Goal: Task Accomplishment & Management: Complete application form

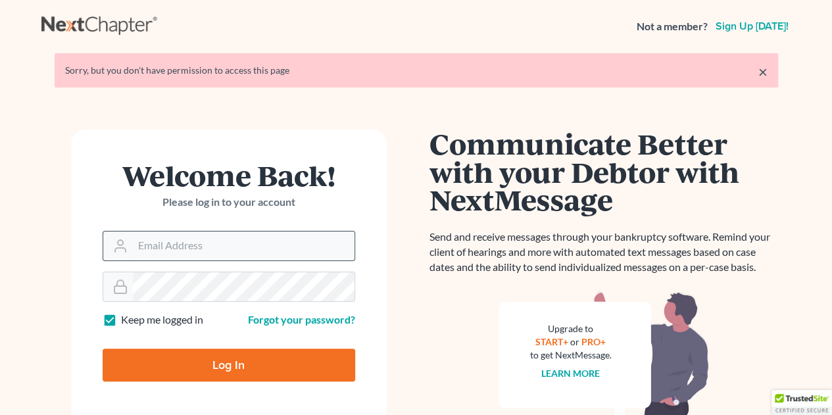
click at [251, 243] on input "Email Address" at bounding box center [244, 246] width 222 height 29
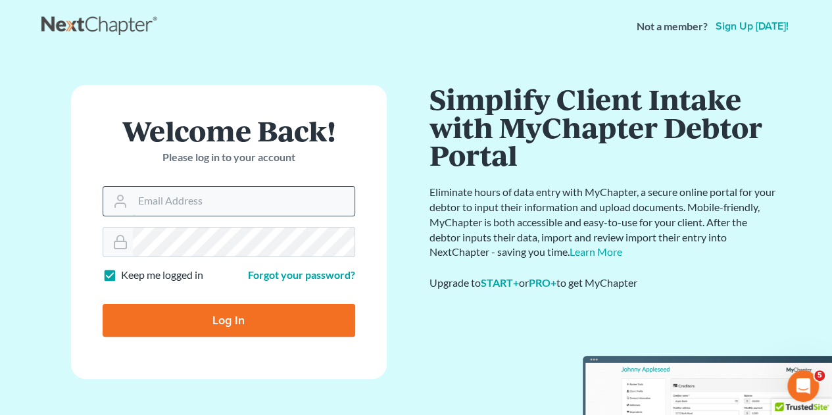
type input "[EMAIL_ADDRESS][DOMAIN_NAME]"
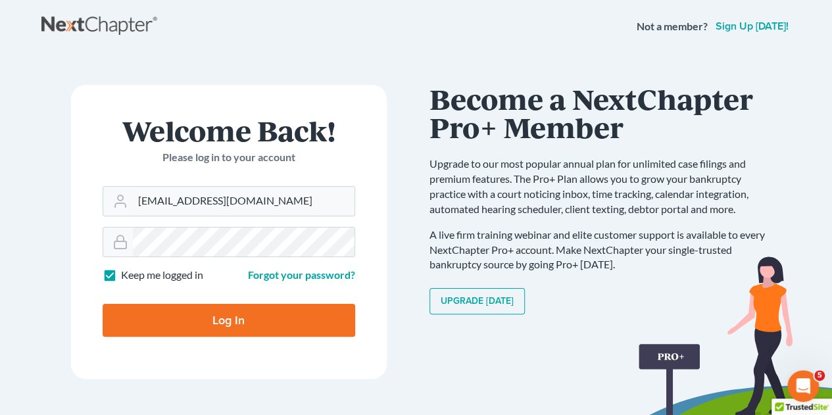
click at [234, 332] on input "Log In" at bounding box center [229, 320] width 253 height 33
type input "Thinking..."
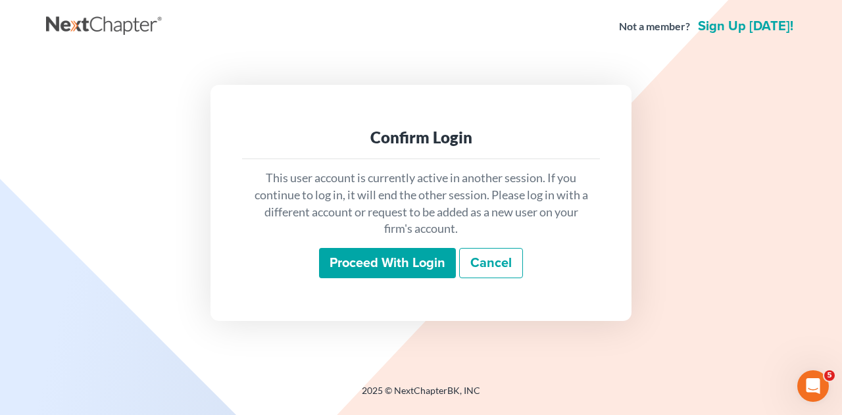
click at [382, 271] on input "Proceed with login" at bounding box center [387, 263] width 137 height 30
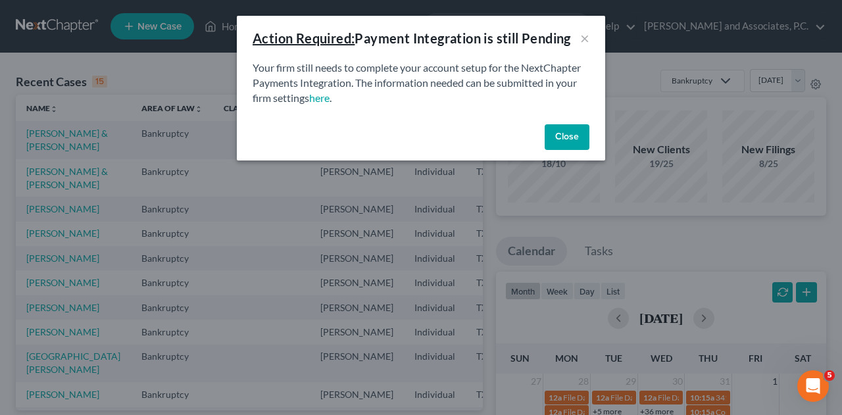
click at [560, 136] on button "Close" at bounding box center [567, 137] width 45 height 26
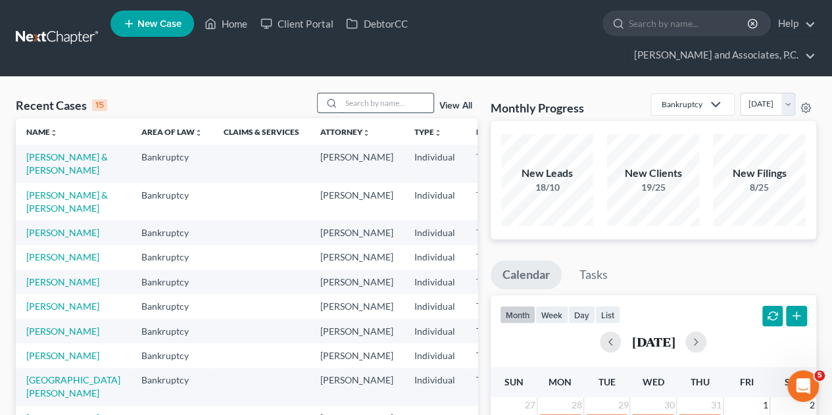
click at [387, 93] on input "search" at bounding box center [387, 102] width 92 height 19
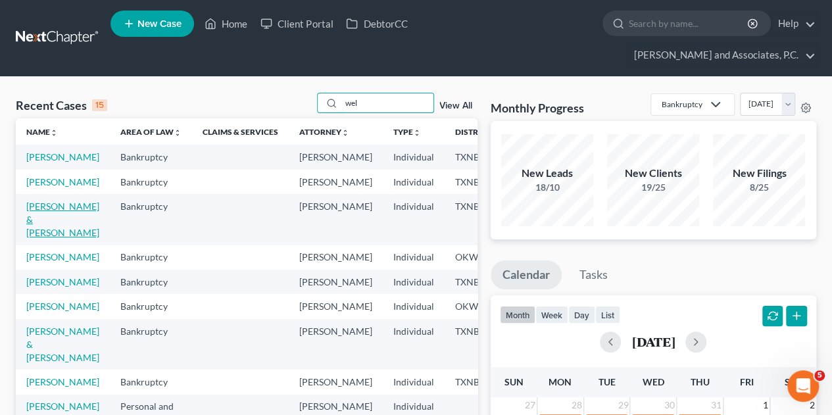
type input "wel"
click at [50, 209] on link "[PERSON_NAME] & [PERSON_NAME]" at bounding box center [62, 219] width 73 height 37
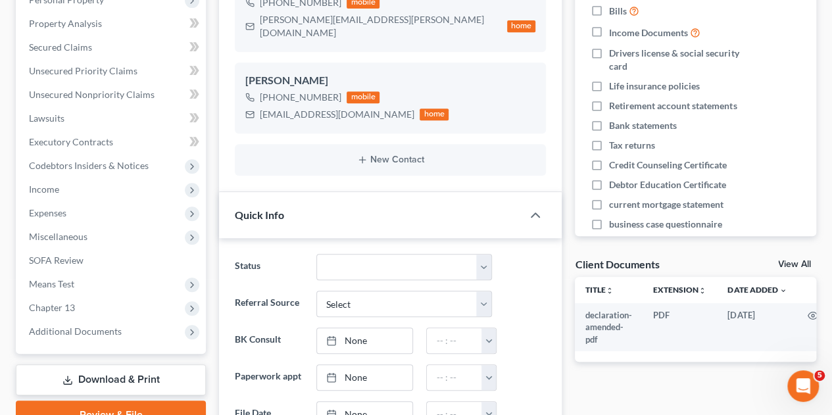
scroll to position [299, 0]
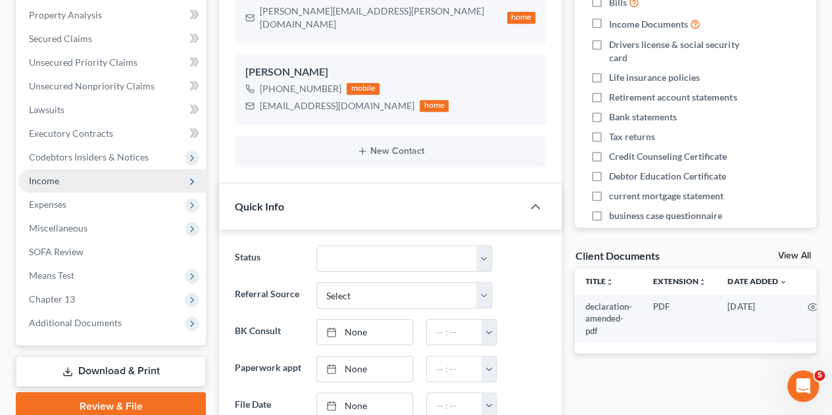
click at [50, 175] on span "Income" at bounding box center [44, 180] width 30 height 11
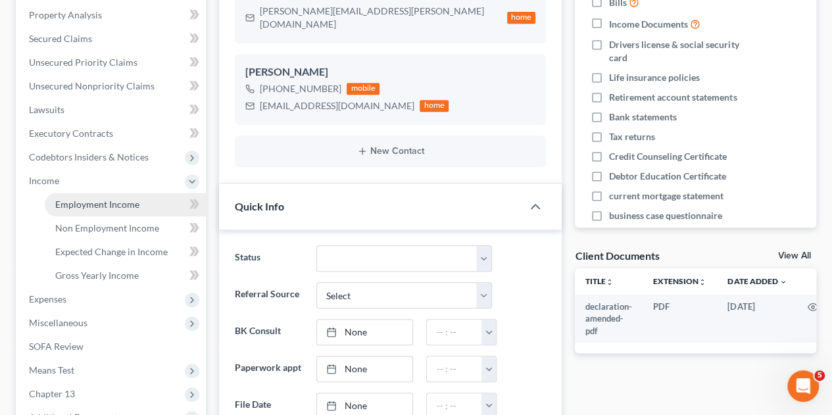
click at [63, 199] on span "Employment Income" at bounding box center [97, 204] width 84 height 11
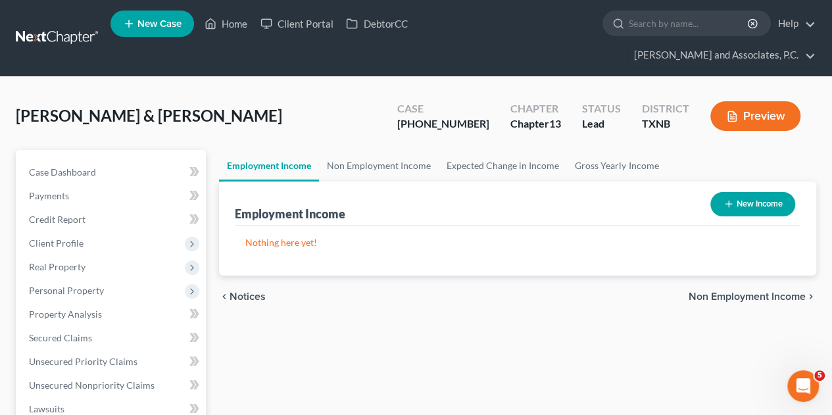
click at [740, 192] on button "New Income" at bounding box center [752, 204] width 85 height 24
select select "0"
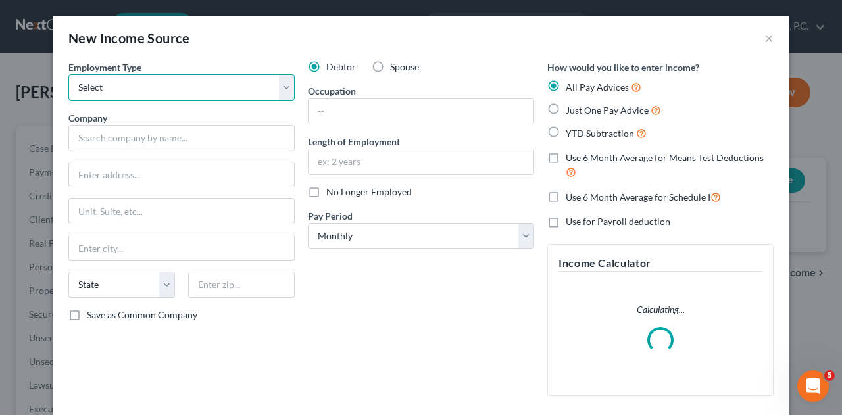
click at [282, 95] on select "Select Full or [DEMOGRAPHIC_DATA] Employment Self Employment" at bounding box center [181, 87] width 226 height 26
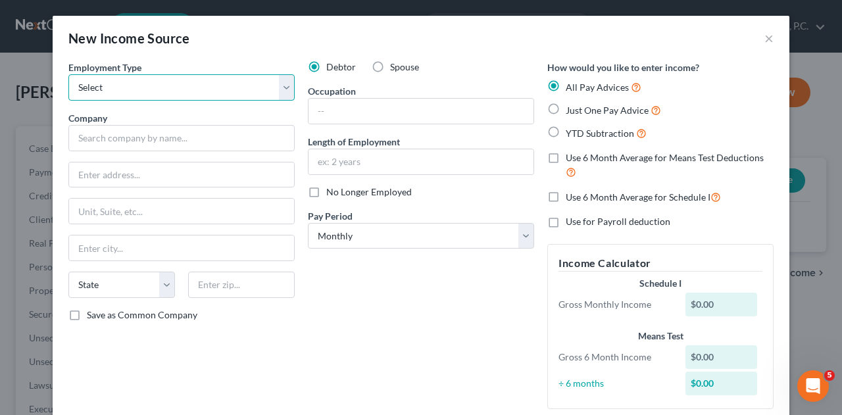
select select "0"
click at [68, 74] on select "Select Full or [DEMOGRAPHIC_DATA] Employment Self Employment" at bounding box center [181, 87] width 226 height 26
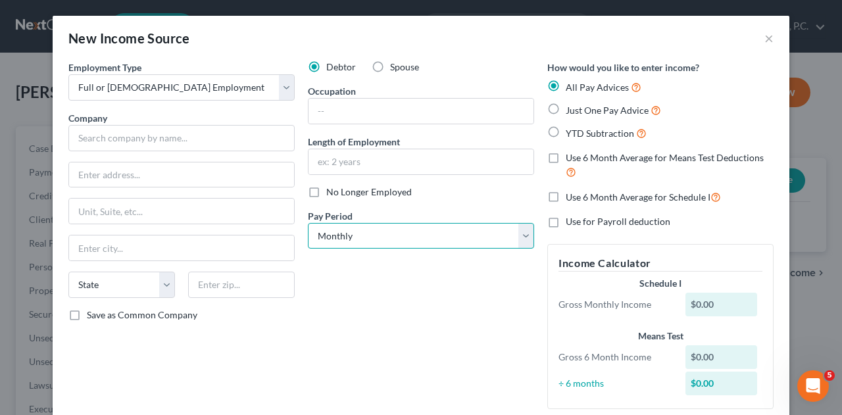
click at [376, 228] on select "Select Monthly Twice Monthly Every Other Week Weekly" at bounding box center [421, 236] width 226 height 26
select select "3"
click at [308, 223] on select "Select Monthly Twice Monthly Every Other Week Weekly" at bounding box center [421, 236] width 226 height 26
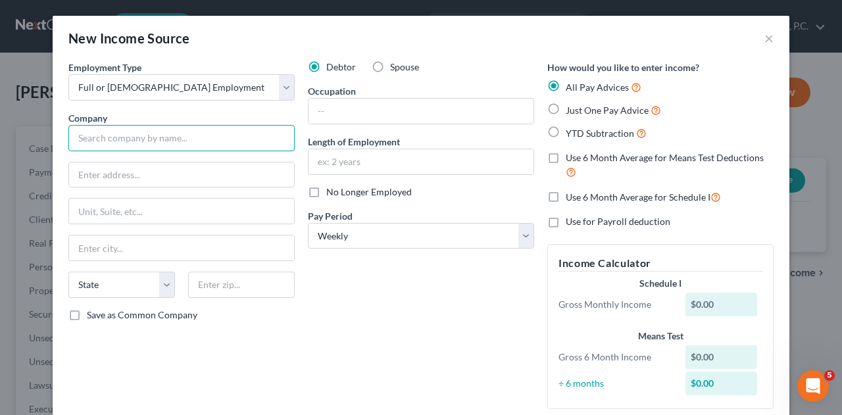
click at [174, 139] on input "text" at bounding box center [181, 138] width 226 height 26
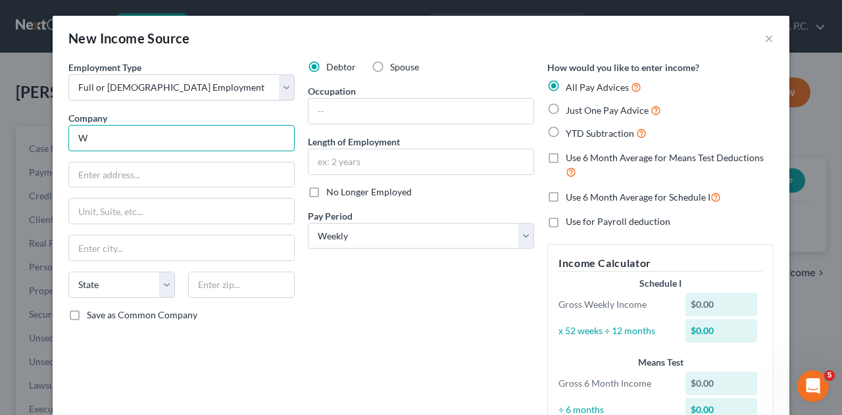
click at [140, 125] on input "W" at bounding box center [181, 138] width 226 height 26
type input "Wifco Steel Products"
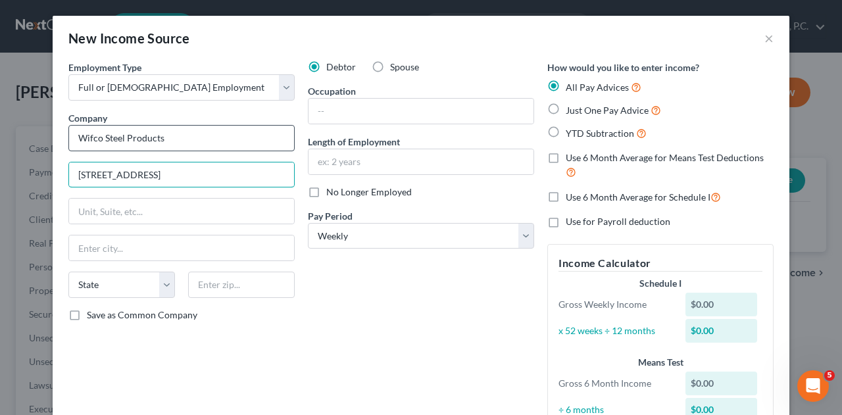
type input "[STREET_ADDRESS]"
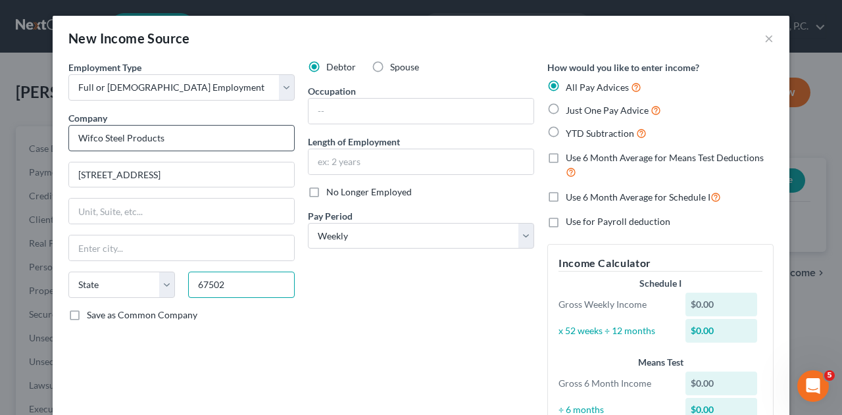
type input "67502"
type input "[PERSON_NAME]"
select select "17"
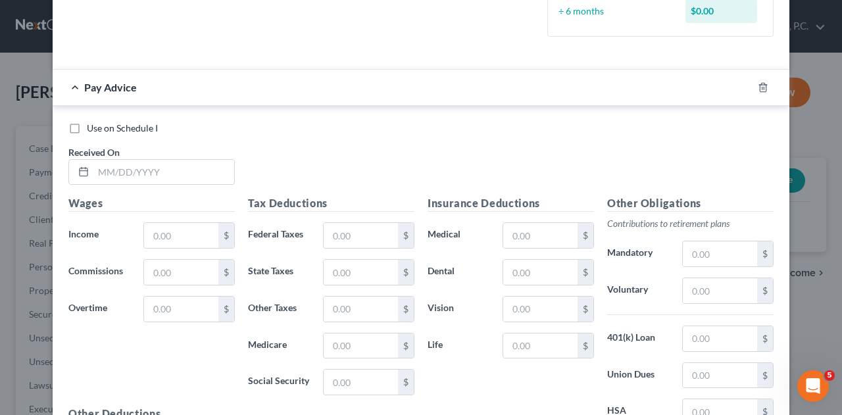
scroll to position [416, 0]
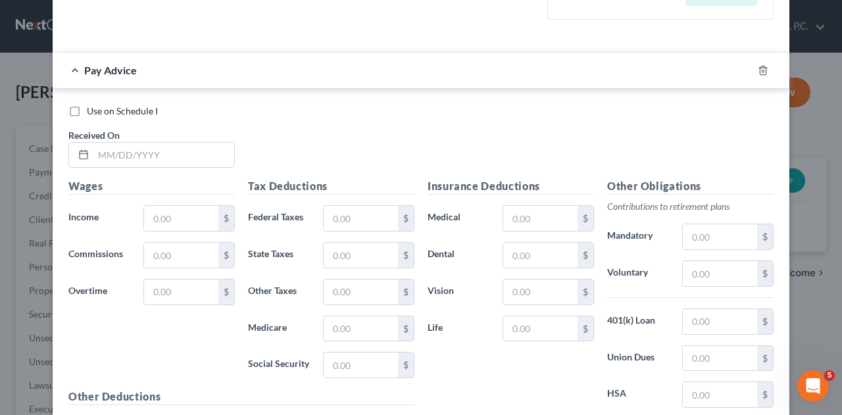
click at [87, 109] on label "Use on Schedule I" at bounding box center [122, 111] width 71 height 13
click at [92, 109] on input "Use on Schedule I" at bounding box center [96, 109] width 9 height 9
checkbox input "true"
click at [99, 155] on input "text" at bounding box center [163, 155] width 141 height 25
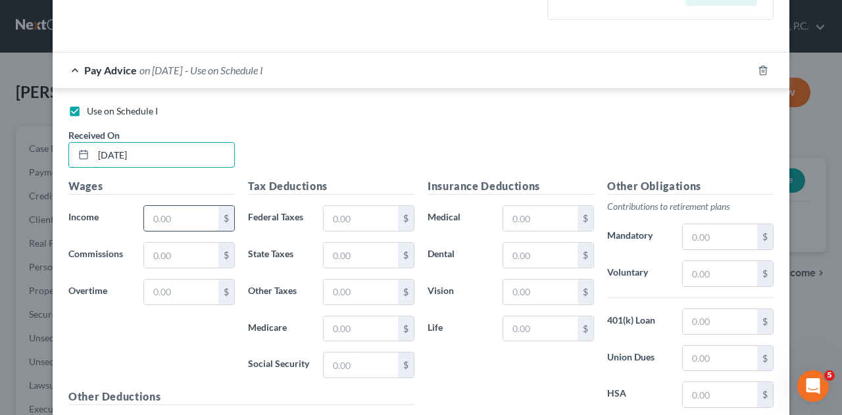
type input "[DATE]"
click at [154, 219] on input "text" at bounding box center [181, 218] width 74 height 25
type input "1,647.12"
click at [333, 222] on input "text" at bounding box center [361, 218] width 74 height 25
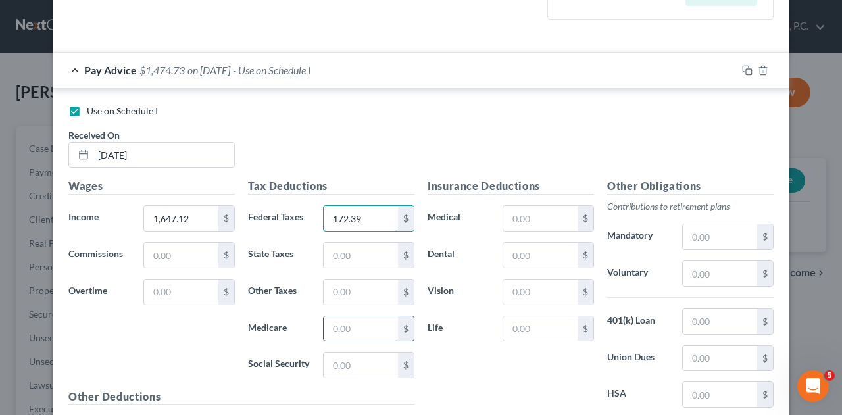
type input "172.39"
click at [330, 324] on input "text" at bounding box center [361, 328] width 74 height 25
type input "22.95"
click at [340, 362] on input "text" at bounding box center [361, 365] width 74 height 25
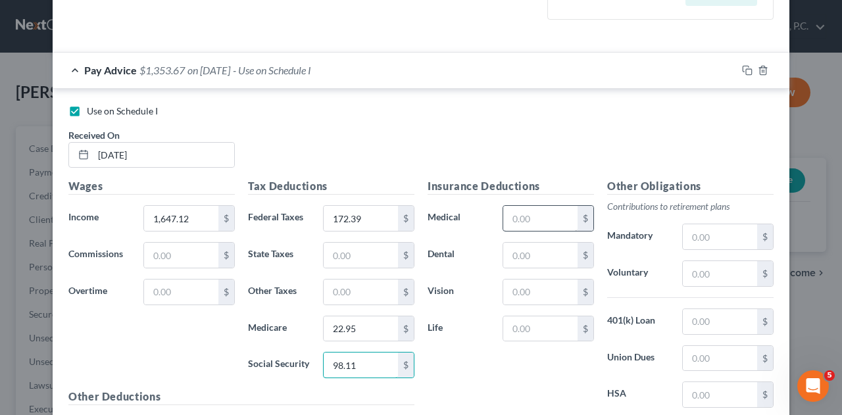
type input "98.11"
click at [528, 216] on input "text" at bounding box center [540, 218] width 74 height 25
type input "64.59"
click at [692, 230] on input "text" at bounding box center [720, 236] width 74 height 25
type input "65.88"
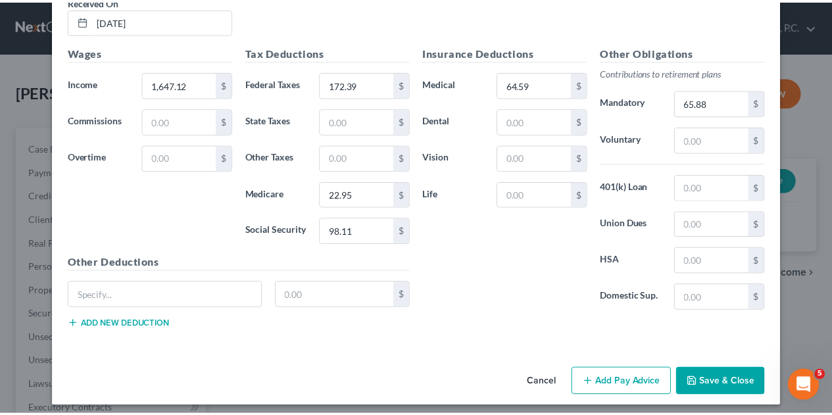
scroll to position [552, 0]
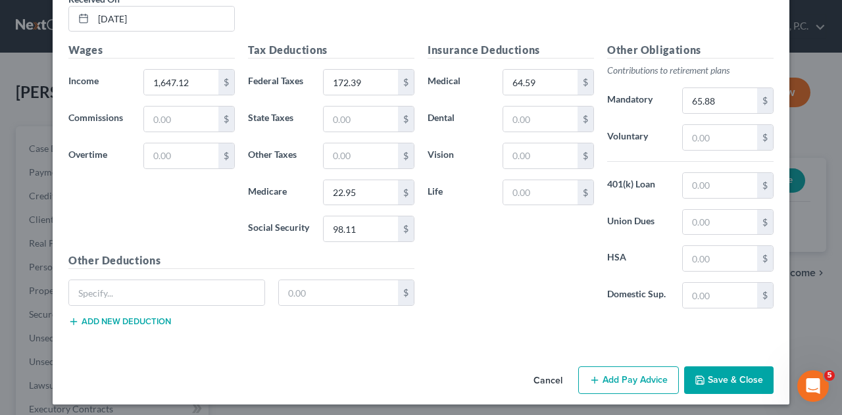
click at [727, 374] on button "Save & Close" at bounding box center [728, 380] width 89 height 28
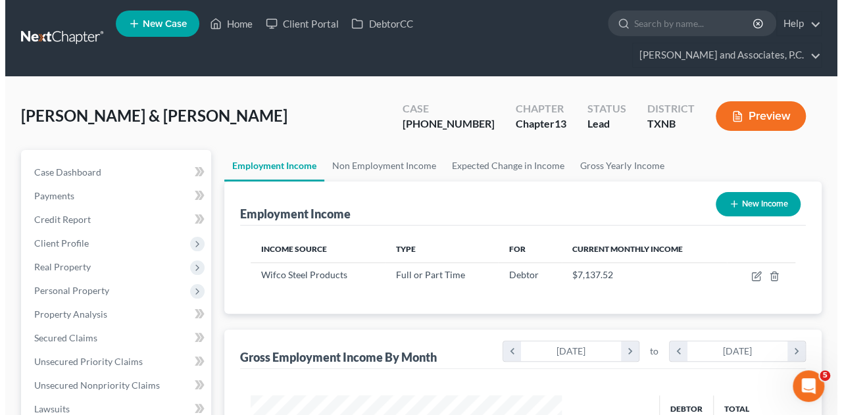
scroll to position [234, 333]
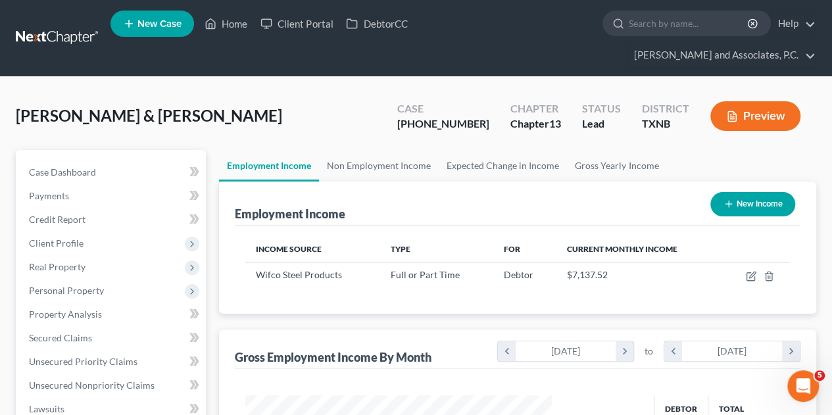
click at [747, 192] on button "New Income" at bounding box center [752, 204] width 85 height 24
select select "0"
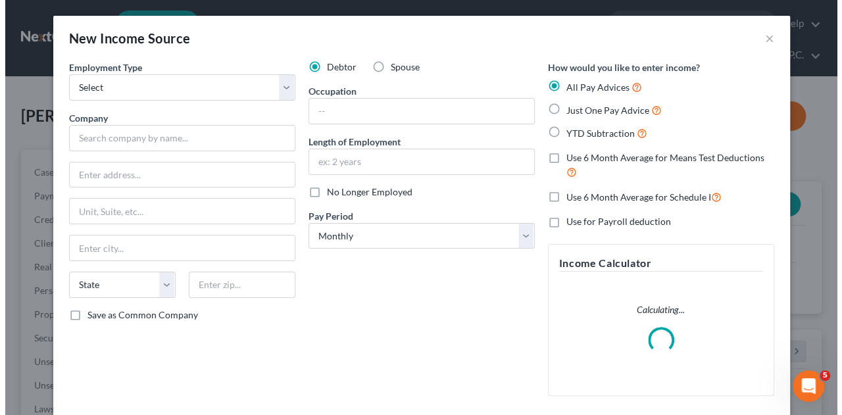
scroll to position [234, 337]
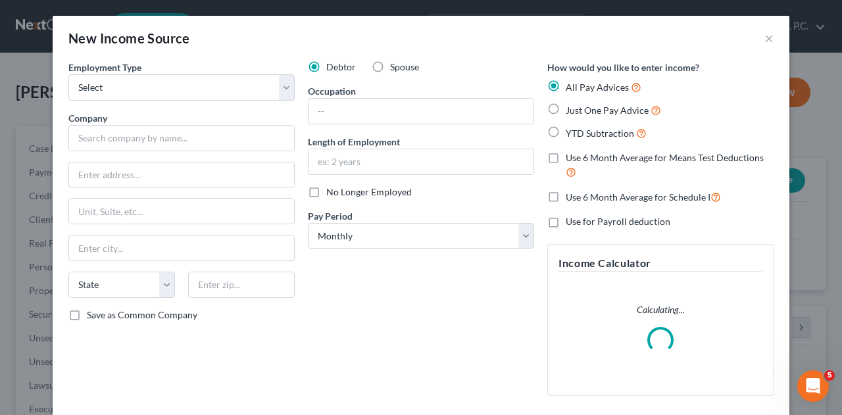
click at [390, 68] on label "Spouse" at bounding box center [404, 67] width 29 height 13
click at [395, 68] on input "Spouse" at bounding box center [399, 65] width 9 height 9
radio input "true"
click at [278, 91] on select "Select Full or [DEMOGRAPHIC_DATA] Employment Self Employment" at bounding box center [181, 87] width 226 height 26
select select "0"
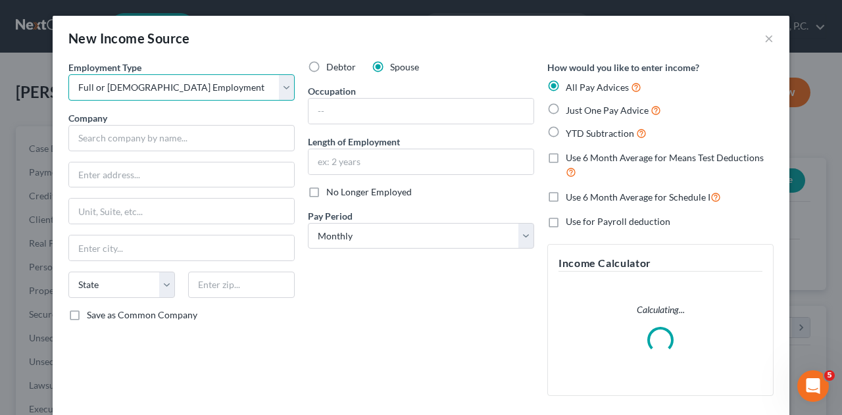
click at [68, 74] on select "Select Full or [DEMOGRAPHIC_DATA] Employment Self Employment" at bounding box center [181, 87] width 226 height 26
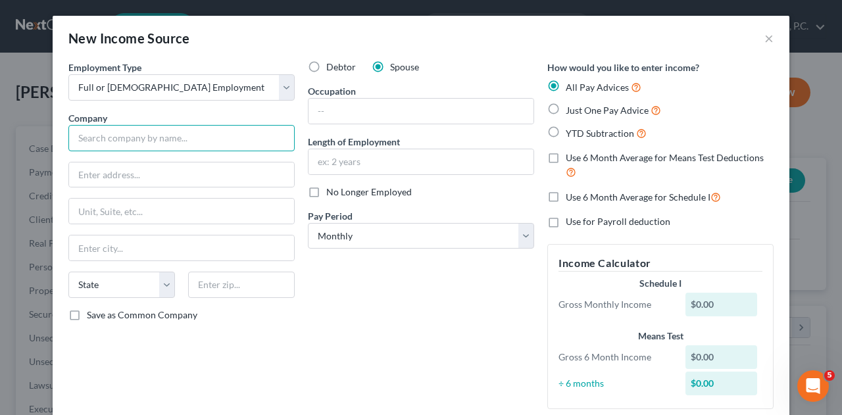
click at [217, 134] on input "text" at bounding box center [181, 138] width 226 height 26
type input "Construct Title Company, LLC"
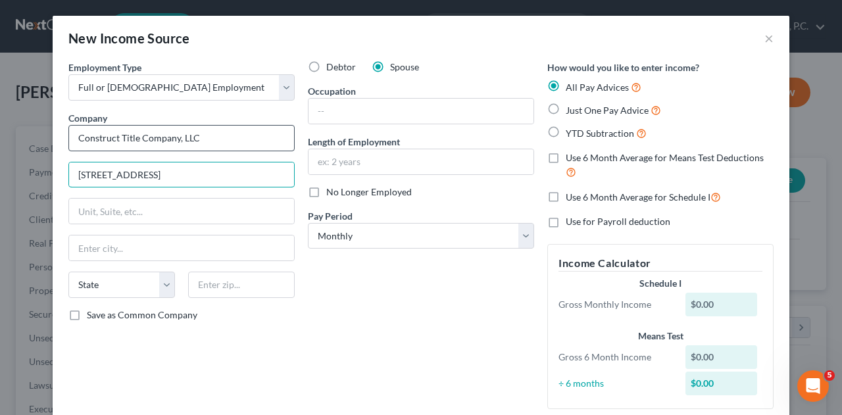
type input "[STREET_ADDRESS]"
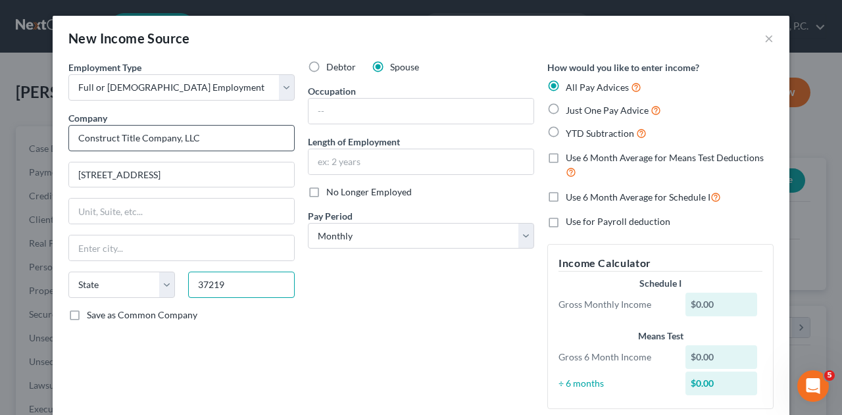
type input "37219"
type input "[GEOGRAPHIC_DATA]"
select select "44"
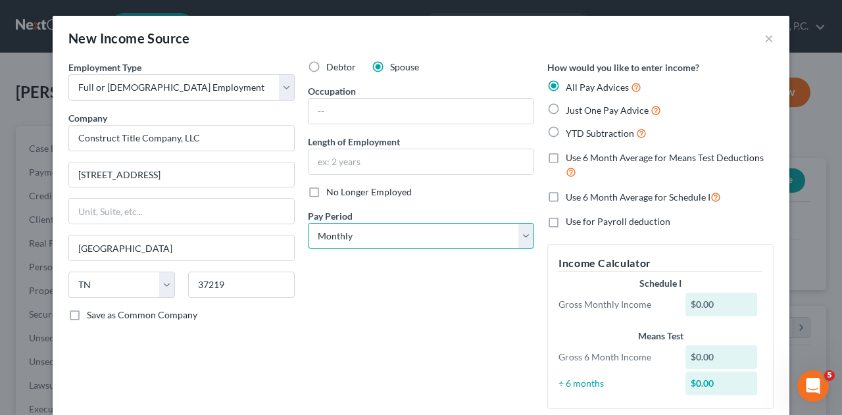
click at [355, 226] on select "Select Monthly Twice Monthly Every Other Week Weekly" at bounding box center [421, 236] width 226 height 26
select select "2"
click at [308, 223] on select "Select Monthly Twice Monthly Every Other Week Weekly" at bounding box center [421, 236] width 226 height 26
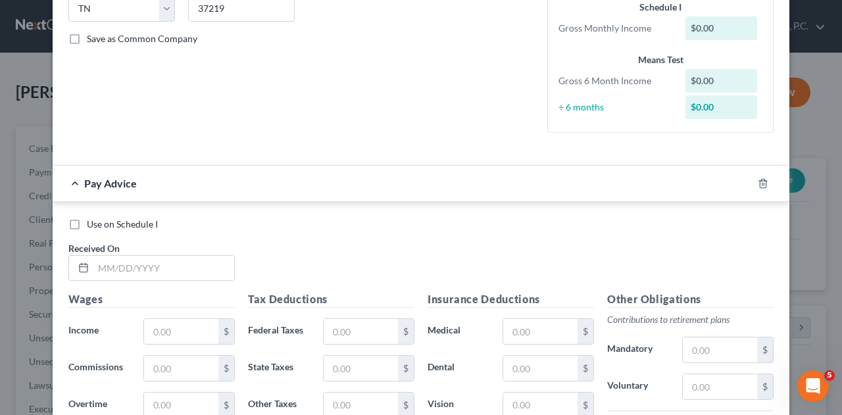
scroll to position [290, 0]
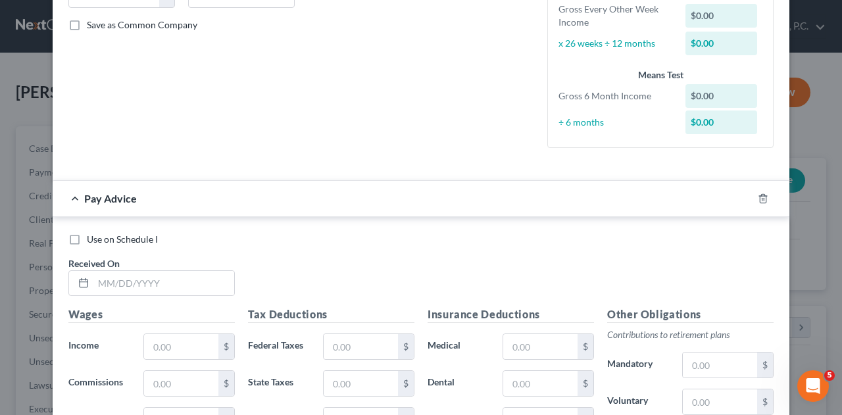
click at [87, 238] on label "Use on Schedule I" at bounding box center [122, 239] width 71 height 13
click at [92, 238] on input "Use on Schedule I" at bounding box center [96, 237] width 9 height 9
checkbox input "true"
click at [105, 281] on input "text" at bounding box center [163, 283] width 141 height 25
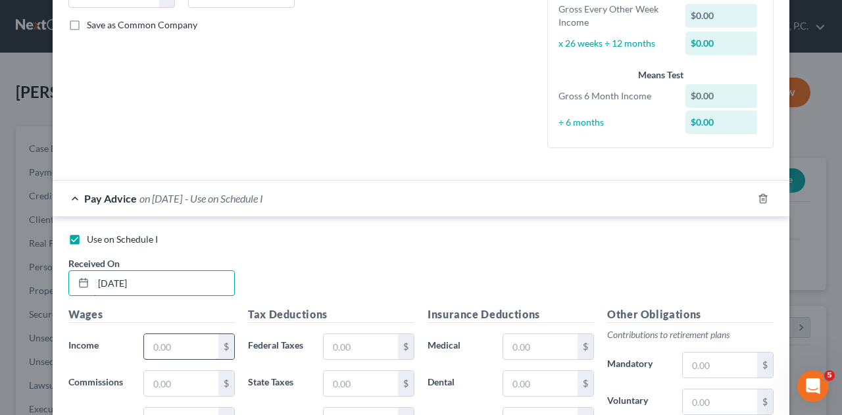
type input "[DATE]"
click at [166, 340] on input "text" at bounding box center [181, 346] width 74 height 25
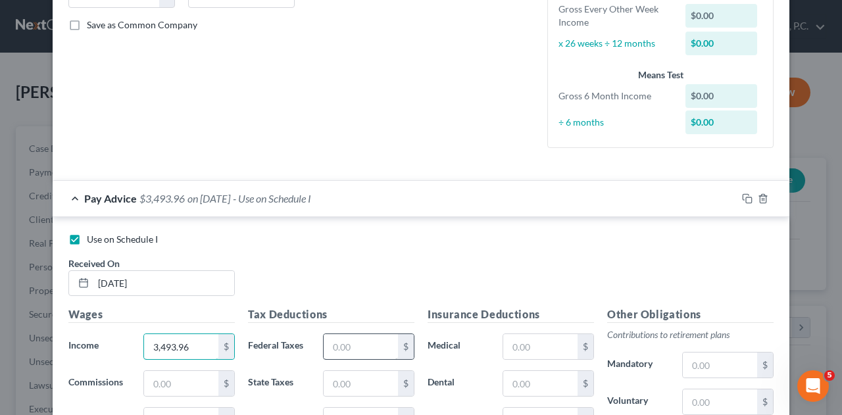
type input "3,493.96"
click at [332, 340] on input "text" at bounding box center [361, 346] width 74 height 25
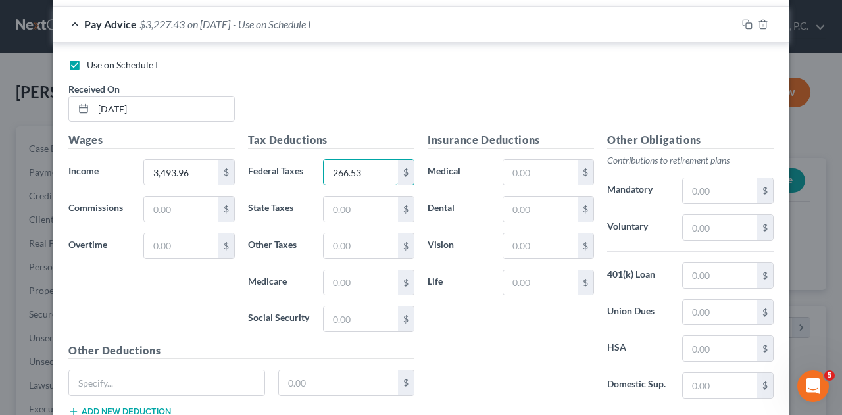
scroll to position [465, 0]
type input "266.53"
click at [356, 276] on input "text" at bounding box center [361, 282] width 74 height 25
type input "4"
click at [130, 388] on input "text" at bounding box center [166, 382] width 195 height 25
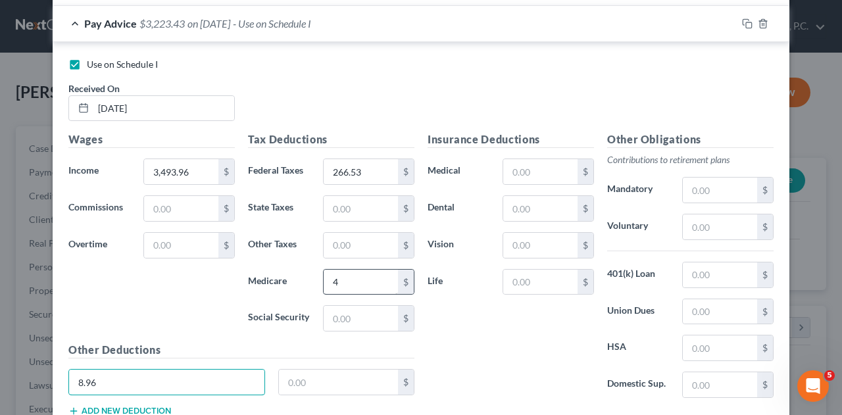
type input "8.96"
click at [345, 276] on input "4" at bounding box center [361, 282] width 74 height 25
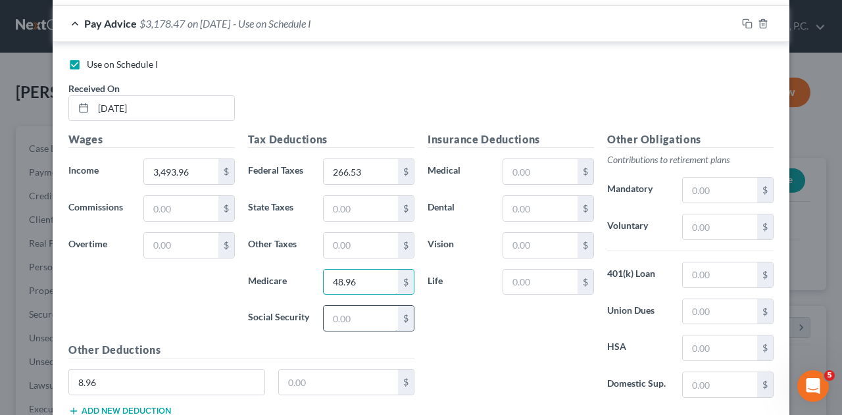
type input "48.96"
click at [345, 307] on input "text" at bounding box center [361, 318] width 74 height 25
type input "209.36"
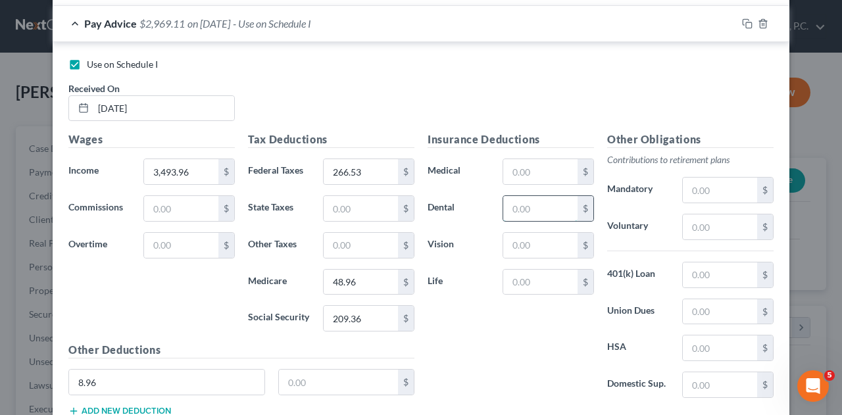
click at [539, 205] on input "text" at bounding box center [540, 208] width 74 height 25
type input "49.84"
click at [686, 345] on input "text" at bounding box center [720, 347] width 74 height 25
type input "64.62"
click at [520, 236] on input "text" at bounding box center [540, 245] width 74 height 25
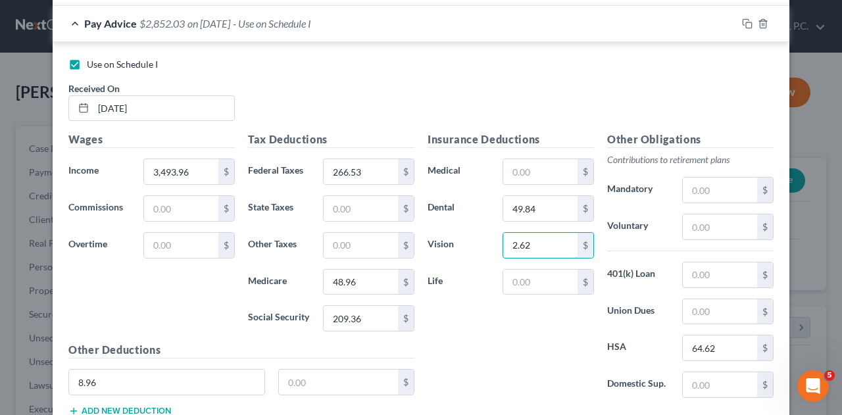
type input "2.62"
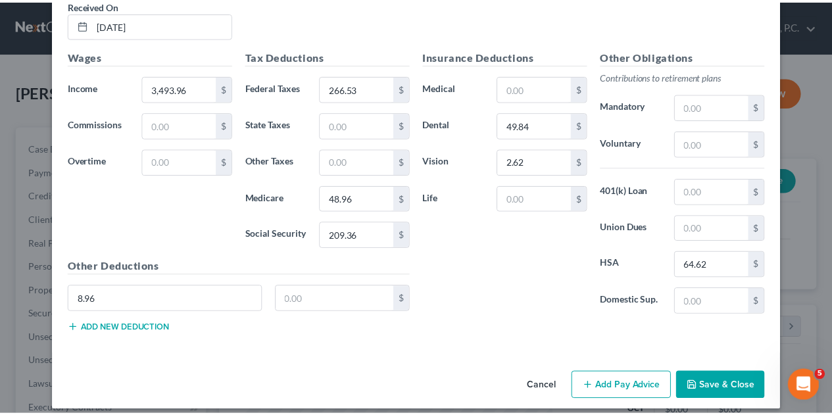
scroll to position [555, 0]
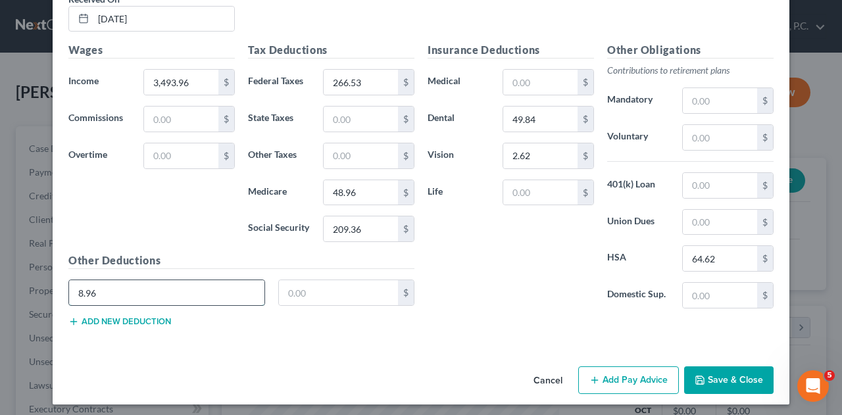
click at [138, 287] on input "8.96" at bounding box center [166, 292] width 195 height 25
type input "8"
click at [715, 373] on button "Save & Close" at bounding box center [728, 380] width 89 height 28
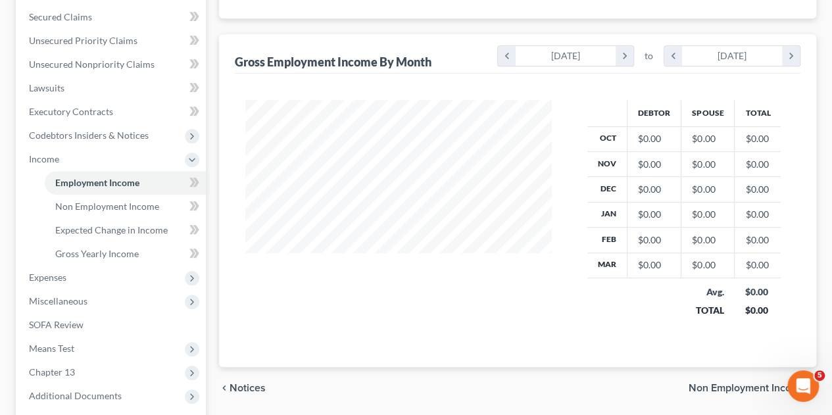
scroll to position [327, 0]
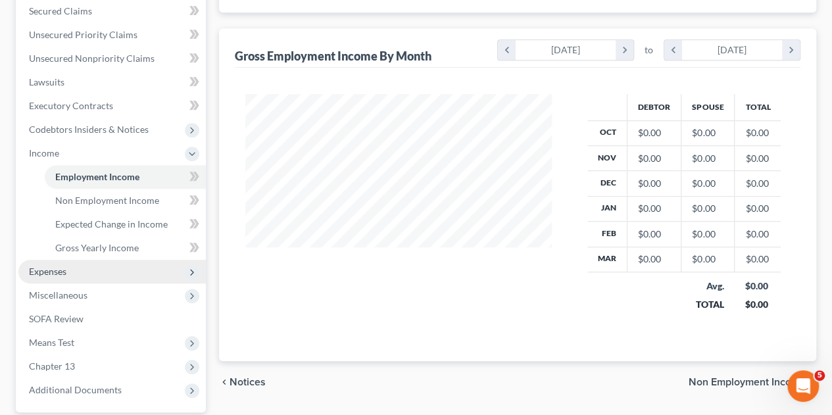
click at [53, 266] on span "Expenses" at bounding box center [47, 271] width 37 height 11
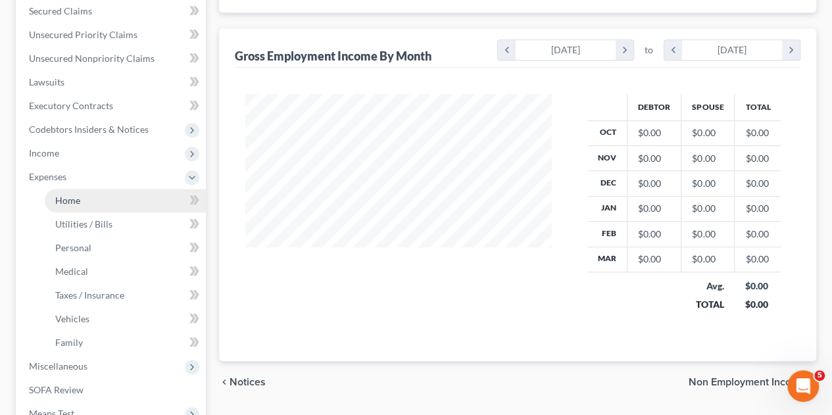
click at [75, 195] on span "Home" at bounding box center [67, 200] width 25 height 11
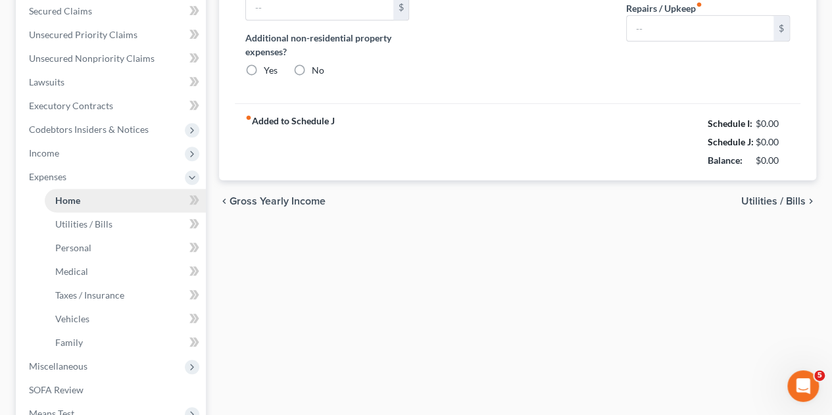
type input "2,842.44"
type input "0.00"
radio input "true"
type input "0.00"
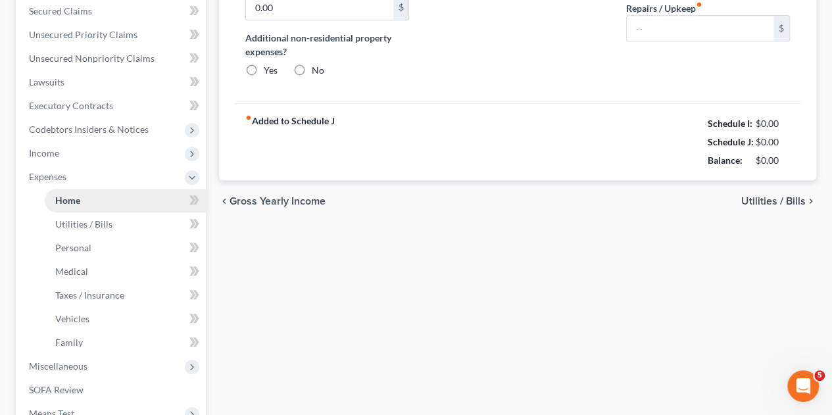
type input "0.00"
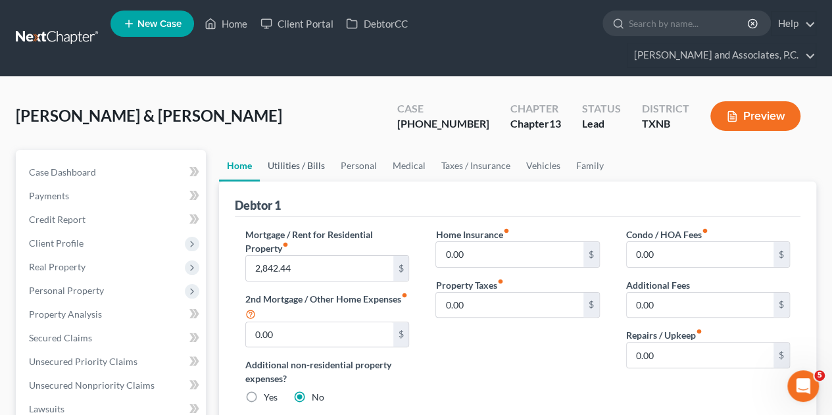
click at [296, 150] on link "Utilities / Bills" at bounding box center [296, 166] width 73 height 32
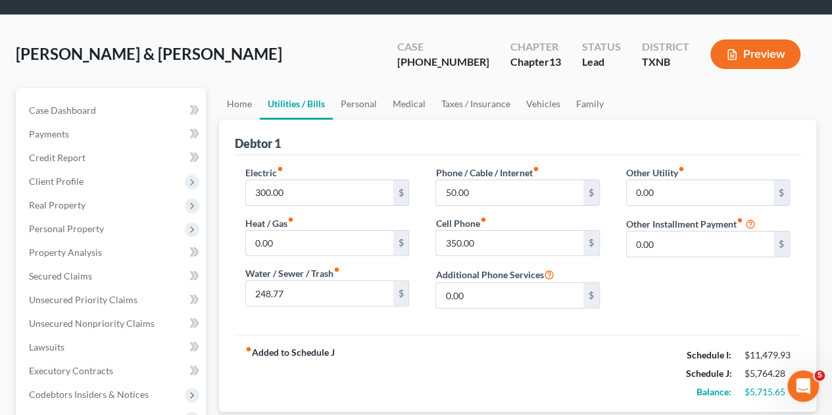
scroll to position [61, 0]
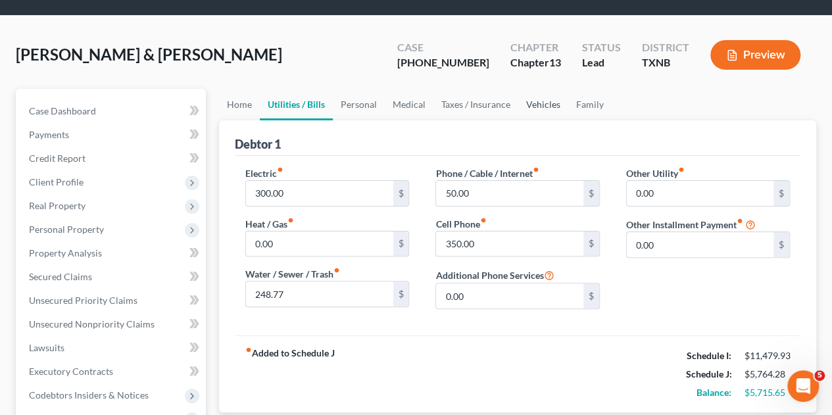
click at [547, 89] on link "Vehicles" at bounding box center [543, 105] width 50 height 32
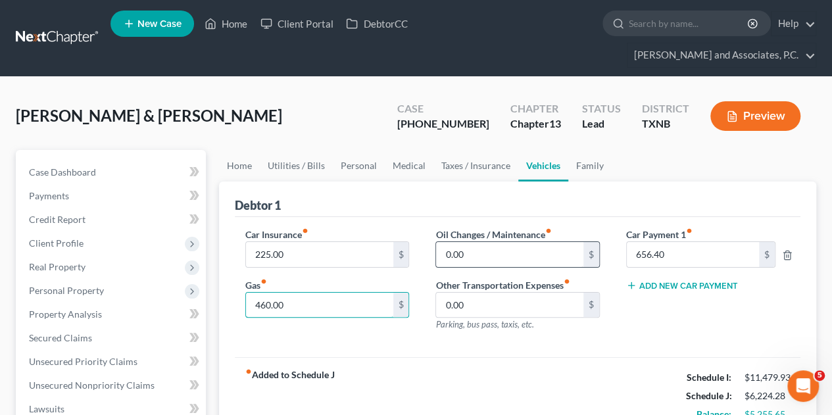
type input "460.00"
type input "80.00"
click at [580, 150] on link "Family" at bounding box center [589, 166] width 43 height 32
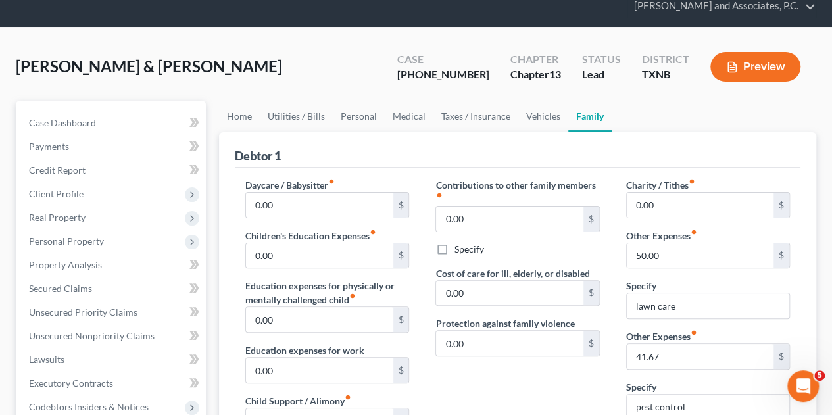
scroll to position [43, 0]
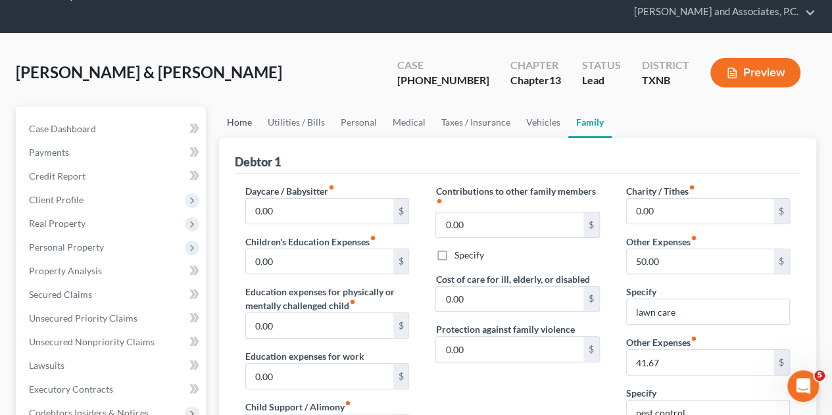
click at [239, 107] on link "Home" at bounding box center [239, 123] width 41 height 32
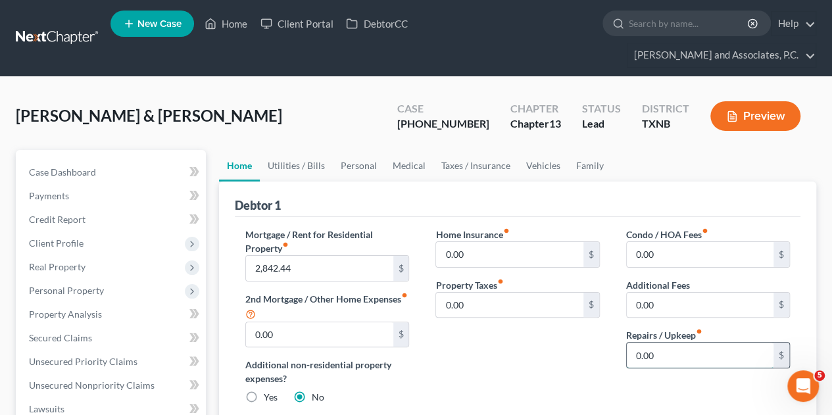
click at [664, 343] on input "0.00" at bounding box center [700, 355] width 147 height 25
type input "200.00"
click at [300, 150] on link "Utilities / Bills" at bounding box center [296, 166] width 73 height 32
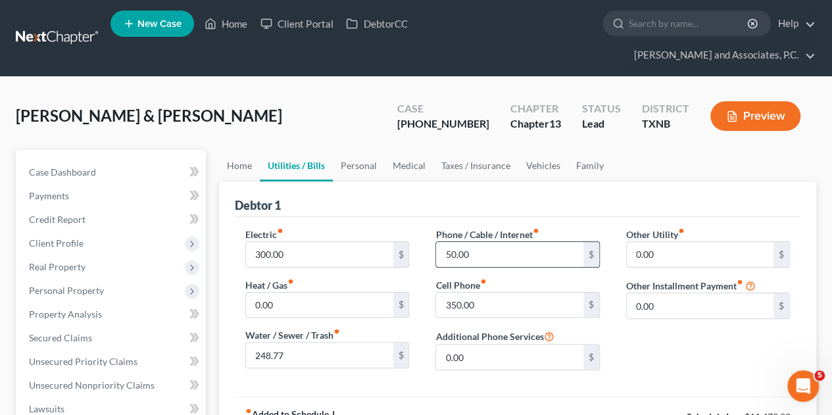
click at [437, 242] on input "50.00" at bounding box center [509, 254] width 147 height 25
type input "150.00"
click at [266, 242] on input "300.00" at bounding box center [319, 254] width 147 height 25
type input "360.00"
click at [357, 150] on link "Personal" at bounding box center [359, 166] width 52 height 32
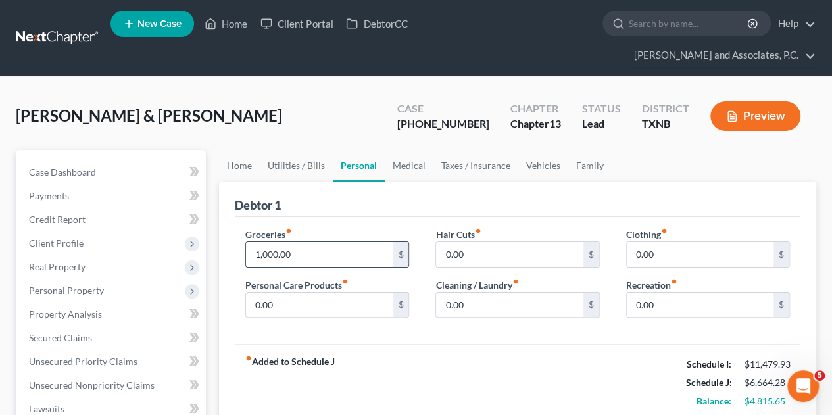
click at [310, 242] on input "1,000.00" at bounding box center [319, 254] width 147 height 25
type input "1,255.00"
click at [470, 293] on input "0.00" at bounding box center [509, 305] width 147 height 25
type input "91.00"
click at [665, 242] on input "0.00" at bounding box center [700, 254] width 147 height 25
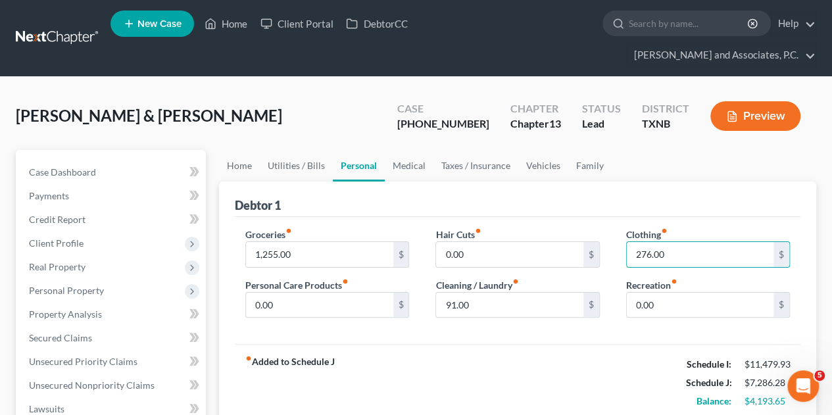
type input "276.00"
click at [288, 293] on input "0.00" at bounding box center [319, 305] width 147 height 25
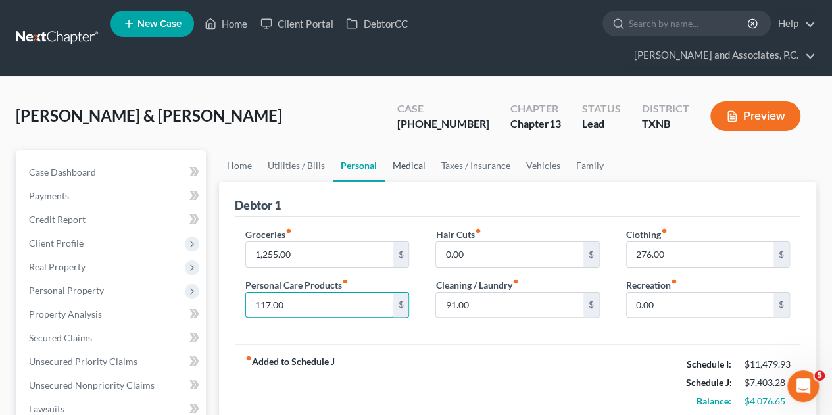
type input "117.00"
click at [408, 150] on link "Medical" at bounding box center [409, 166] width 49 height 32
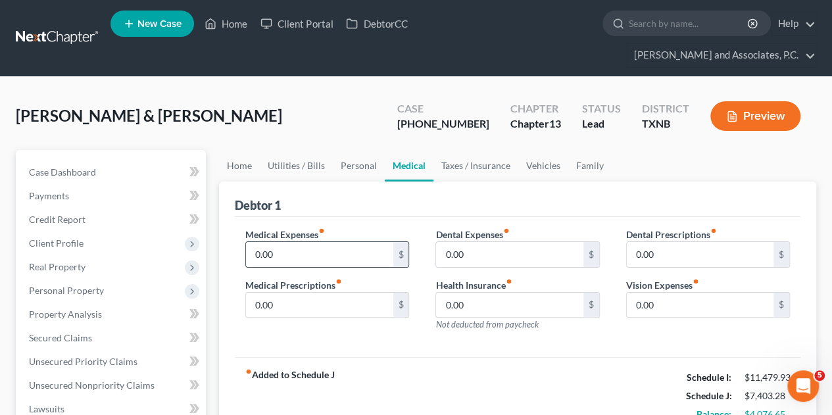
click at [301, 242] on input "0.00" at bounding box center [319, 254] width 147 height 25
type input "400.00"
click at [447, 150] on link "Taxes / Insurance" at bounding box center [475, 166] width 85 height 32
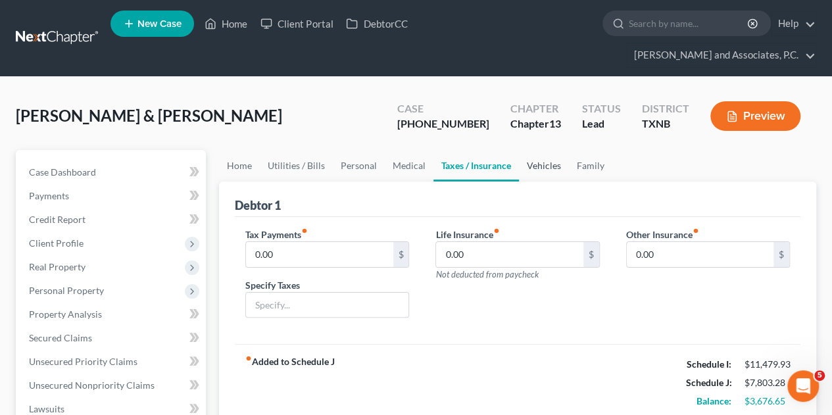
click at [551, 150] on link "Vehicles" at bounding box center [544, 166] width 50 height 32
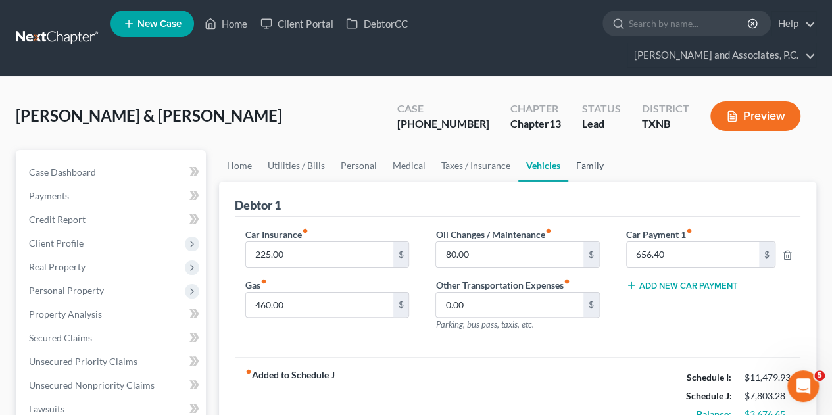
click at [583, 150] on link "Family" at bounding box center [589, 166] width 43 height 32
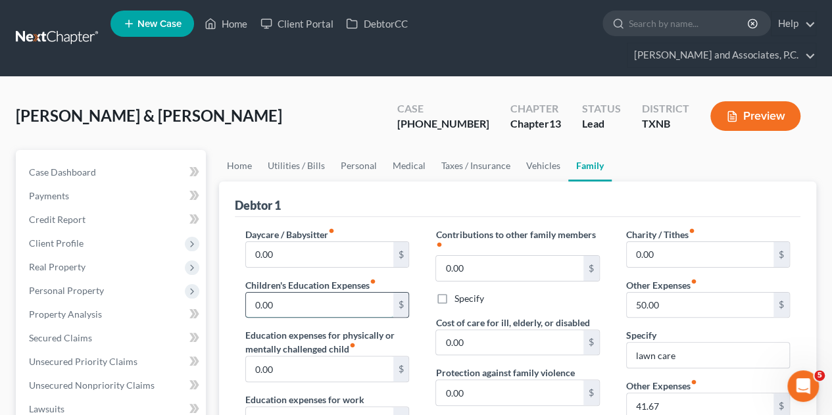
click at [301, 293] on input "0.00" at bounding box center [319, 305] width 147 height 25
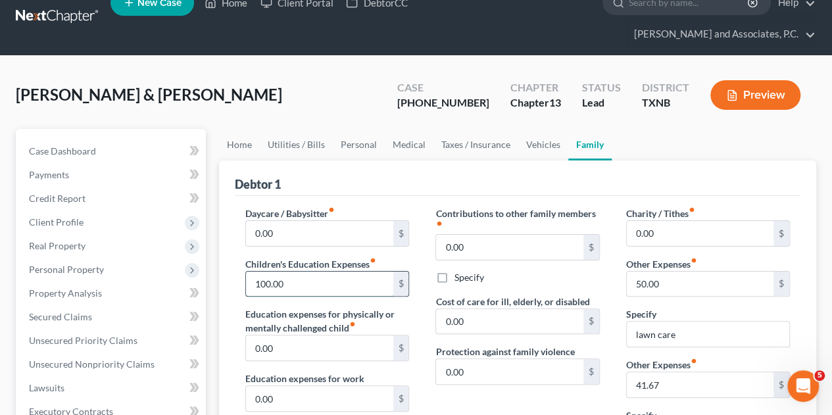
scroll to position [20, 0]
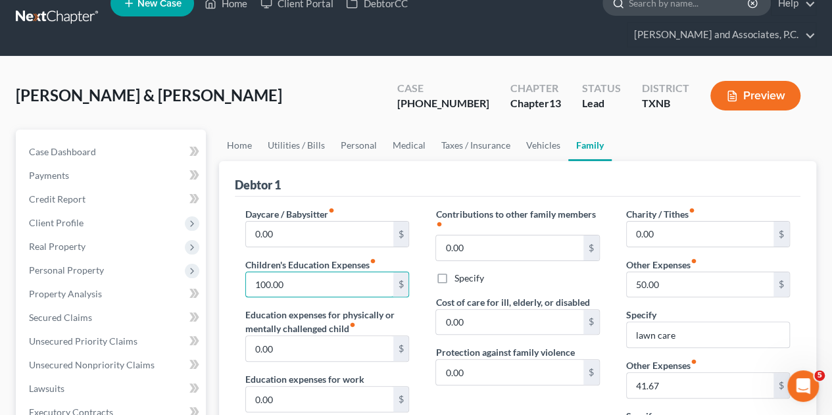
type input "100.00"
click at [233, 7] on link "Home" at bounding box center [226, 3] width 56 height 24
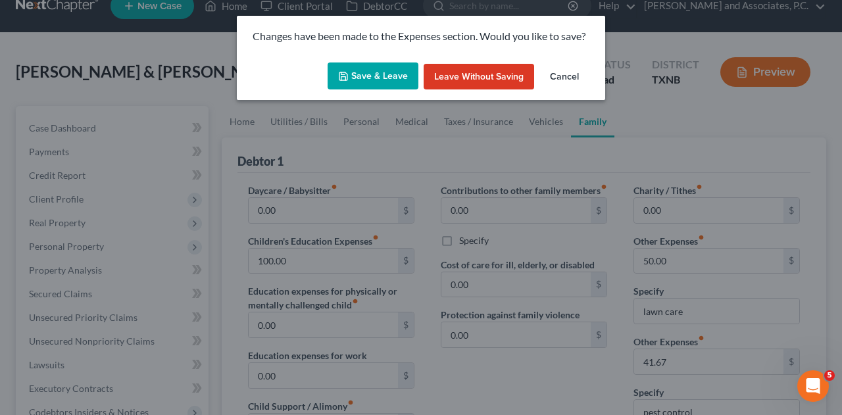
click at [364, 74] on button "Save & Leave" at bounding box center [373, 76] width 91 height 28
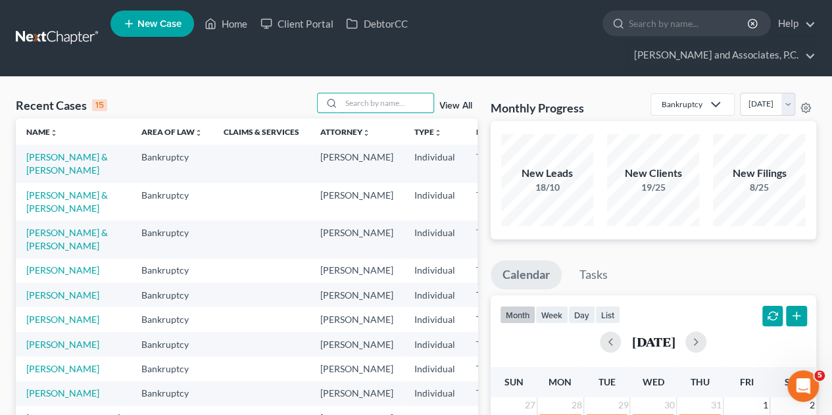
click at [364, 93] on input "search" at bounding box center [387, 102] width 92 height 19
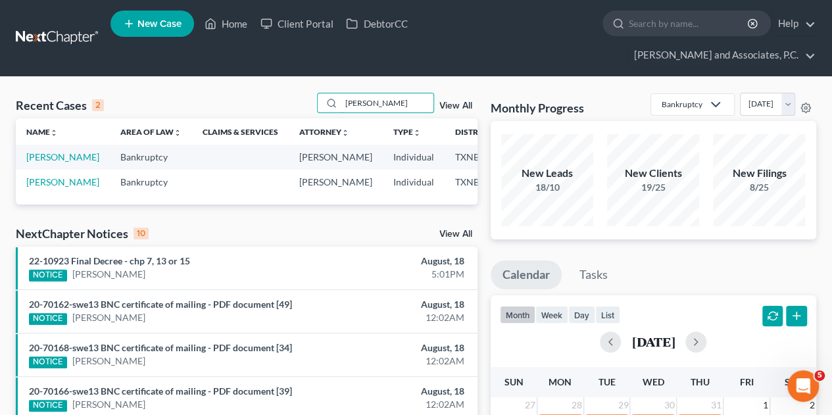
type input "[PERSON_NAME]"
click at [33, 151] on link "[PERSON_NAME]" at bounding box center [62, 156] width 73 height 11
select select "6"
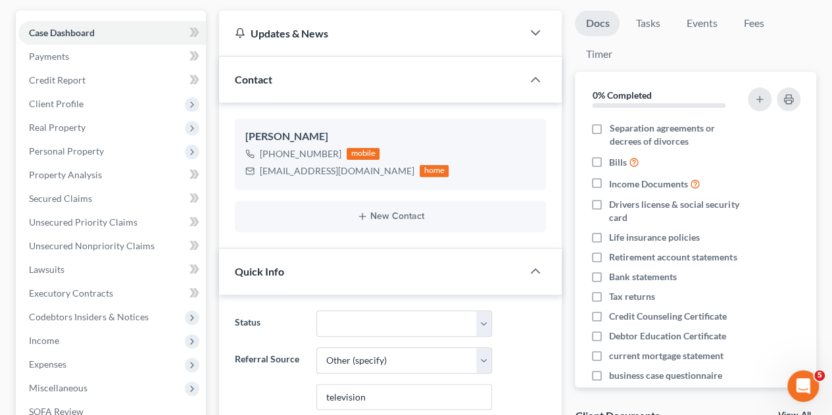
scroll to position [141, 0]
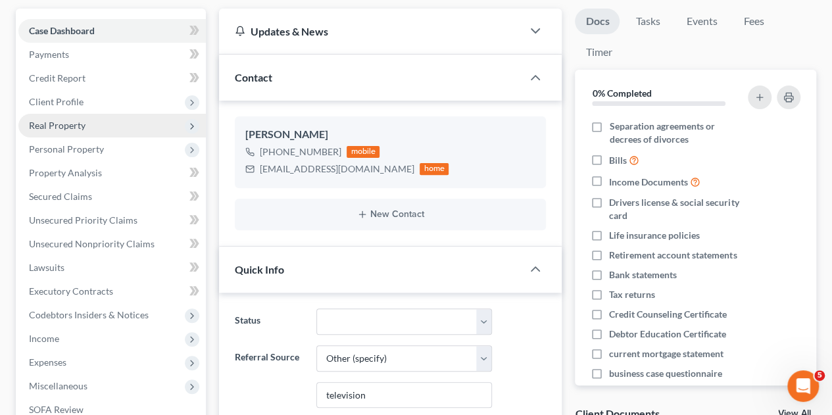
click at [58, 120] on span "Real Property" at bounding box center [57, 125] width 57 height 11
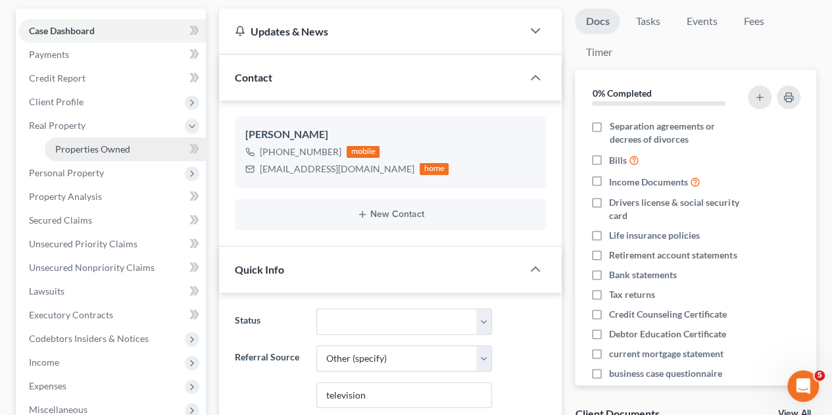
click at [66, 143] on span "Properties Owned" at bounding box center [92, 148] width 75 height 11
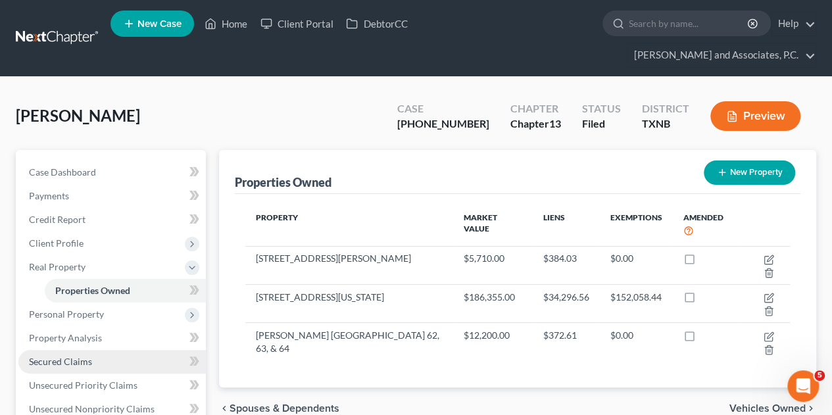
click at [67, 356] on span "Secured Claims" at bounding box center [60, 361] width 63 height 11
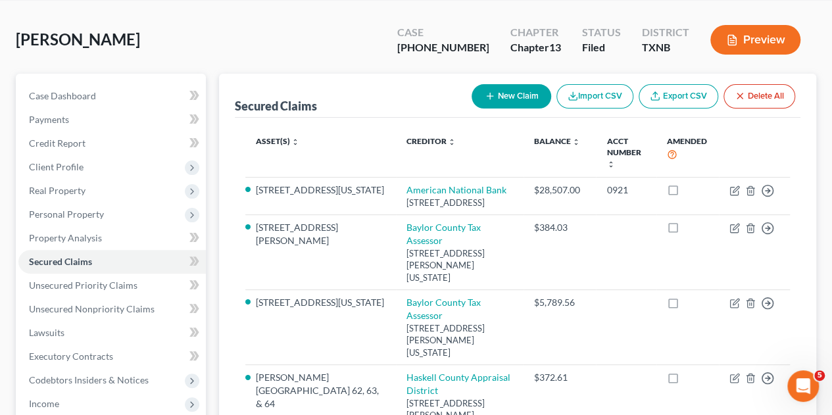
scroll to position [75, 0]
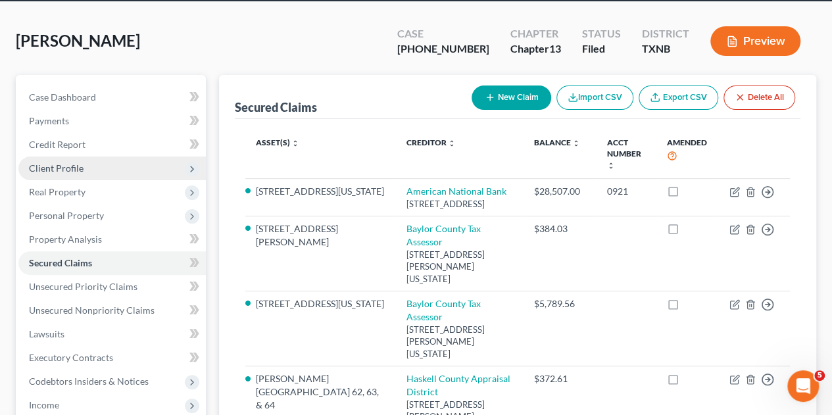
click at [59, 162] on span "Client Profile" at bounding box center [56, 167] width 55 height 11
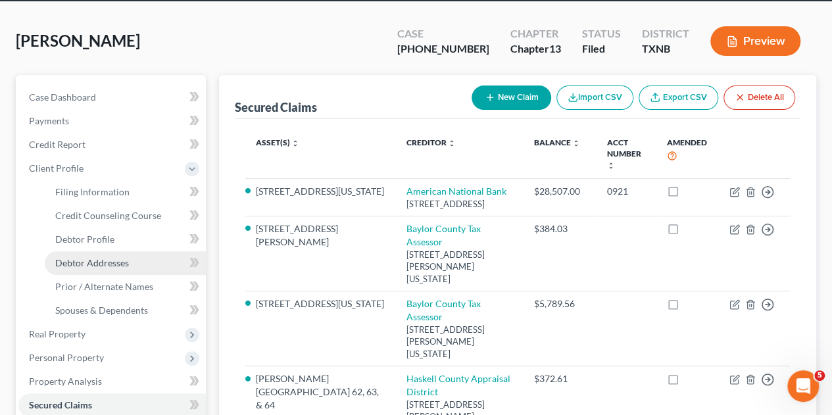
click at [83, 257] on span "Debtor Addresses" at bounding box center [92, 262] width 74 height 11
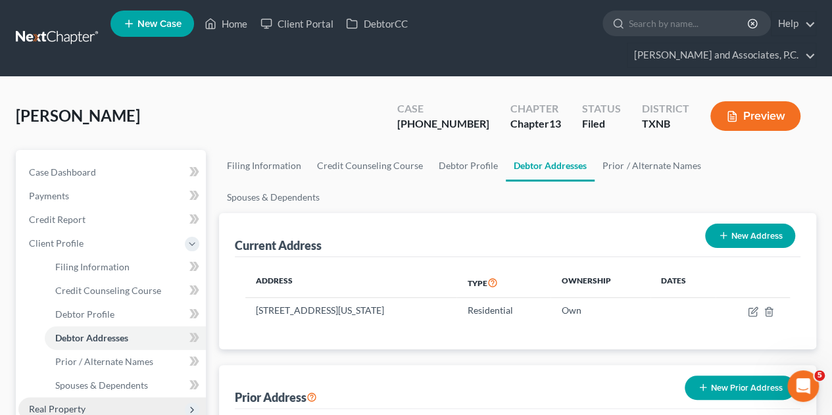
click at [64, 403] on span "Real Property" at bounding box center [57, 408] width 57 height 11
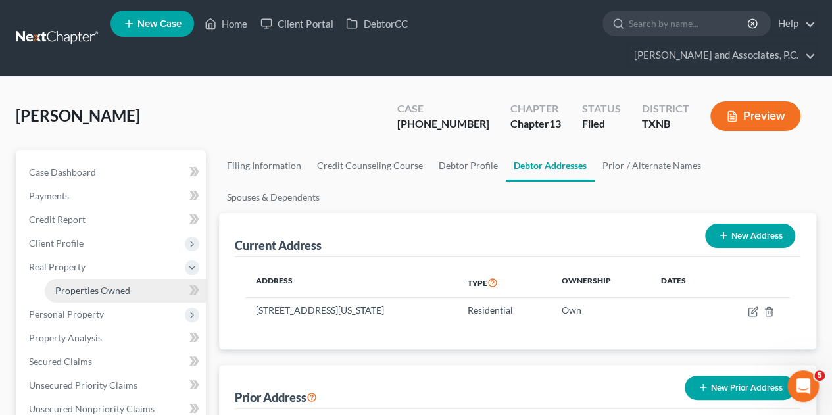
click at [86, 279] on link "Properties Owned" at bounding box center [125, 291] width 161 height 24
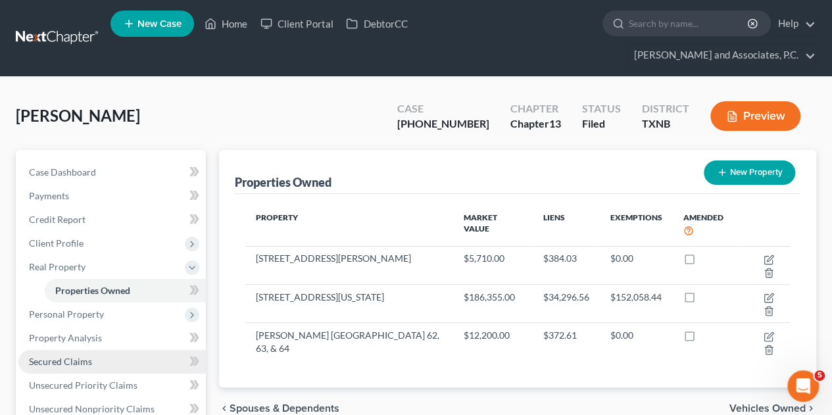
click at [45, 356] on span "Secured Claims" at bounding box center [60, 361] width 63 height 11
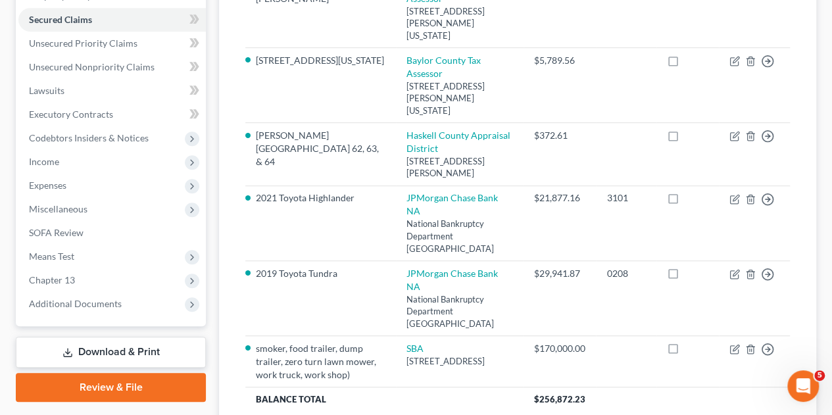
scroll to position [392, 0]
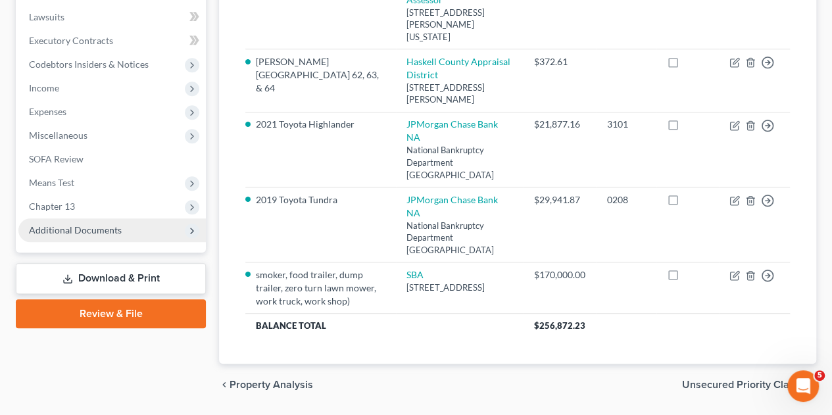
click at [86, 224] on span "Additional Documents" at bounding box center [75, 229] width 93 height 11
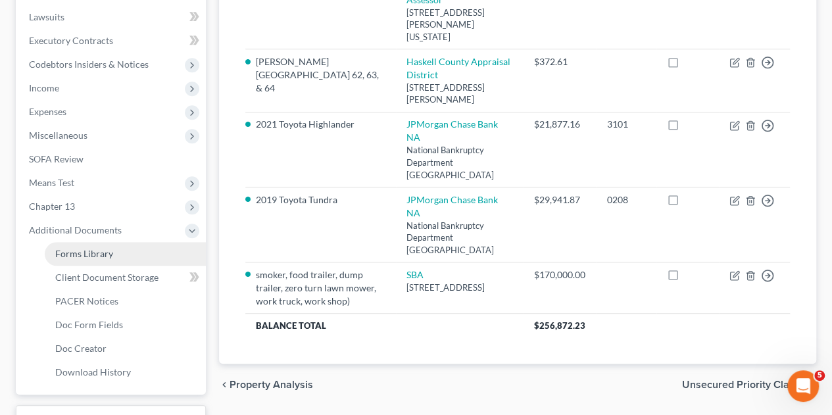
click at [93, 248] on span "Forms Library" at bounding box center [84, 253] width 58 height 11
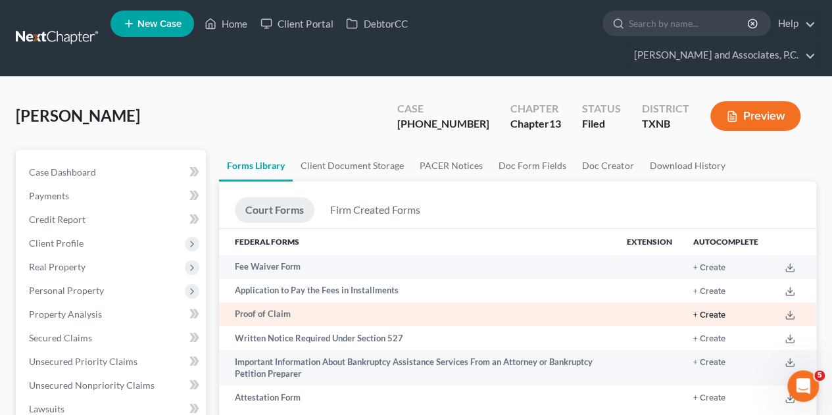
click at [710, 311] on button "+ Create" at bounding box center [709, 315] width 32 height 9
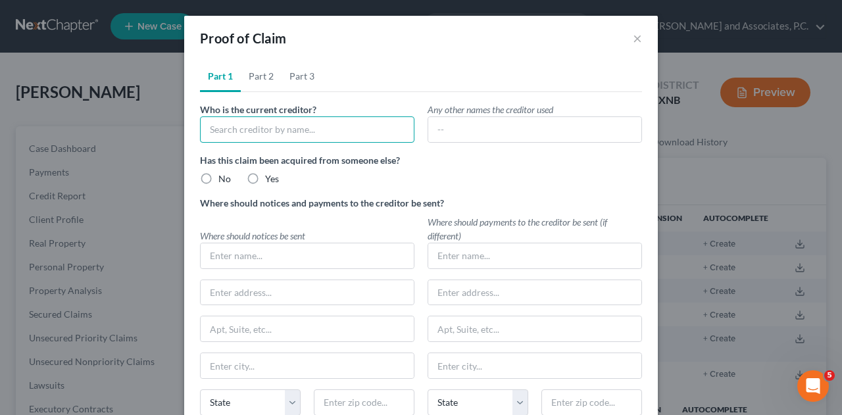
click at [287, 128] on input "text" at bounding box center [307, 129] width 214 height 26
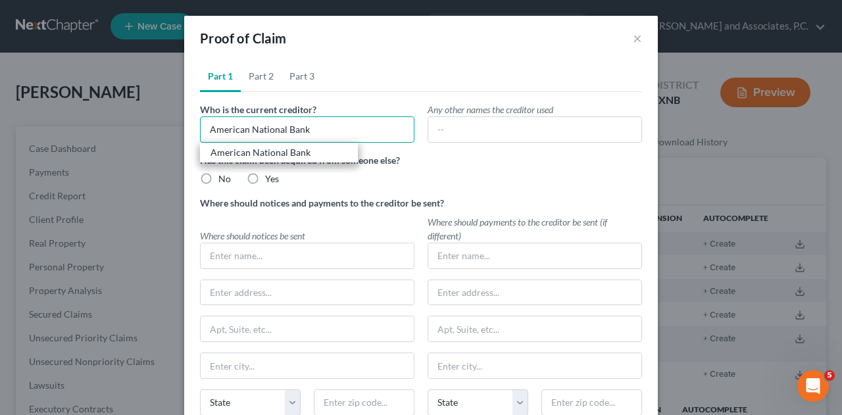
click at [317, 130] on input "American National Bank" at bounding box center [307, 129] width 214 height 26
type input "American National Bank"
click at [261, 155] on div "American National Bank" at bounding box center [278, 152] width 137 height 13
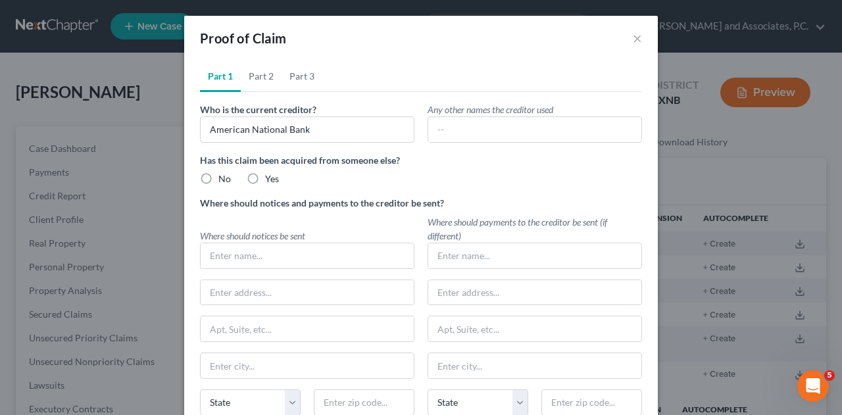
type input "American National Bank"
type input "[STREET_ADDRESS]"
type input "[GEOGRAPHIC_DATA]"
select select "45"
type input "76308"
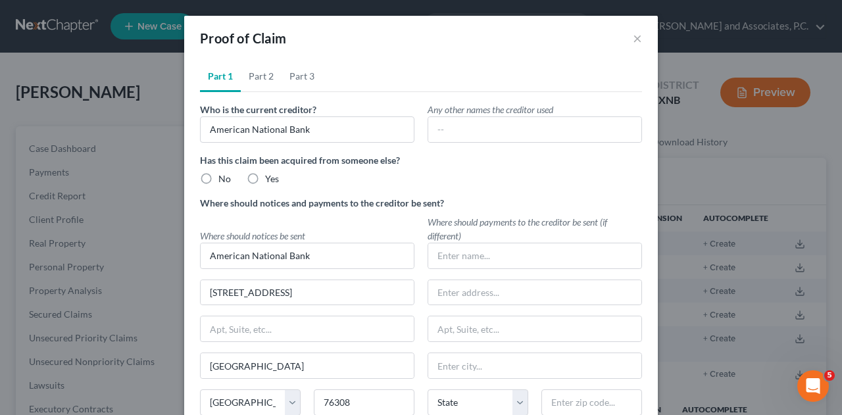
click at [218, 177] on label "No" at bounding box center [224, 178] width 12 height 13
click at [224, 177] on input "No" at bounding box center [228, 176] width 9 height 9
radio input "true"
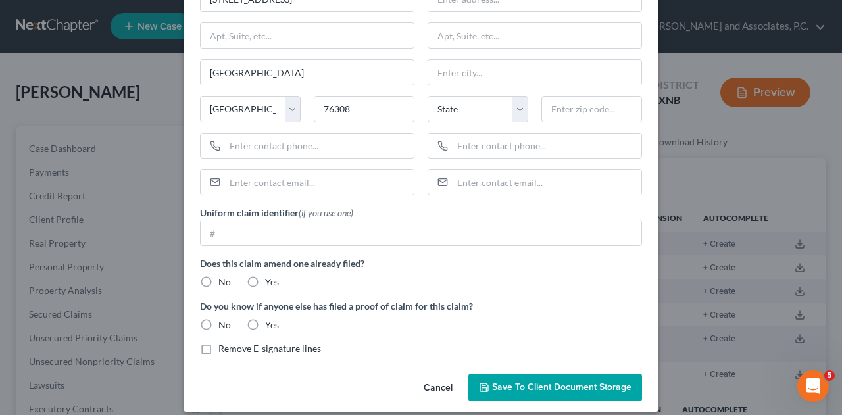
scroll to position [301, 0]
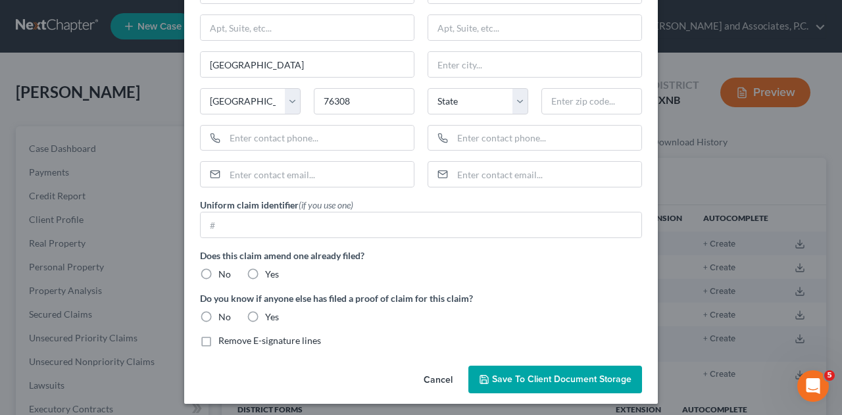
click at [218, 269] on label "No" at bounding box center [224, 274] width 12 height 13
click at [224, 269] on input "No" at bounding box center [228, 272] width 9 height 9
radio input "true"
click at [218, 314] on label "No" at bounding box center [224, 316] width 12 height 13
click at [224, 314] on input "No" at bounding box center [228, 314] width 9 height 9
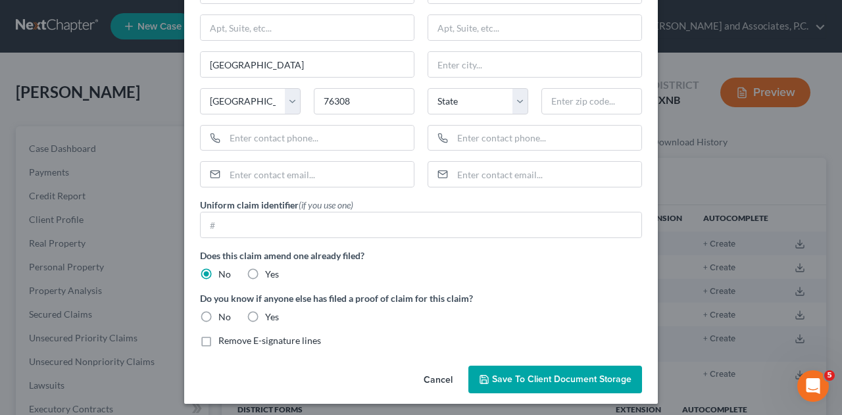
radio input "true"
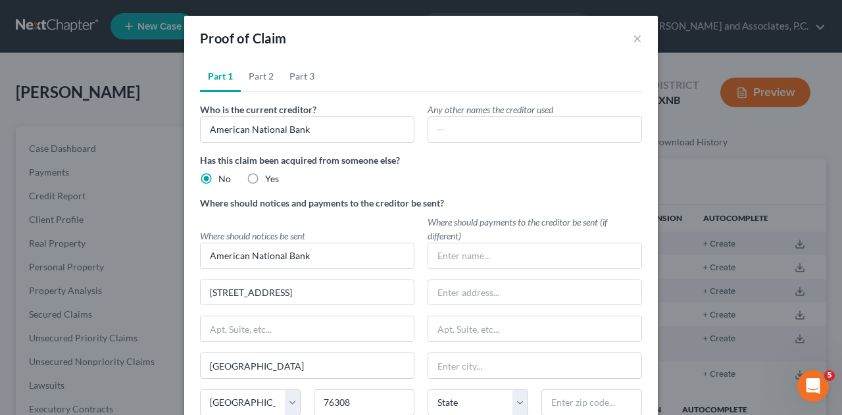
scroll to position [3, 0]
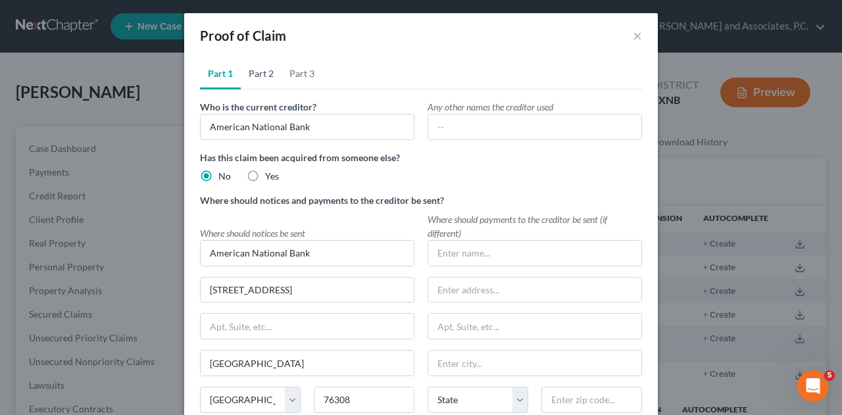
click at [259, 74] on link "Part 2" at bounding box center [261, 74] width 41 height 32
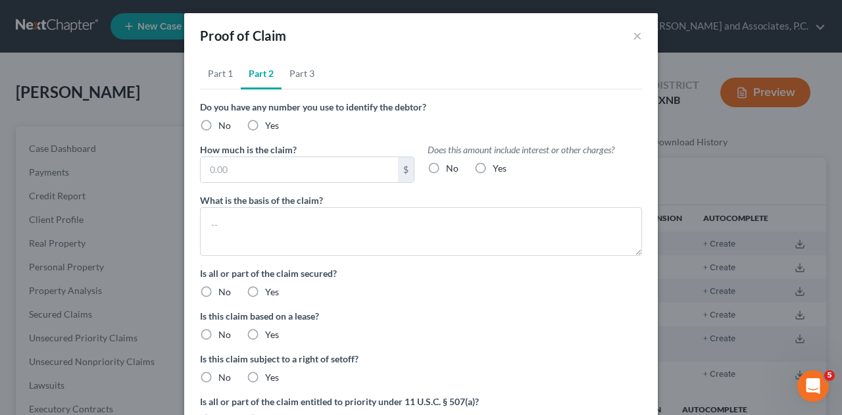
click at [218, 128] on label "No" at bounding box center [224, 125] width 12 height 13
click at [224, 128] on input "No" at bounding box center [228, 123] width 9 height 9
radio input "true"
click at [493, 165] on label "Yes" at bounding box center [500, 168] width 14 height 13
click at [498, 165] on input "Yes" at bounding box center [502, 166] width 9 height 9
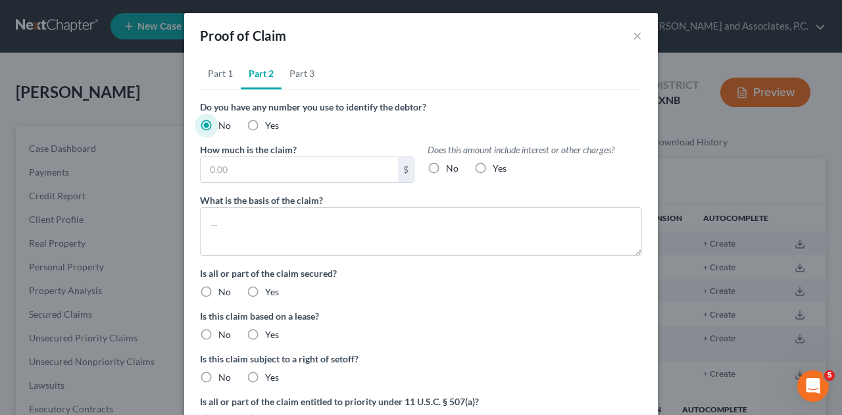
radio input "true"
click at [318, 165] on input "text" at bounding box center [299, 169] width 197 height 25
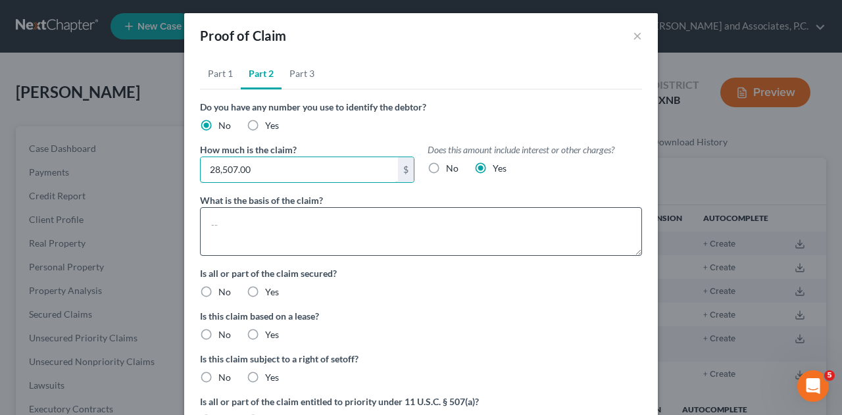
type input "28,507.00"
click at [278, 220] on textarea at bounding box center [421, 231] width 442 height 49
type textarea "D"
type textarea "mortgage"
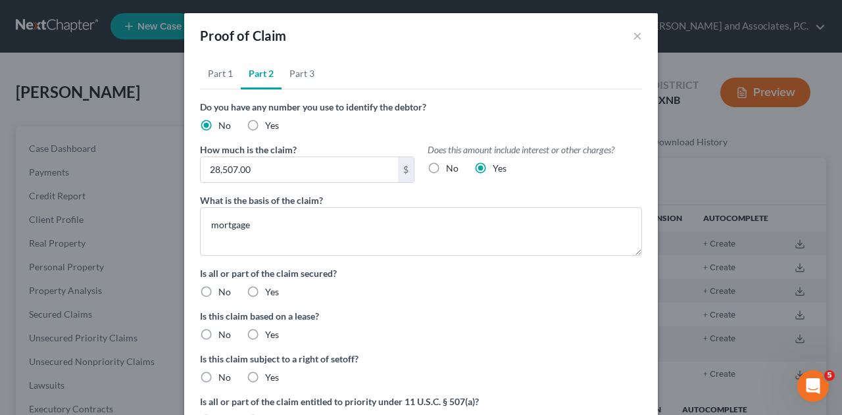
click at [265, 290] on label "Yes" at bounding box center [272, 291] width 14 height 13
click at [270, 290] on input "Yes" at bounding box center [274, 289] width 9 height 9
radio input "true"
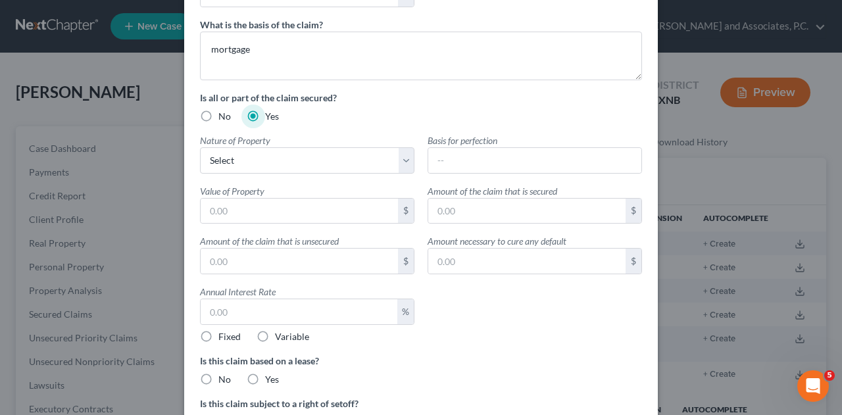
scroll to position [180, 0]
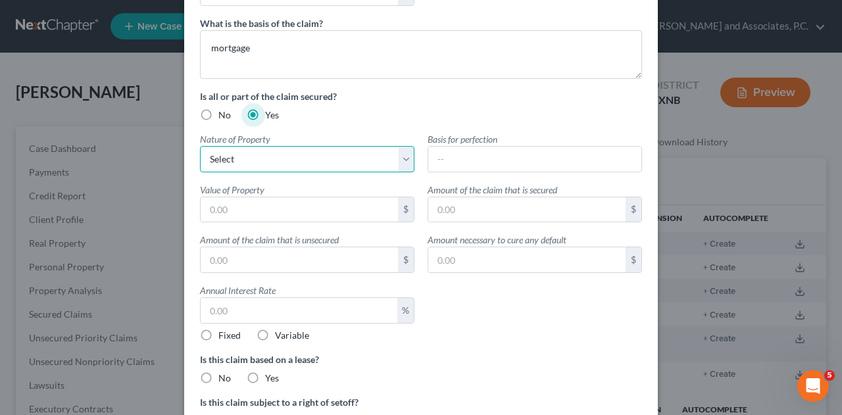
click at [400, 155] on select "Select Real Estate Motor Vehicle Other" at bounding box center [307, 159] width 214 height 26
select select "0"
click at [200, 146] on select "Select Real Estate Motor Vehicle Other" at bounding box center [307, 159] width 214 height 26
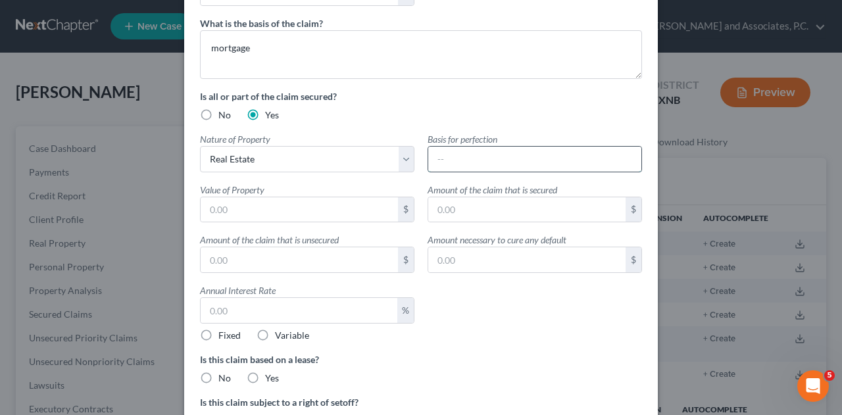
click at [470, 160] on input "text" at bounding box center [534, 159] width 213 height 25
type input "Deed of Trust"
click at [261, 214] on input "text" at bounding box center [299, 209] width 197 height 25
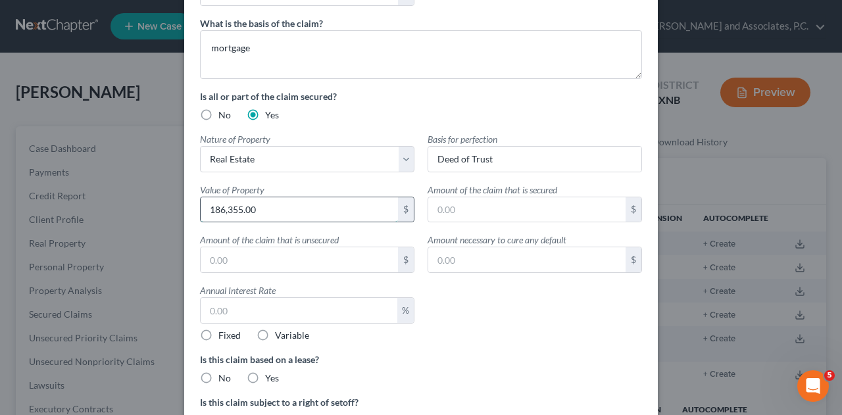
type input "186,355.00"
click at [498, 212] on input "text" at bounding box center [526, 209] width 197 height 25
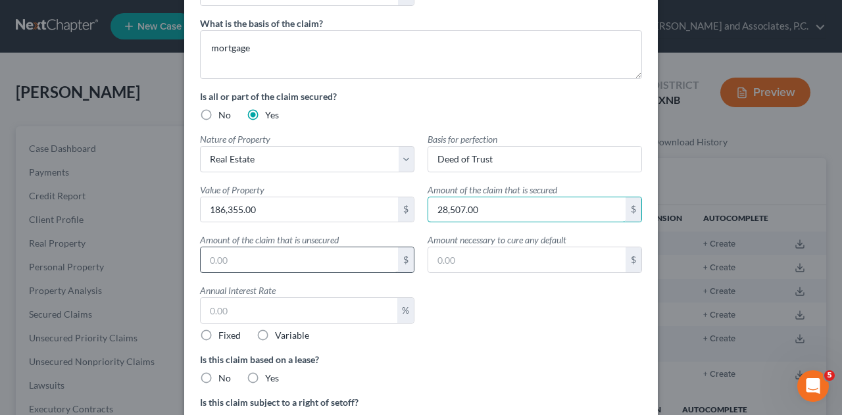
type input "28,507.00"
click at [353, 261] on input "text" at bounding box center [299, 259] width 197 height 25
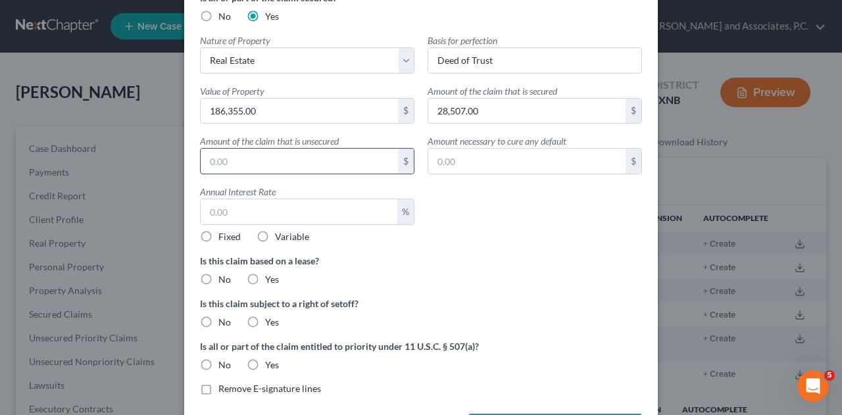
scroll to position [282, 0]
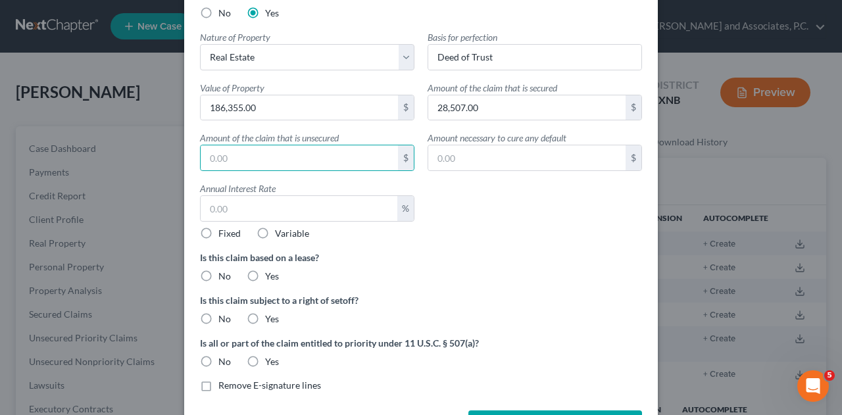
click at [218, 275] on label "No" at bounding box center [224, 276] width 12 height 13
click at [224, 275] on input "No" at bounding box center [228, 274] width 9 height 9
radio input "true"
click at [218, 317] on label "No" at bounding box center [224, 318] width 12 height 13
click at [224, 317] on input "No" at bounding box center [228, 316] width 9 height 9
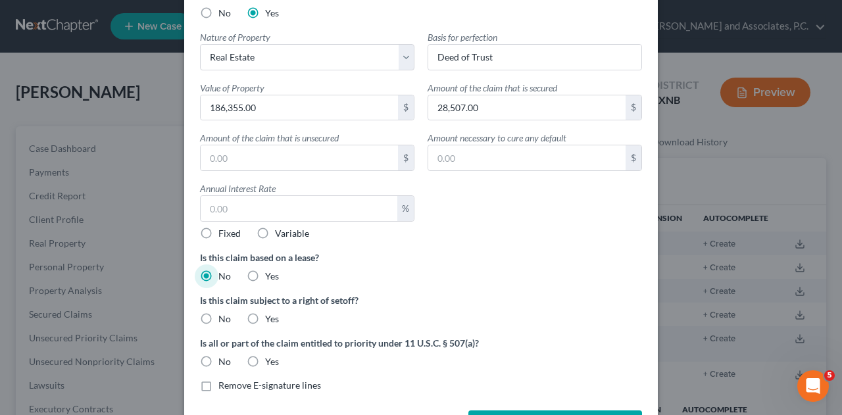
radio input "true"
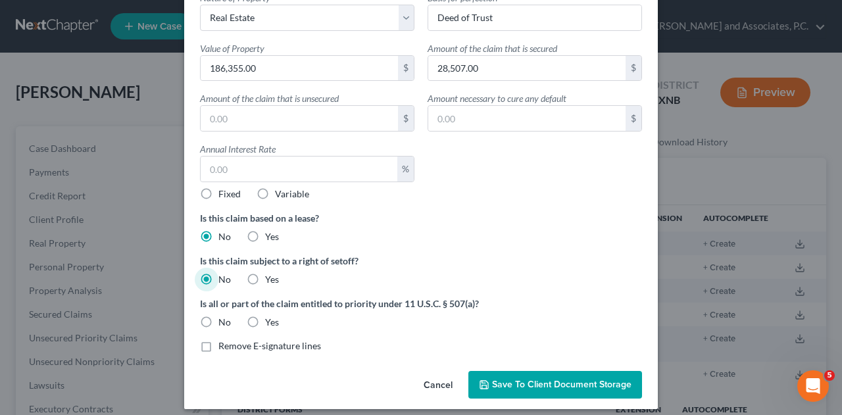
scroll to position [328, 0]
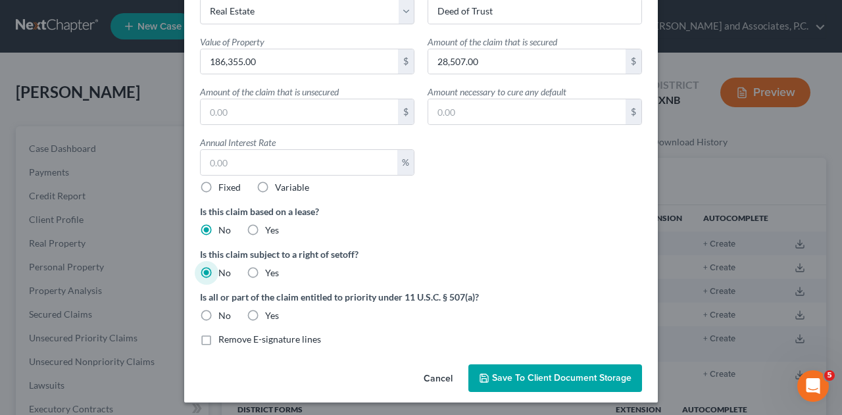
click at [218, 309] on label "No" at bounding box center [224, 315] width 12 height 13
click at [224, 309] on input "No" at bounding box center [228, 313] width 9 height 9
radio input "true"
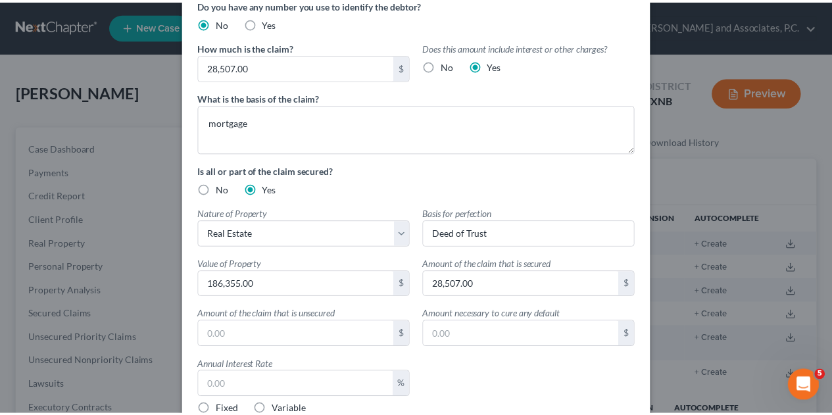
scroll to position [0, 0]
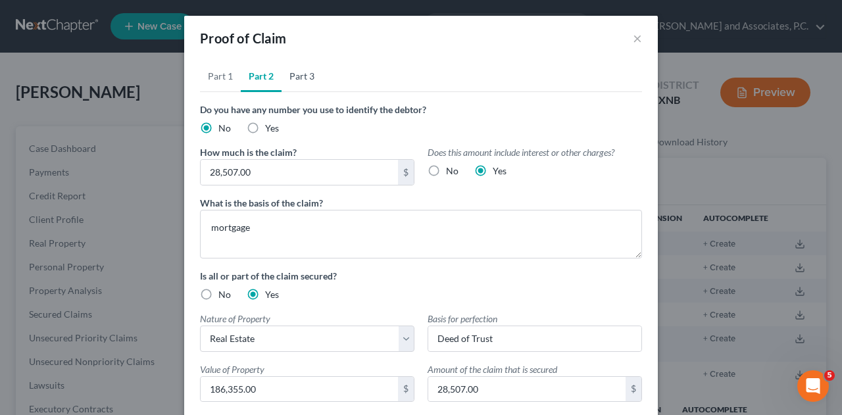
click at [300, 80] on link "Part 3" at bounding box center [302, 77] width 41 height 32
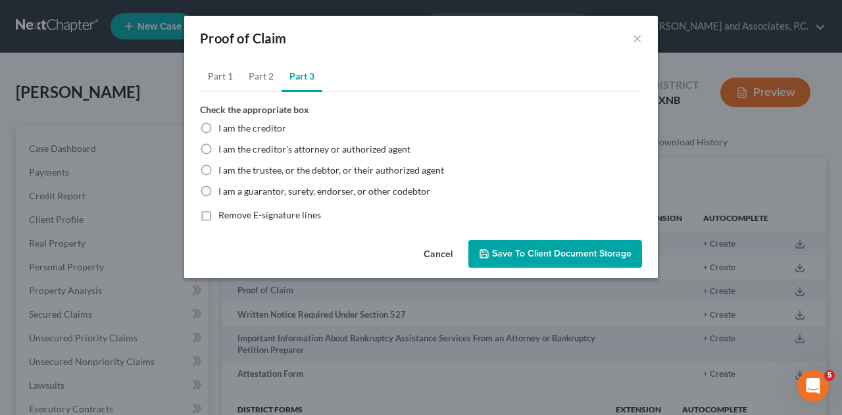
click at [218, 170] on label "I am the trustee, or the debtor, or their authorized agent" at bounding box center [331, 170] width 226 height 13
click at [224, 170] on input "I am the trustee, or the debtor, or their authorized agent" at bounding box center [228, 168] width 9 height 9
radio input "true"
click at [573, 255] on span "Save to Client Document Storage" at bounding box center [561, 253] width 139 height 11
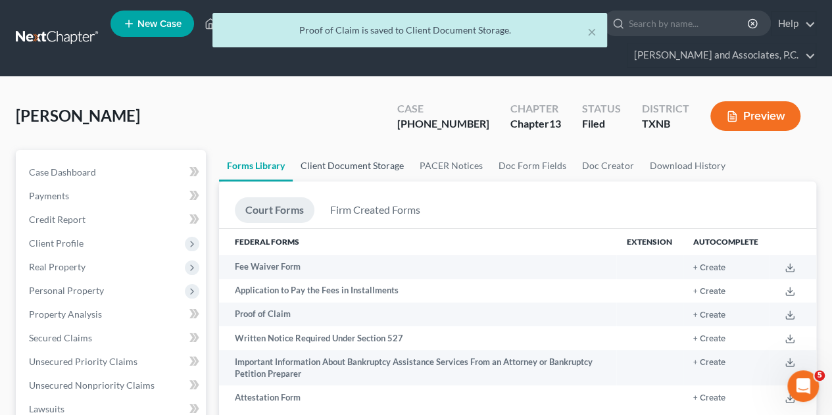
click at [341, 150] on link "Client Document Storage" at bounding box center [352, 166] width 119 height 32
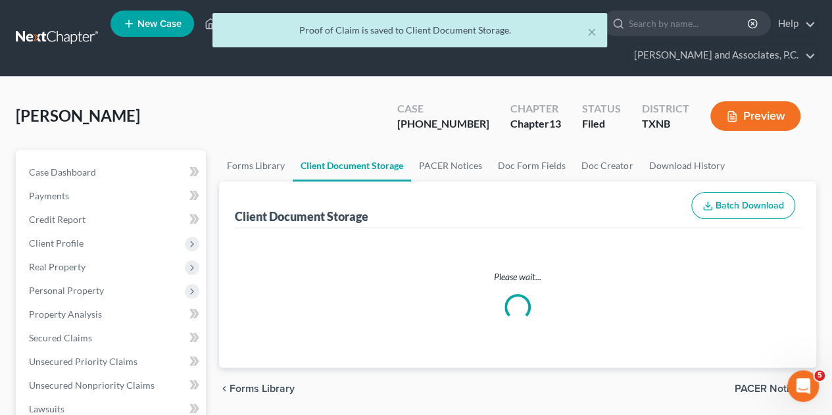
select select "21"
select select "10"
select select "6"
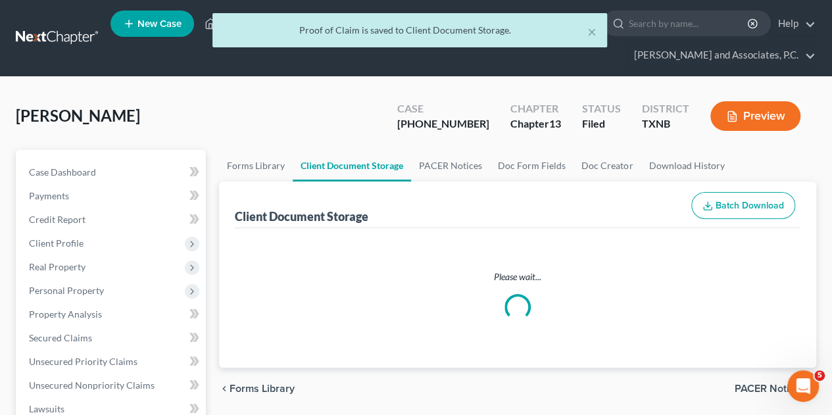
select select "6"
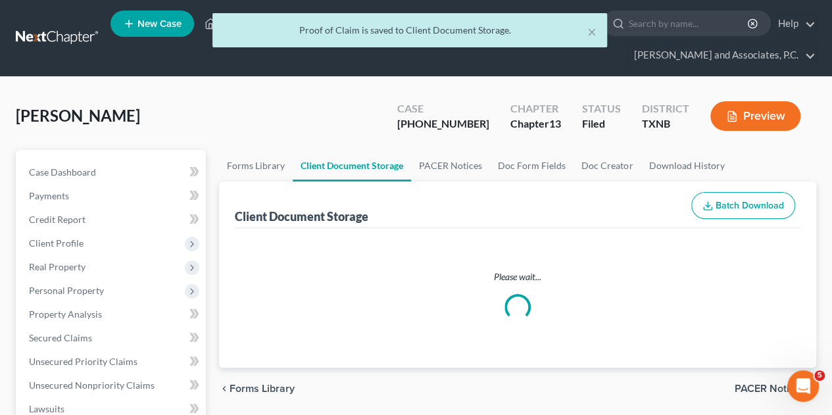
select select "6"
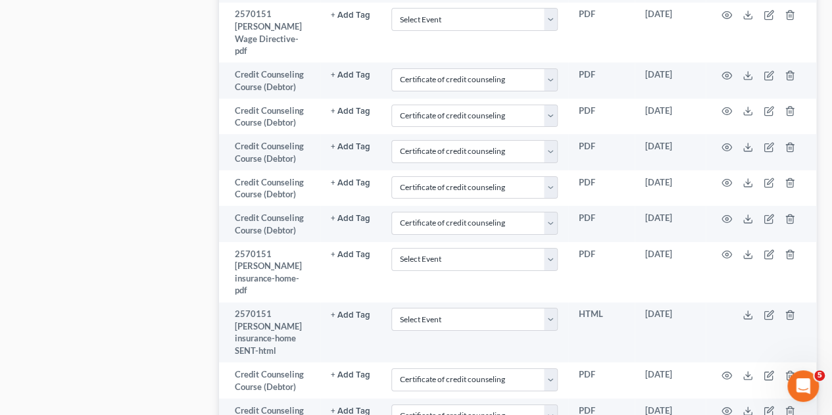
scroll to position [2267, 0]
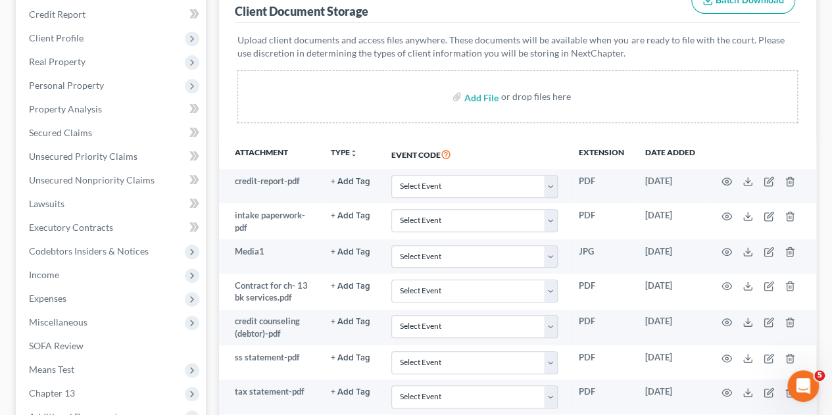
scroll to position [0, 0]
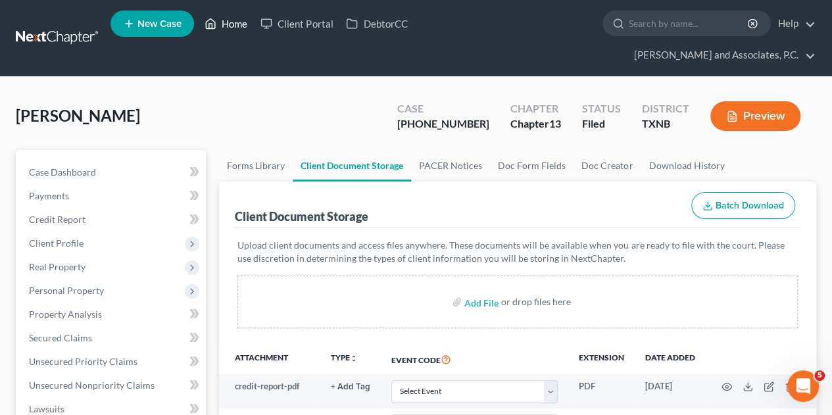
click at [228, 22] on link "Home" at bounding box center [226, 24] width 56 height 24
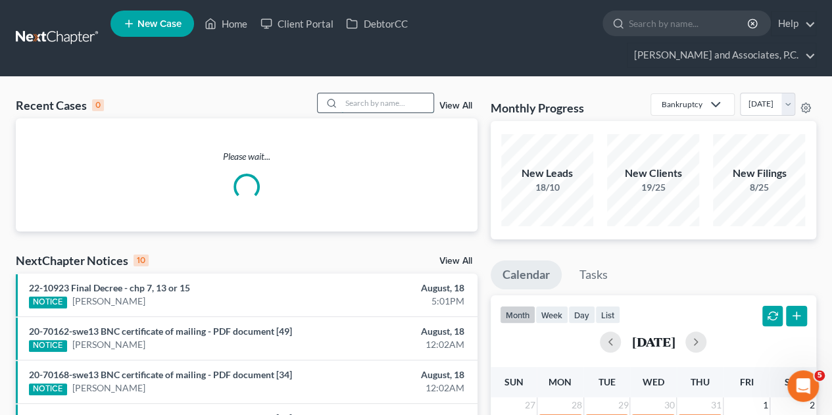
click at [374, 93] on input "search" at bounding box center [387, 102] width 92 height 19
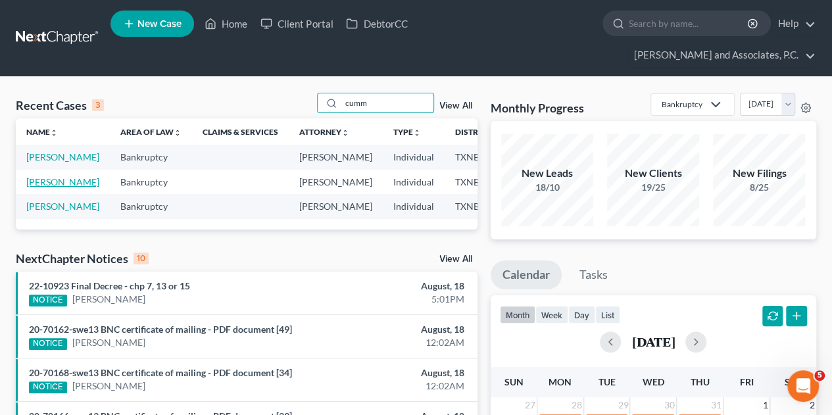
type input "cumm"
click at [51, 176] on link "[PERSON_NAME]" at bounding box center [62, 181] width 73 height 11
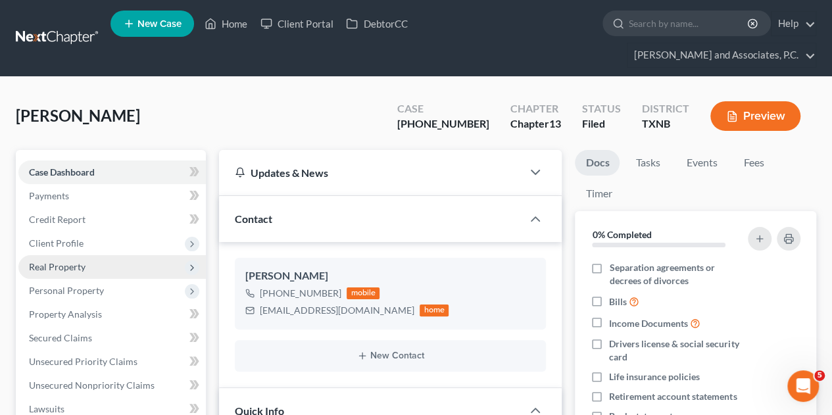
scroll to position [205, 0]
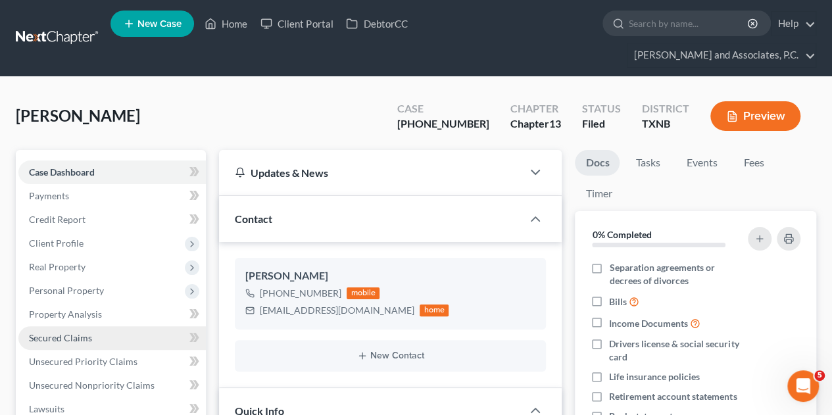
click at [45, 332] on span "Secured Claims" at bounding box center [60, 337] width 63 height 11
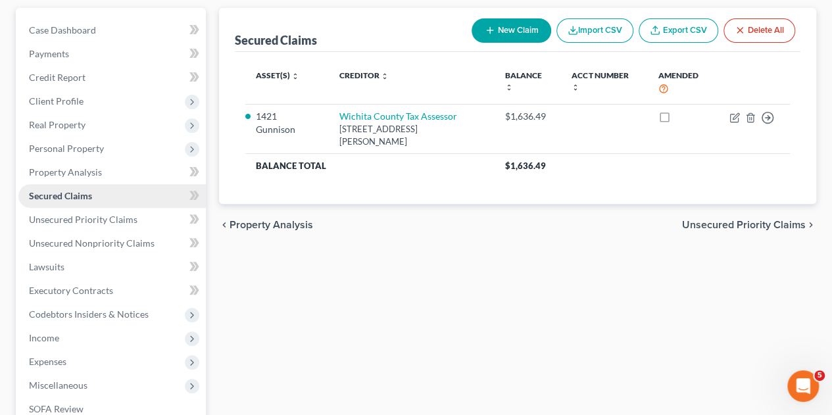
scroll to position [146, 0]
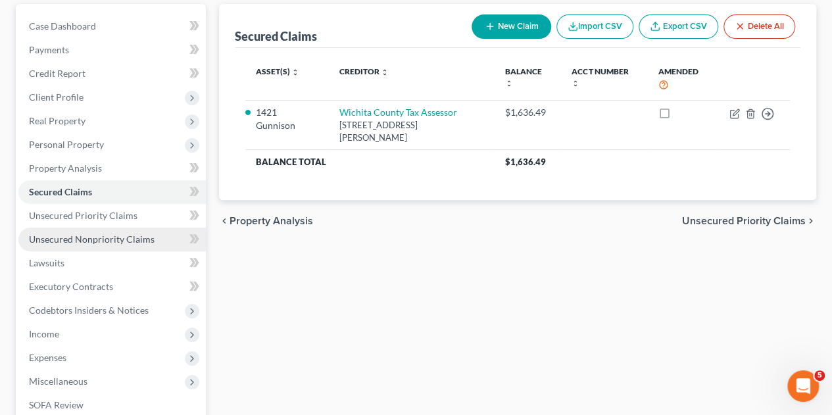
click at [99, 234] on span "Unsecured Nonpriority Claims" at bounding box center [92, 239] width 126 height 11
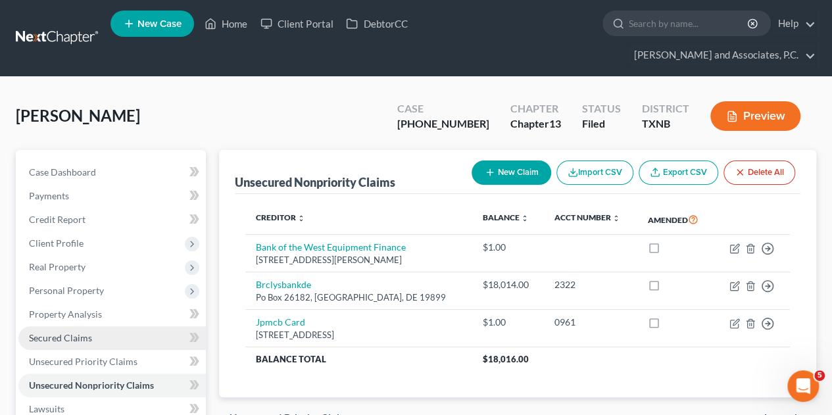
click at [52, 326] on link "Secured Claims" at bounding box center [111, 338] width 187 height 24
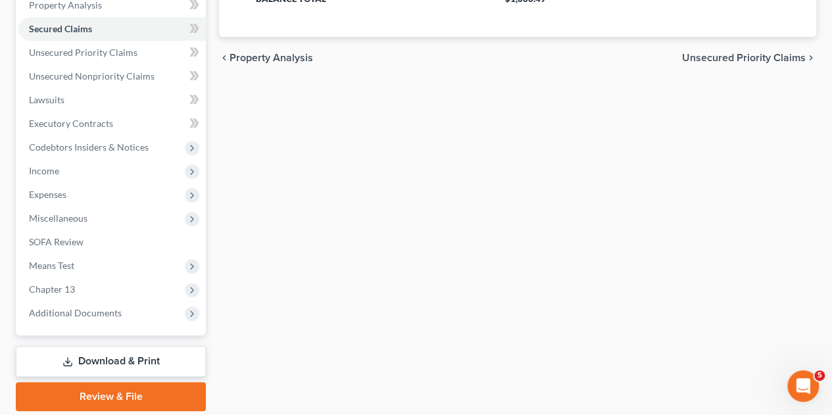
scroll to position [330, 0]
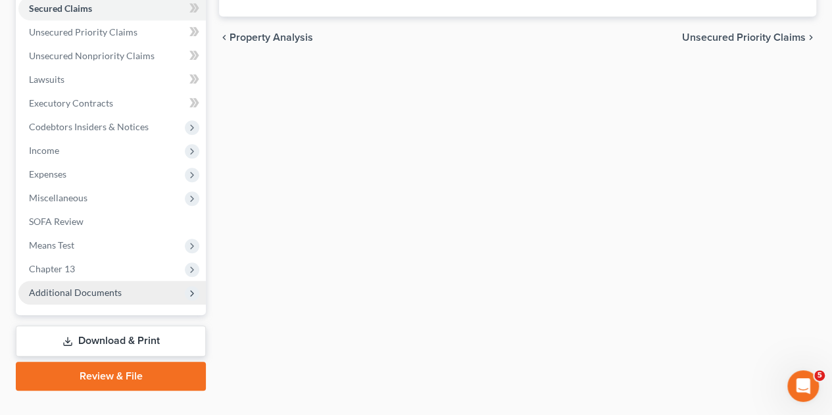
click at [46, 287] on span "Additional Documents" at bounding box center [75, 292] width 93 height 11
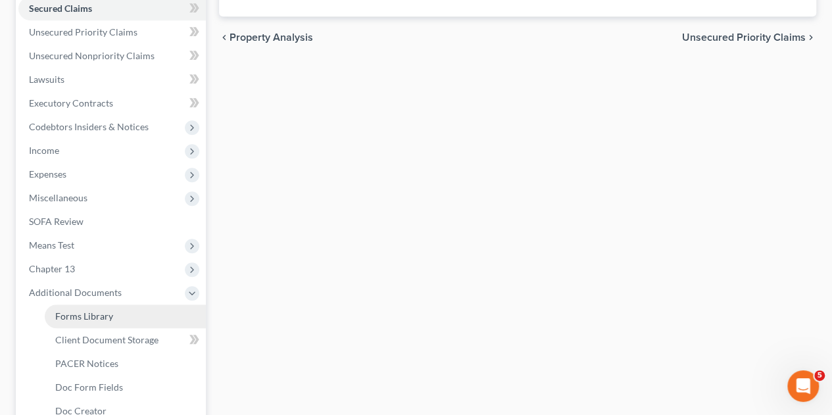
click at [56, 310] on span "Forms Library" at bounding box center [84, 315] width 58 height 11
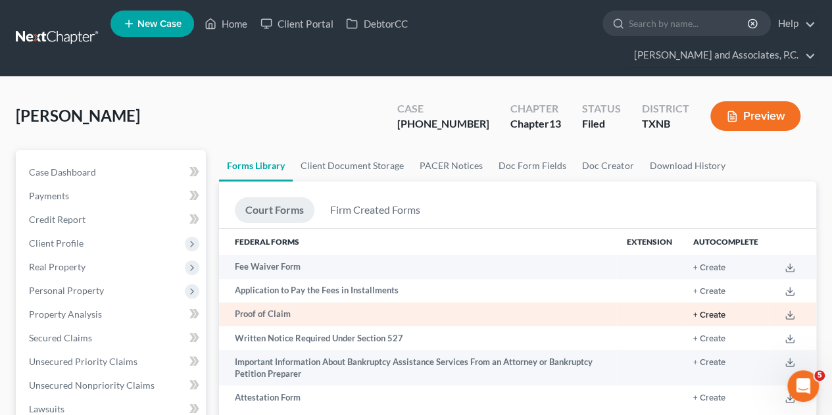
click at [706, 311] on button "+ Create" at bounding box center [709, 315] width 32 height 9
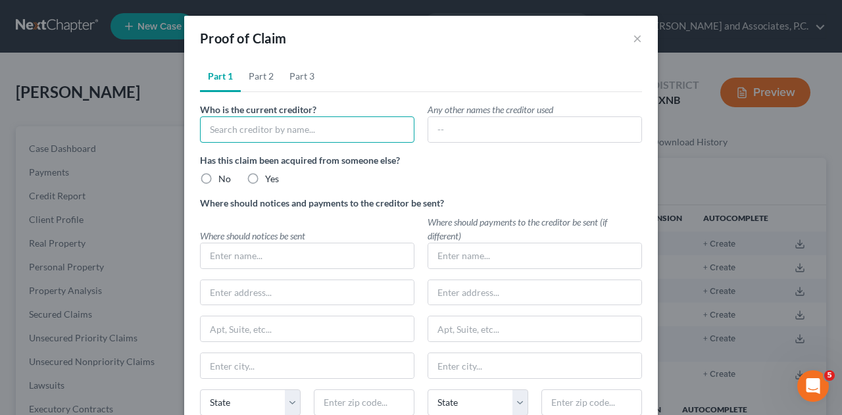
click at [318, 132] on input "text" at bounding box center [307, 129] width 214 height 26
click at [318, 132] on input "first" at bounding box center [307, 129] width 214 height 26
type input "f"
type input "First Citizens Bank & Trust Company"
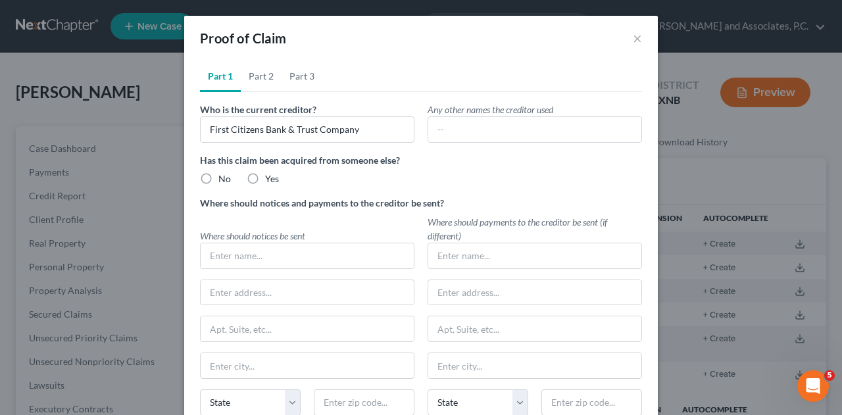
click at [218, 176] on label "No" at bounding box center [224, 178] width 12 height 13
click at [224, 176] on input "No" at bounding box center [228, 176] width 9 height 9
radio input "true"
click at [225, 256] on input "text" at bounding box center [307, 255] width 213 height 25
type input "F"
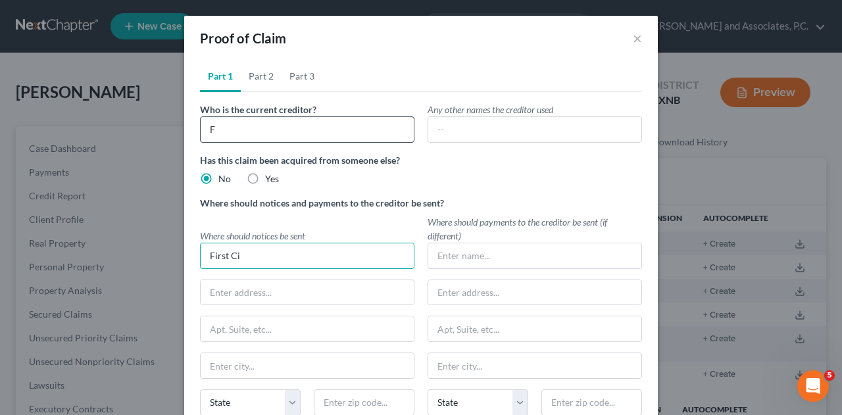
type input "First Ci"
click at [221, 134] on input "F" at bounding box center [307, 129] width 214 height 26
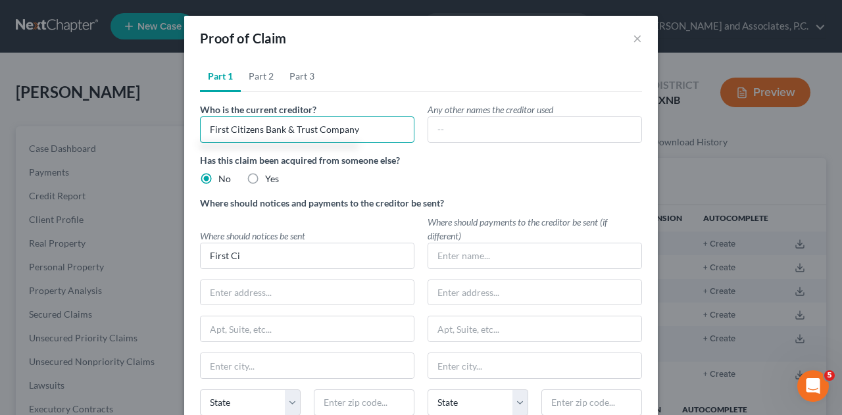
type input "First Citizens Bank & Trust Company"
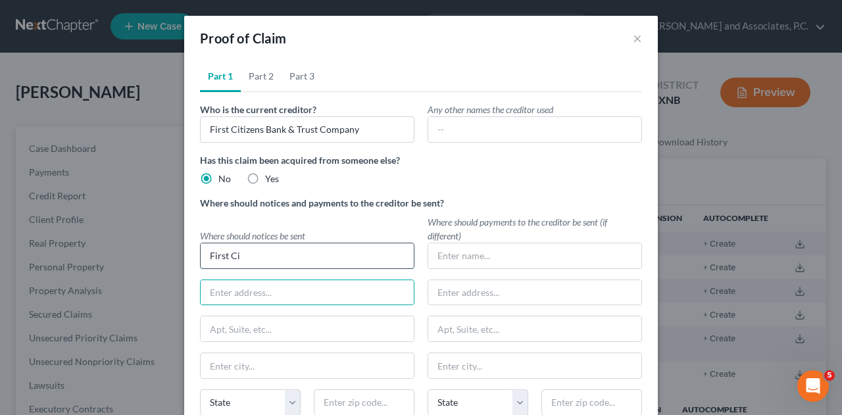
click at [245, 255] on input "First Ci" at bounding box center [307, 255] width 213 height 25
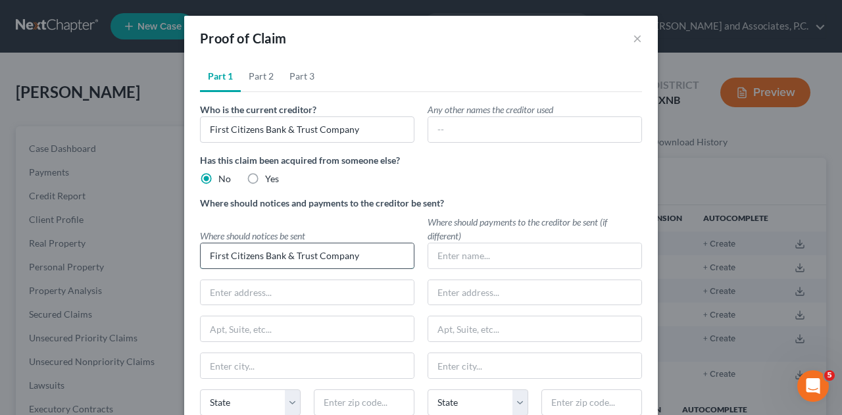
type input "First Citizens Bank & Trust Company"
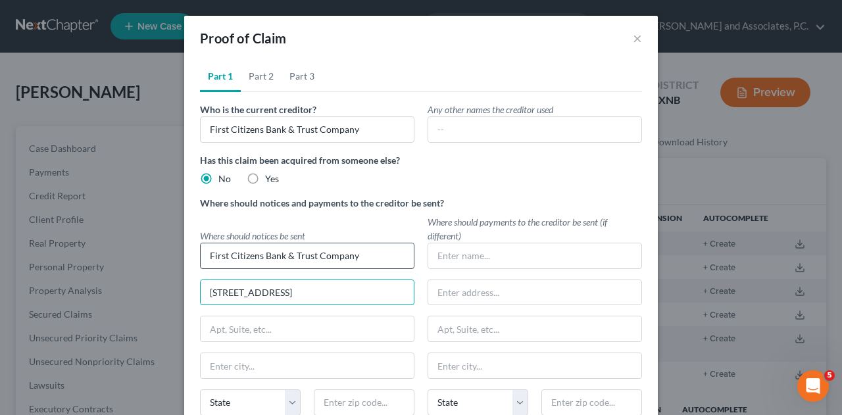
type input "[STREET_ADDRESS]"
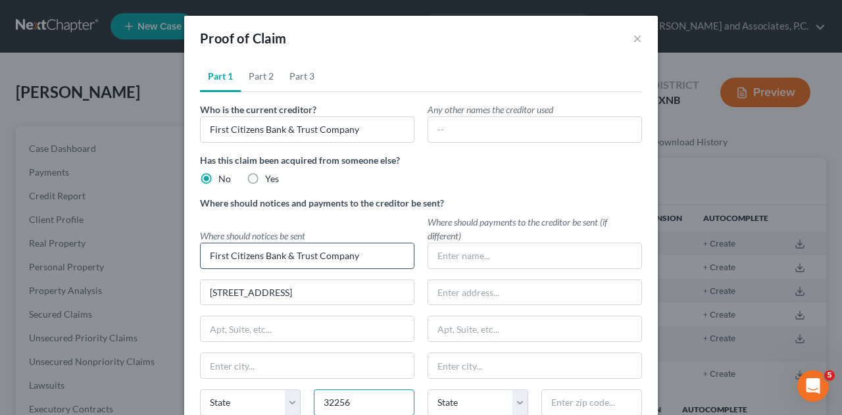
type input "32256"
type input "[GEOGRAPHIC_DATA]"
select select "9"
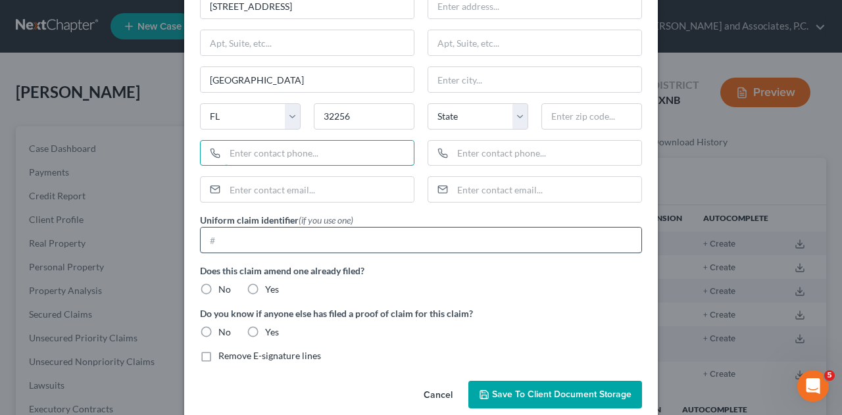
scroll to position [287, 0]
click at [218, 231] on input "text" at bounding box center [421, 239] width 441 height 25
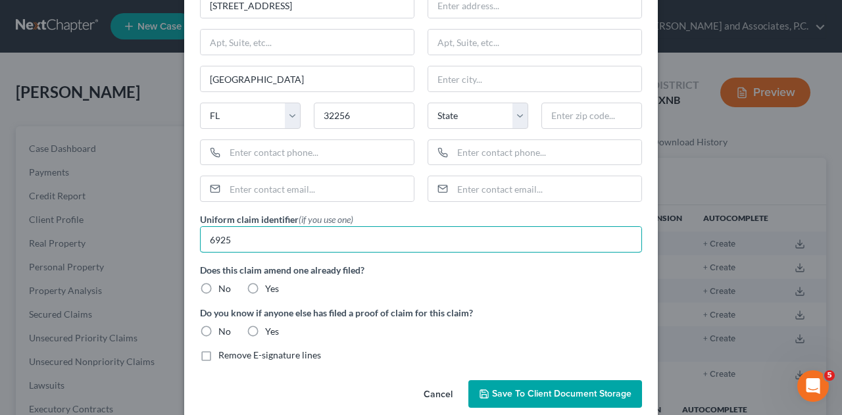
type input "6925"
click at [218, 282] on label "No" at bounding box center [224, 288] width 12 height 13
click at [224, 282] on input "No" at bounding box center [228, 286] width 9 height 9
radio input "true"
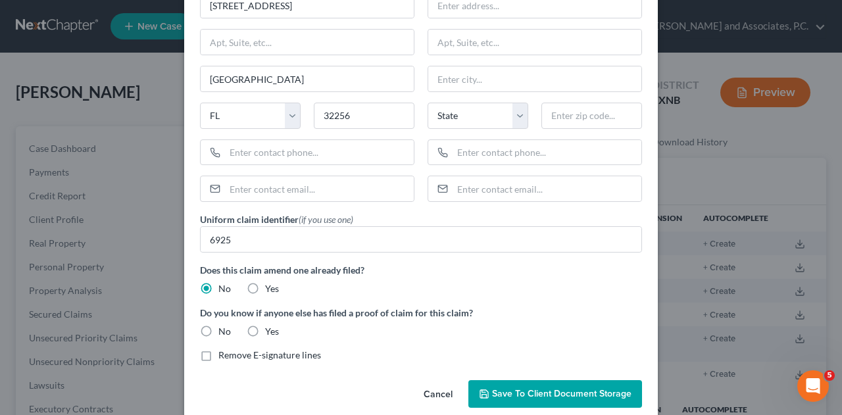
click at [218, 327] on label "No" at bounding box center [224, 331] width 12 height 13
click at [224, 327] on input "No" at bounding box center [228, 329] width 9 height 9
radio input "true"
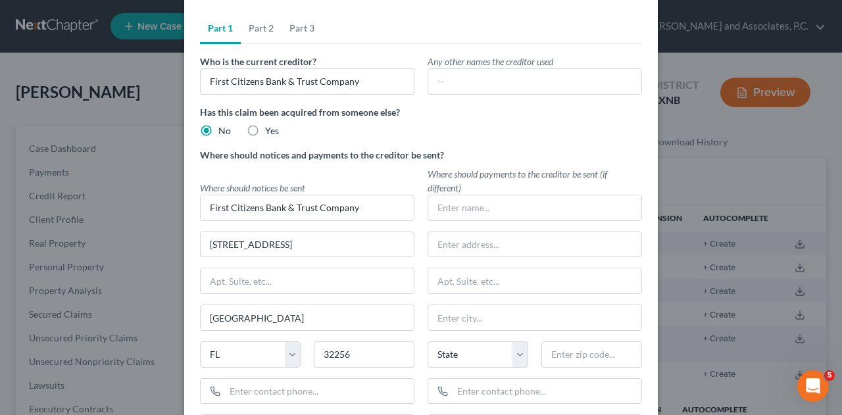
scroll to position [0, 0]
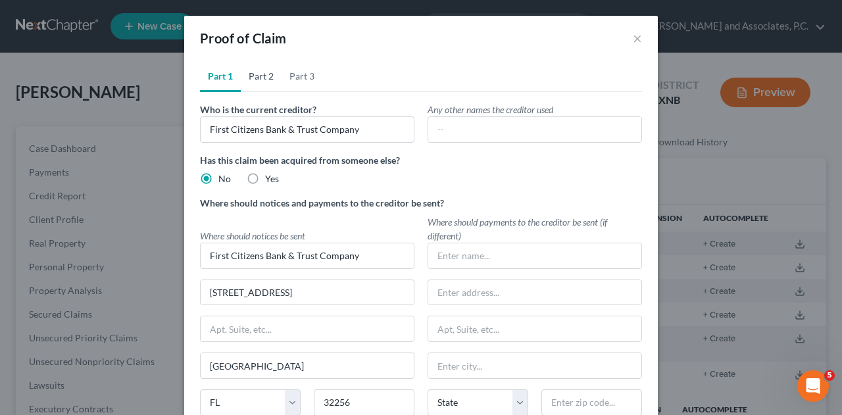
click at [260, 80] on link "Part 2" at bounding box center [261, 77] width 41 height 32
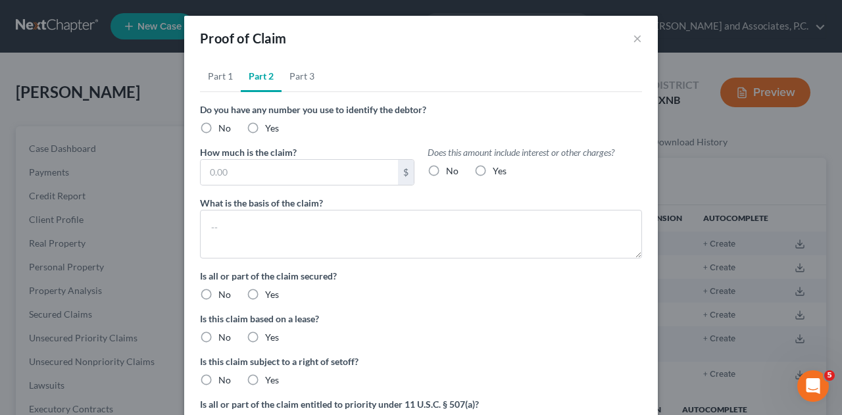
click at [265, 125] on label "Yes" at bounding box center [272, 128] width 14 height 13
click at [270, 125] on input "Yes" at bounding box center [274, 126] width 9 height 9
radio input "true"
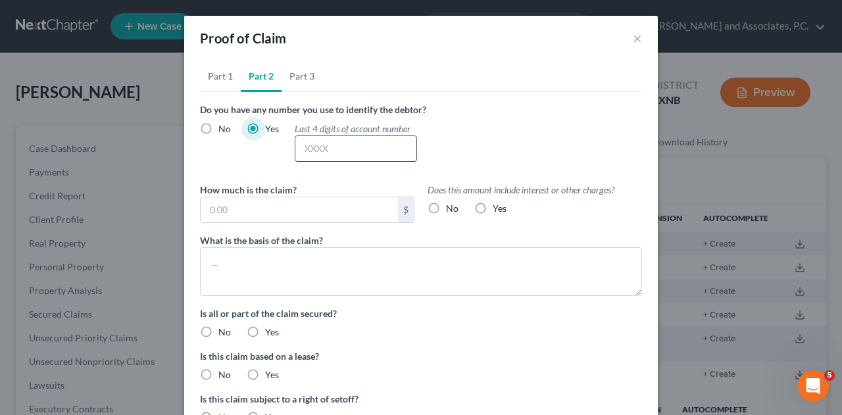
click at [343, 152] on input "text" at bounding box center [355, 148] width 121 height 25
type input "6925"
click at [290, 205] on input "text" at bounding box center [299, 209] width 197 height 25
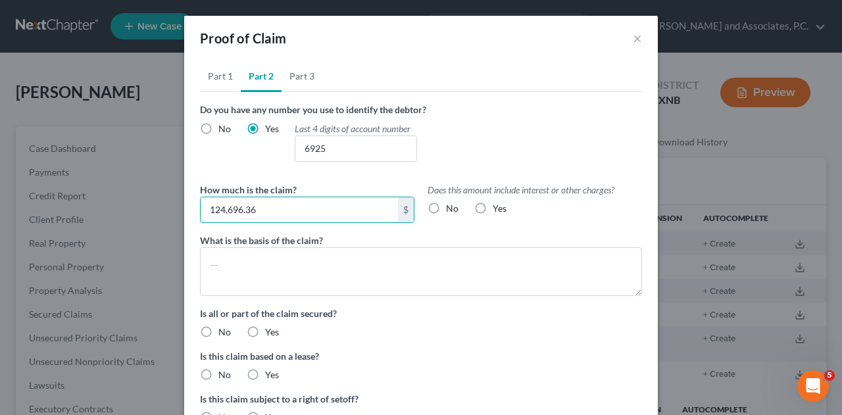
type input "124,696.36"
click at [485, 204] on div "Yes" at bounding box center [490, 208] width 32 height 13
click at [493, 208] on label "Yes" at bounding box center [500, 208] width 14 height 13
click at [498, 208] on input "Yes" at bounding box center [502, 206] width 9 height 9
radio input "true"
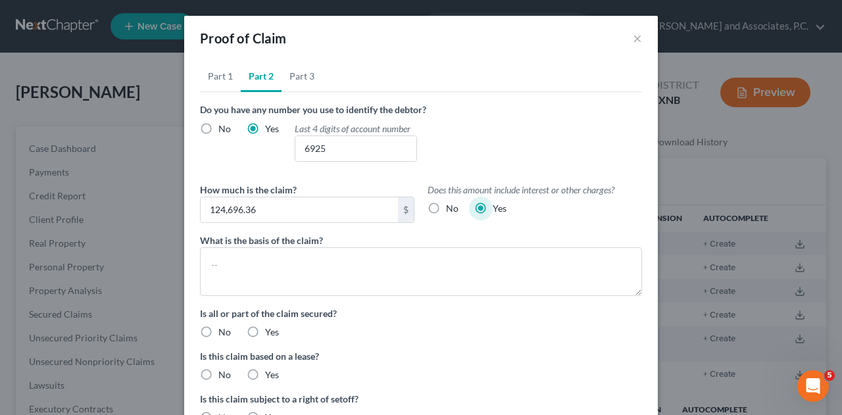
click at [218, 330] on label "No" at bounding box center [224, 332] width 12 height 13
click at [224, 330] on input "No" at bounding box center [228, 330] width 9 height 9
radio input "true"
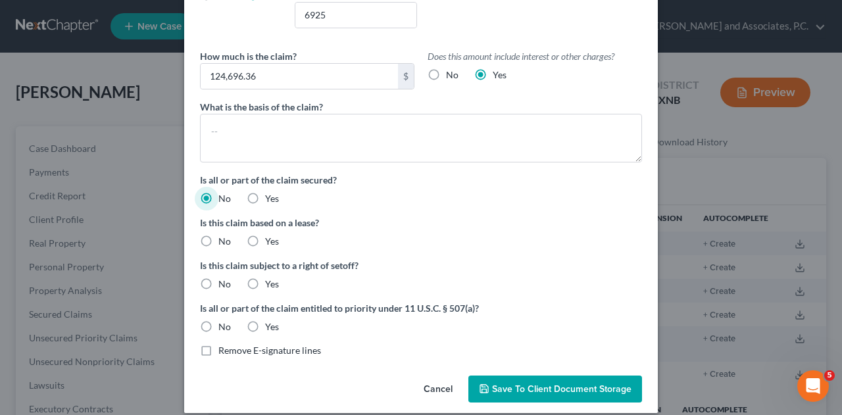
scroll to position [146, 0]
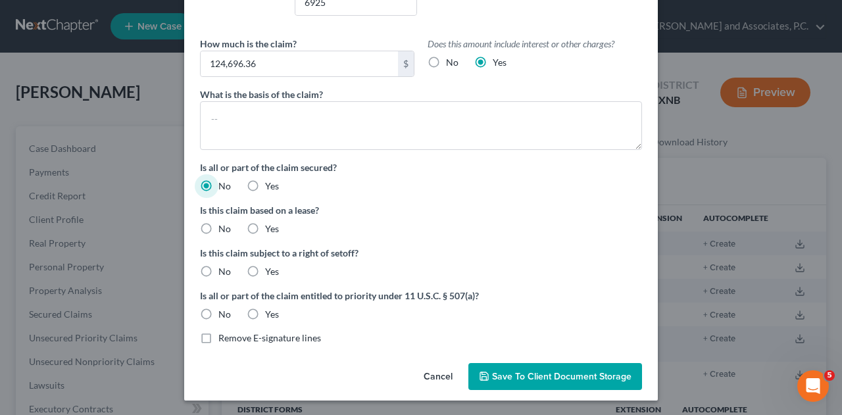
click at [218, 230] on label "No" at bounding box center [224, 228] width 12 height 13
click at [224, 230] on input "No" at bounding box center [228, 226] width 9 height 9
radio input "true"
click at [218, 272] on label "No" at bounding box center [224, 271] width 12 height 13
click at [224, 272] on input "No" at bounding box center [228, 269] width 9 height 9
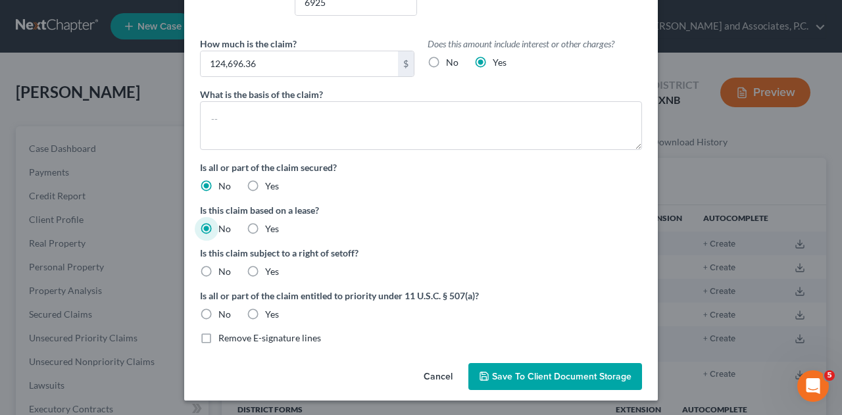
radio input "true"
click at [218, 314] on label "No" at bounding box center [224, 314] width 12 height 13
click at [224, 314] on input "No" at bounding box center [228, 312] width 9 height 9
radio input "true"
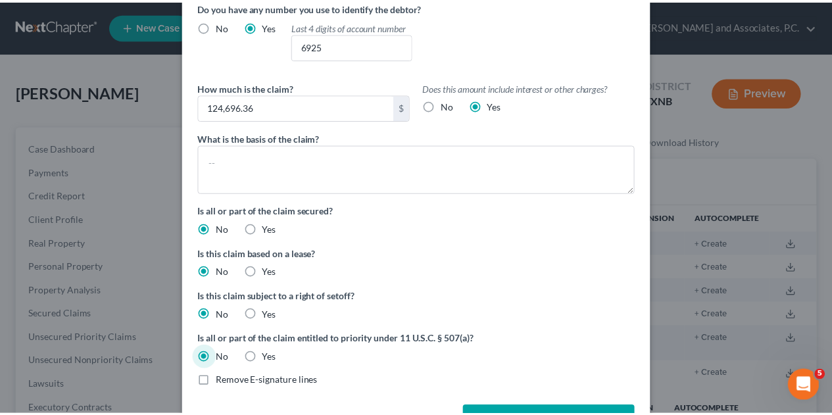
scroll to position [0, 0]
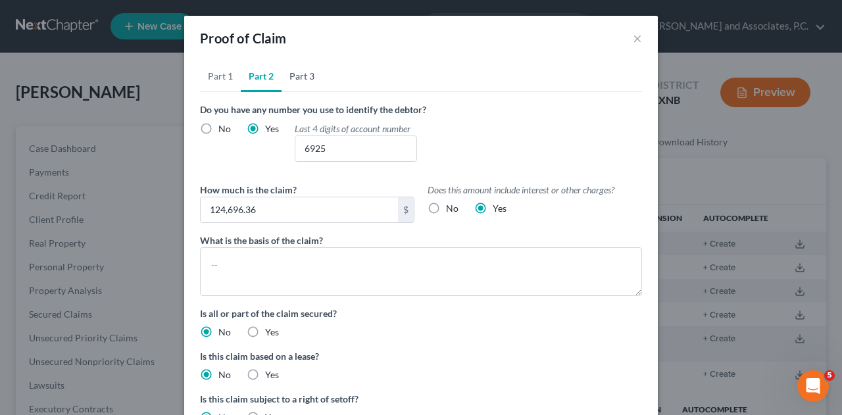
click at [301, 76] on link "Part 3" at bounding box center [302, 77] width 41 height 32
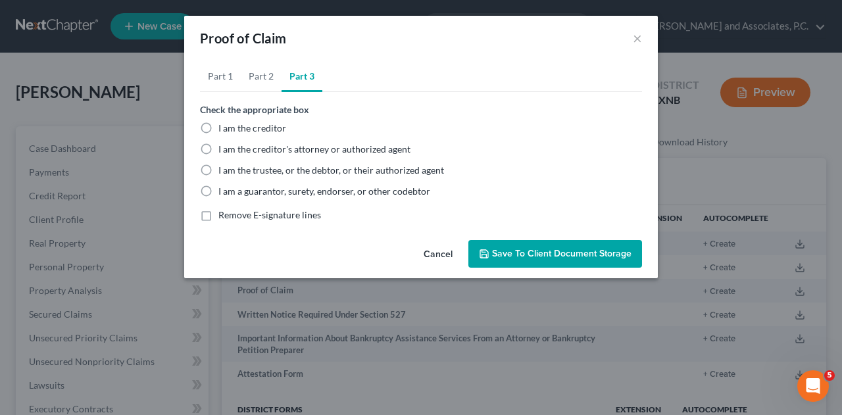
click at [218, 172] on label "I am the trustee, or the debtor, or their authorized agent" at bounding box center [331, 170] width 226 height 13
click at [224, 172] on input "I am the trustee, or the debtor, or their authorized agent" at bounding box center [228, 168] width 9 height 9
radio input "true"
click at [542, 260] on button "Save to Client Document Storage" at bounding box center [555, 254] width 174 height 28
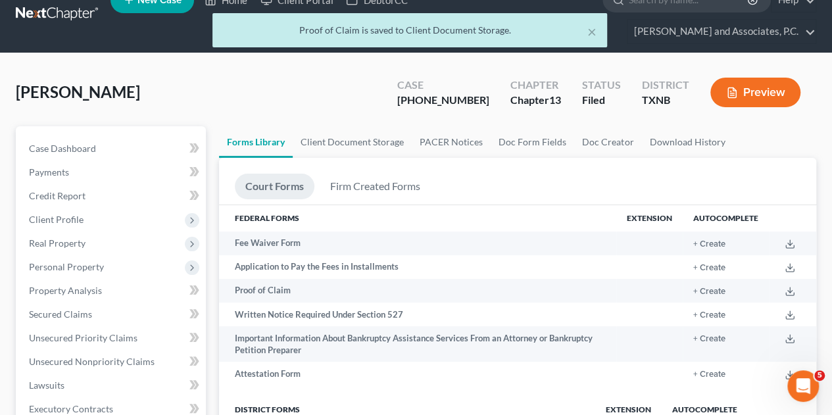
scroll to position [24, 0]
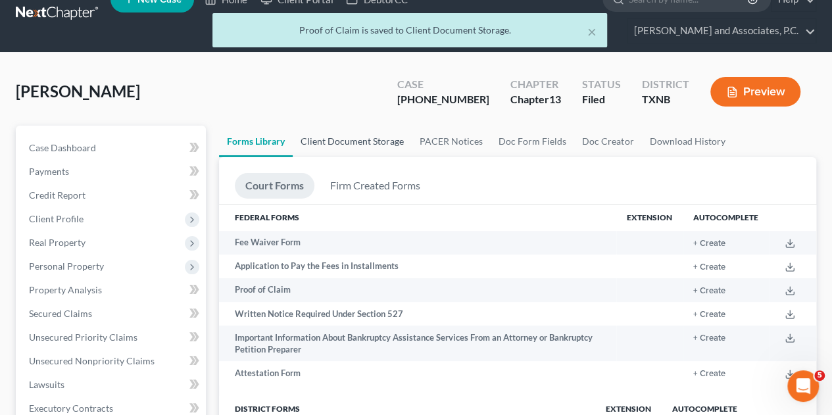
click at [343, 126] on link "Client Document Storage" at bounding box center [352, 142] width 119 height 32
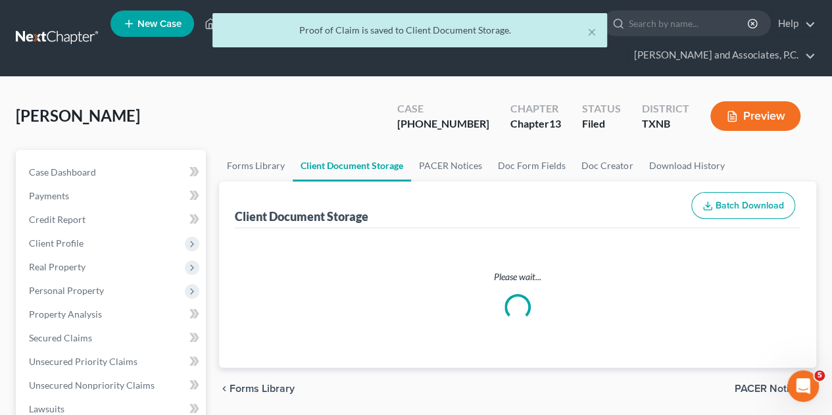
select select "21"
select select "18"
select select "10"
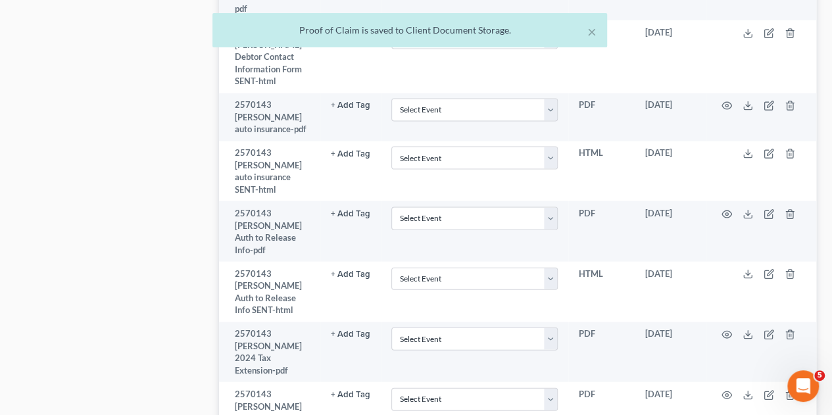
scroll to position [1629, 0]
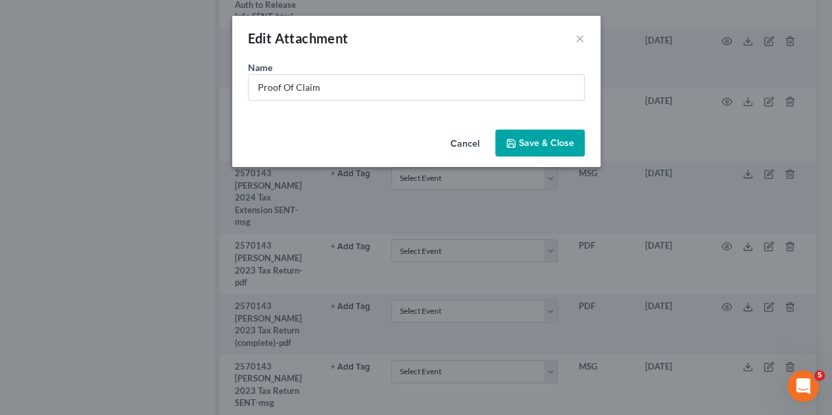
scroll to position [1556, 0]
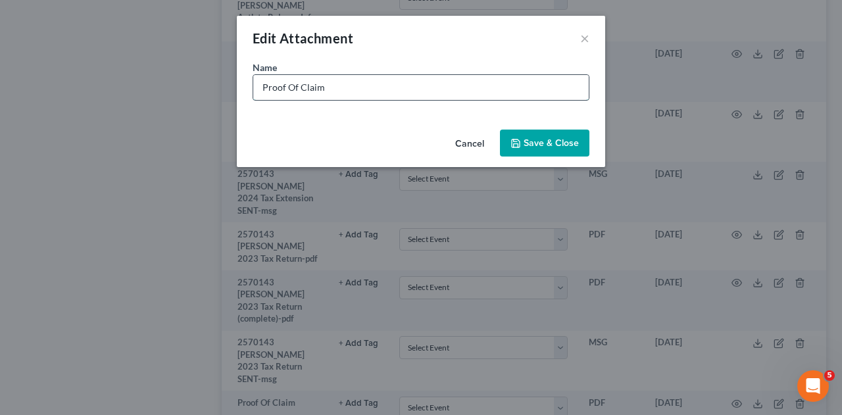
click at [328, 87] on input "Proof Of Claim" at bounding box center [420, 87] width 335 height 25
type input "P"
type input "First Citizens-POC-1"
click at [531, 147] on span "Save & Close" at bounding box center [551, 142] width 55 height 11
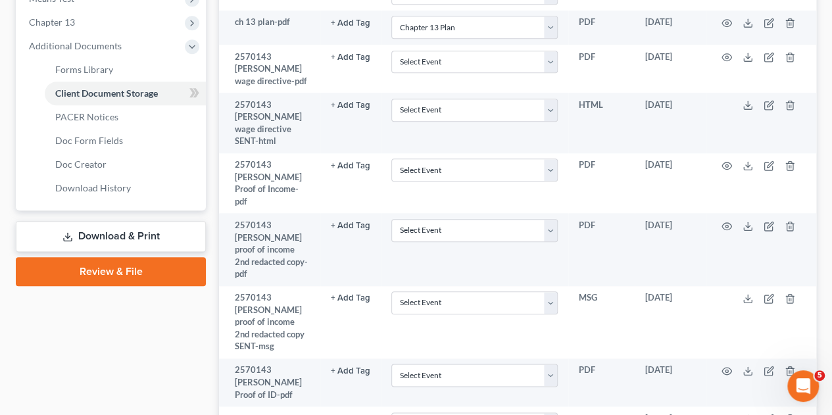
scroll to position [575, 0]
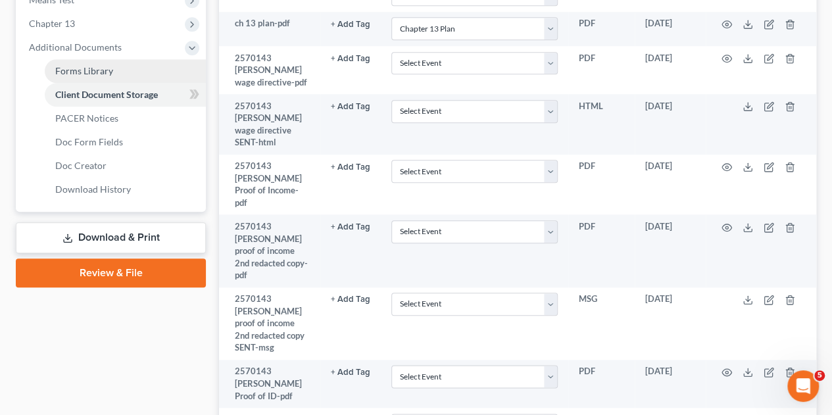
click at [93, 65] on span "Forms Library" at bounding box center [84, 70] width 58 height 11
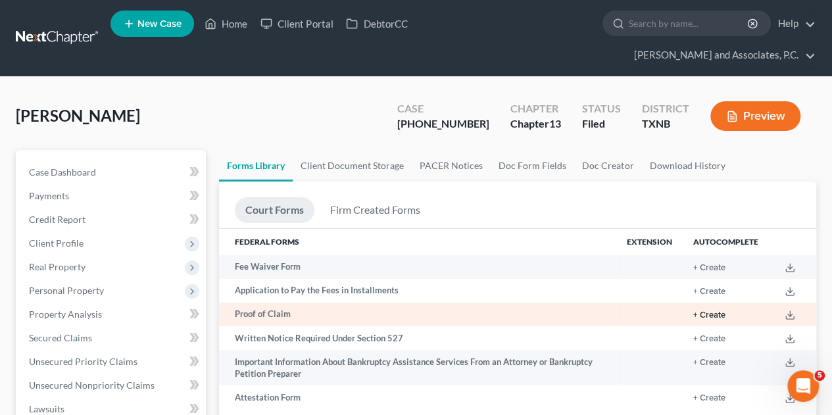
click at [716, 311] on button "+ Create" at bounding box center [709, 315] width 32 height 9
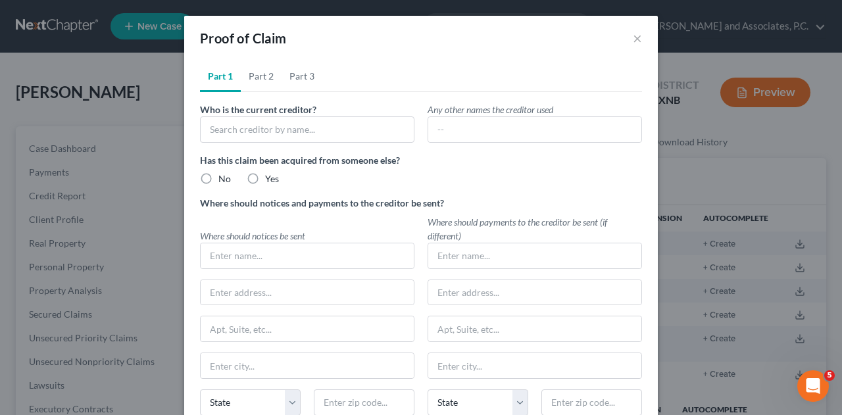
click at [218, 176] on label "No" at bounding box center [224, 178] width 12 height 13
click at [224, 176] on input "No" at bounding box center [228, 176] width 9 height 9
radio input "true"
click at [237, 253] on input "text" at bounding box center [307, 255] width 213 height 25
type input "F"
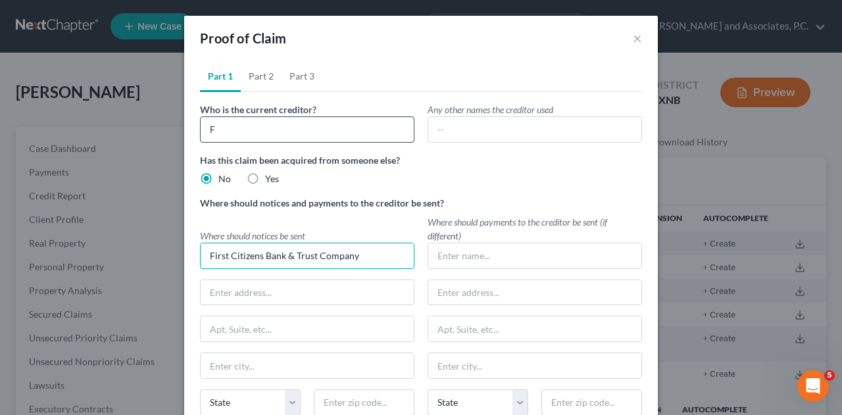
type input "First Citizens Bank & Trust Company"
click at [233, 134] on input "F" at bounding box center [307, 129] width 214 height 26
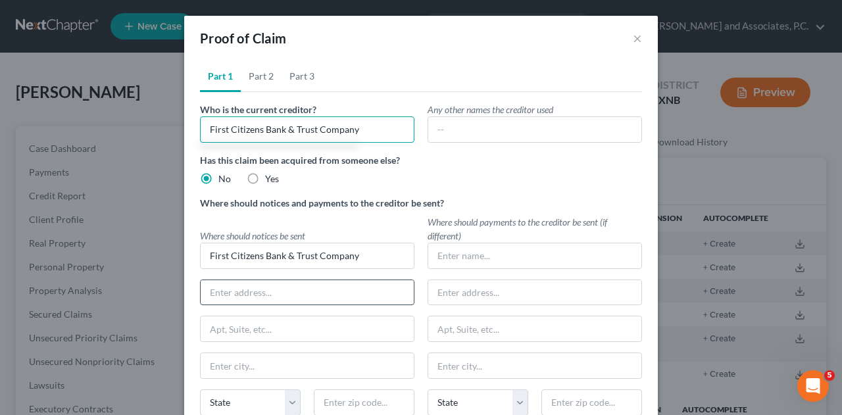
type input "First Citizens Bank & Trust Company"
click at [228, 286] on input "text" at bounding box center [307, 292] width 213 height 25
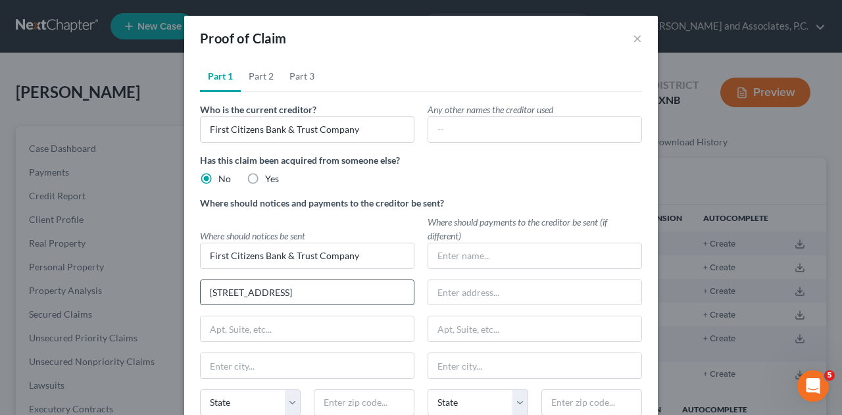
type input "[STREET_ADDRESS]"
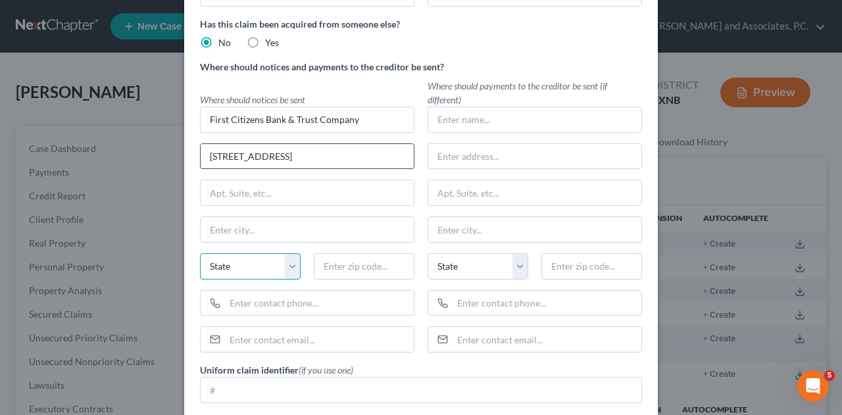
scroll to position [137, 0]
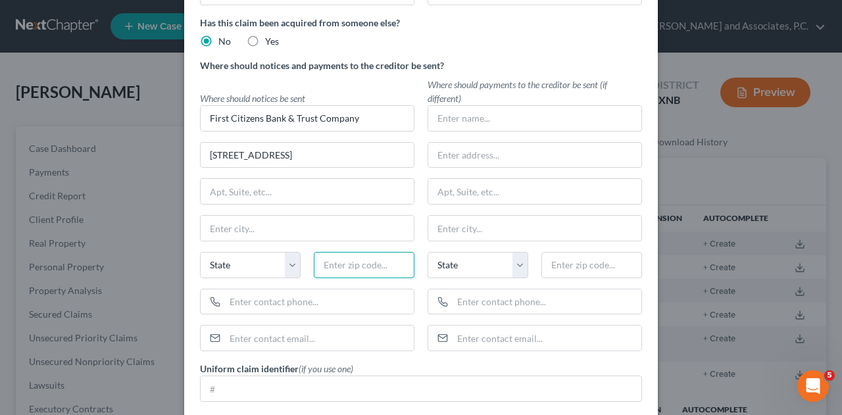
click at [365, 264] on input "text" at bounding box center [364, 265] width 101 height 26
type input "32256"
type input "[GEOGRAPHIC_DATA]"
select select "9"
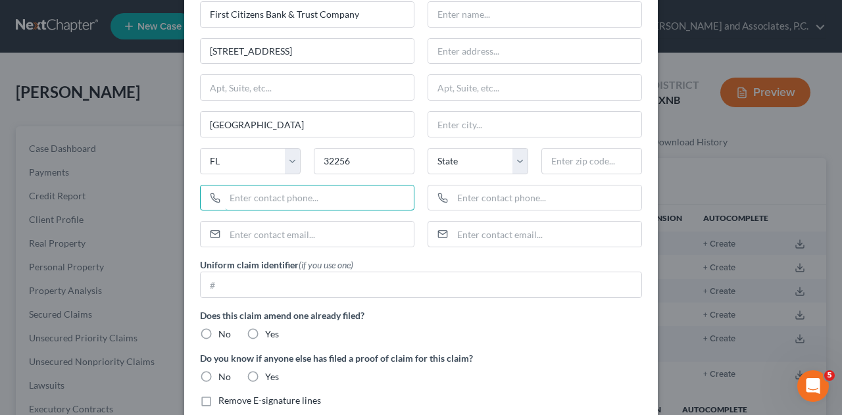
scroll to position [243, 0]
click at [218, 326] on label "No" at bounding box center [224, 332] width 12 height 13
click at [224, 326] on input "No" at bounding box center [228, 330] width 9 height 9
radio input "true"
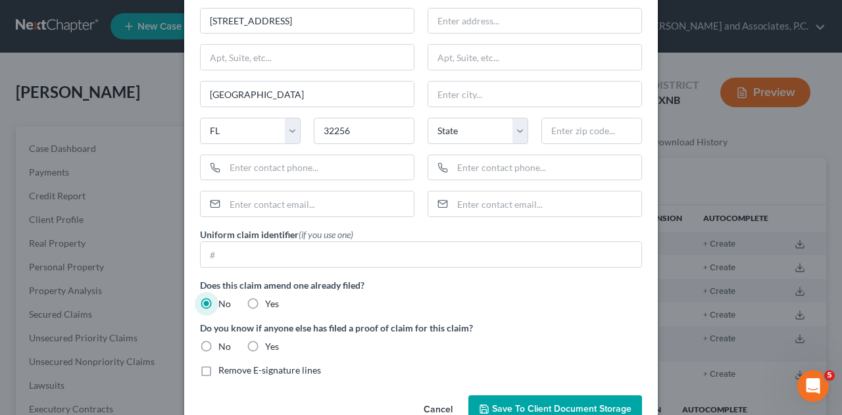
scroll to position [301, 0]
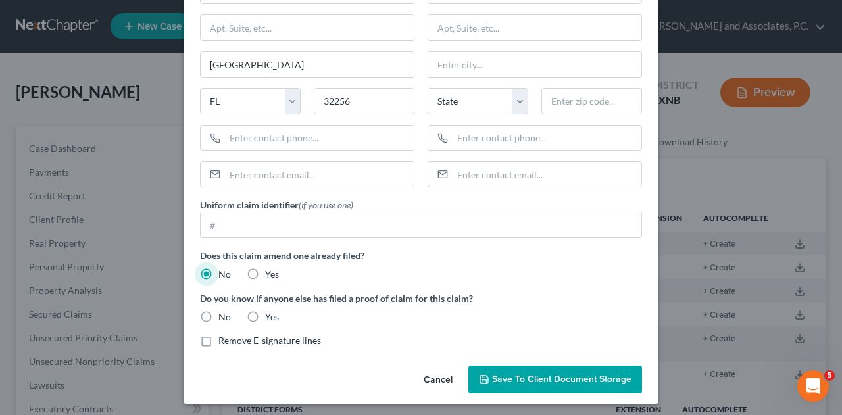
click at [218, 318] on label "No" at bounding box center [224, 316] width 12 height 13
click at [224, 318] on input "No" at bounding box center [228, 314] width 9 height 9
radio input "true"
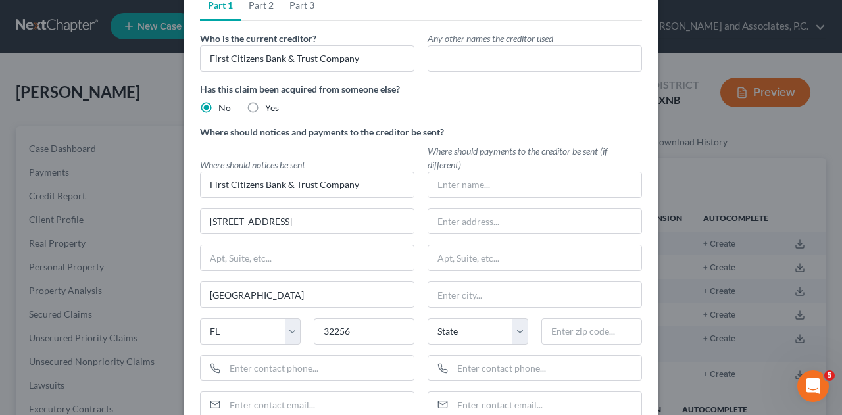
scroll to position [0, 0]
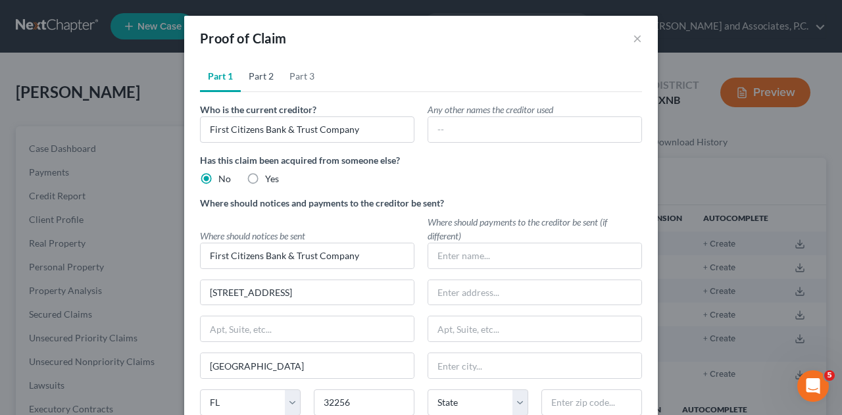
click at [259, 79] on link "Part 2" at bounding box center [261, 77] width 41 height 32
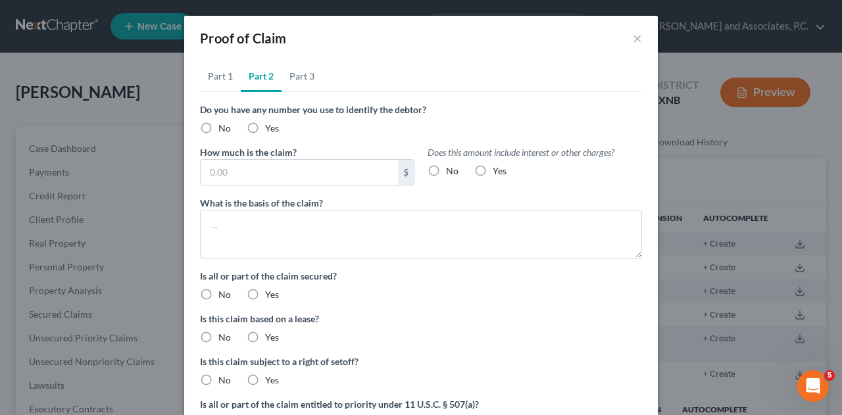
click at [265, 135] on label "Yes" at bounding box center [272, 128] width 14 height 13
click at [270, 130] on input "Yes" at bounding box center [274, 126] width 9 height 9
radio input "true"
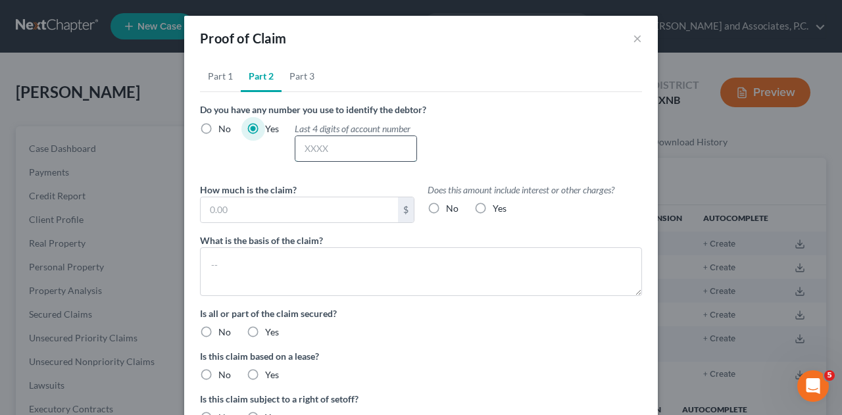
click at [337, 153] on input "text" at bounding box center [355, 148] width 121 height 25
type input "7176"
click at [289, 208] on input "text" at bounding box center [299, 209] width 197 height 25
type input "29,501.21"
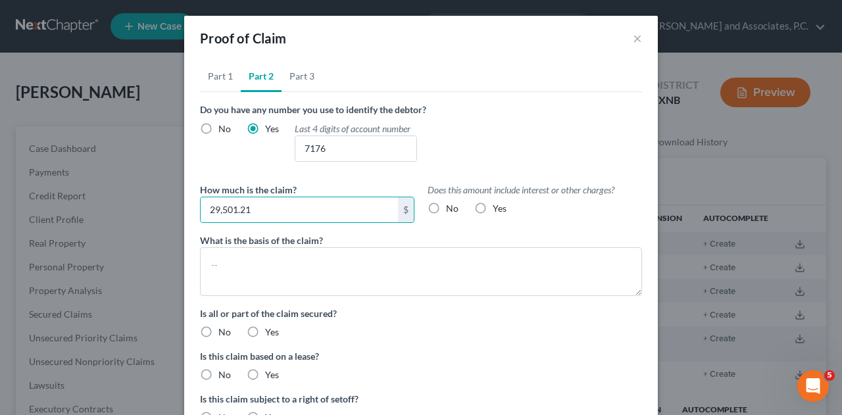
click at [493, 210] on label "Yes" at bounding box center [500, 208] width 14 height 13
click at [498, 210] on input "Yes" at bounding box center [502, 206] width 9 height 9
radio input "true"
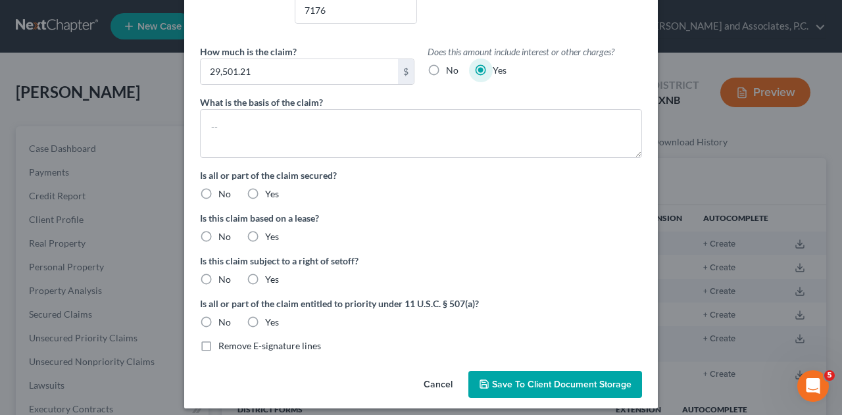
scroll to position [143, 0]
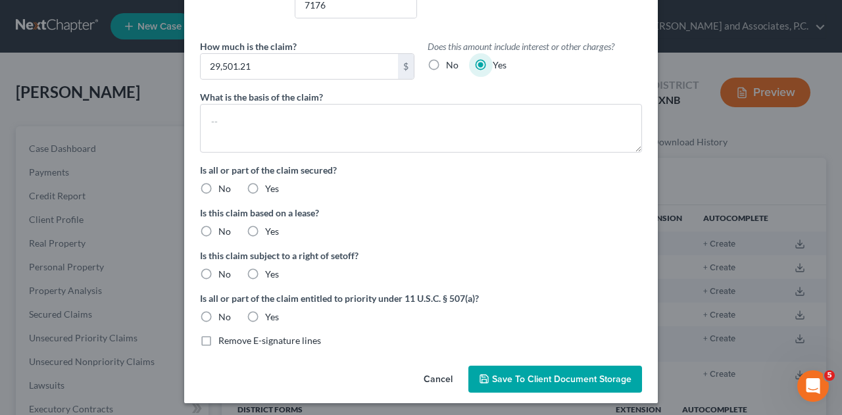
click at [218, 188] on label "No" at bounding box center [224, 188] width 12 height 13
click at [224, 188] on input "No" at bounding box center [228, 186] width 9 height 9
radio input "true"
click at [218, 233] on label "No" at bounding box center [224, 231] width 12 height 13
click at [224, 233] on input "No" at bounding box center [228, 229] width 9 height 9
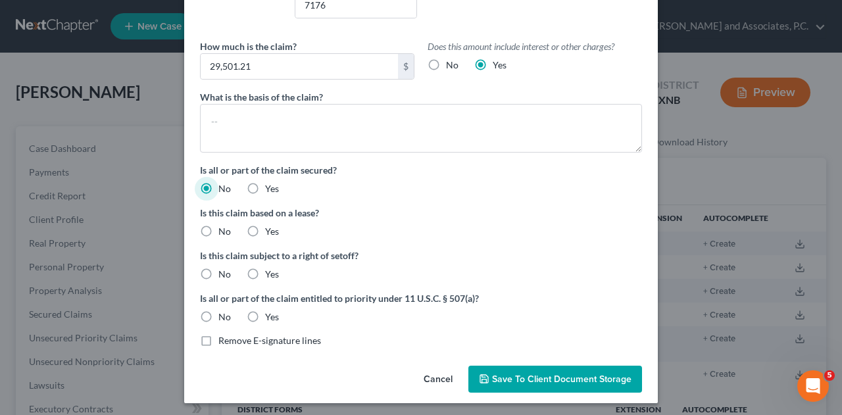
radio input "true"
click at [218, 274] on label "No" at bounding box center [224, 274] width 12 height 13
click at [224, 274] on input "No" at bounding box center [228, 272] width 9 height 9
radio input "true"
click at [218, 320] on label "No" at bounding box center [224, 316] width 12 height 13
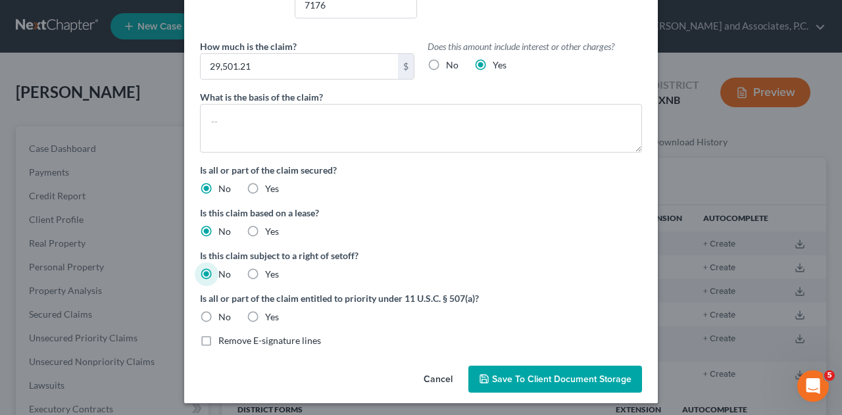
click at [224, 319] on input "No" at bounding box center [228, 314] width 9 height 9
radio input "true"
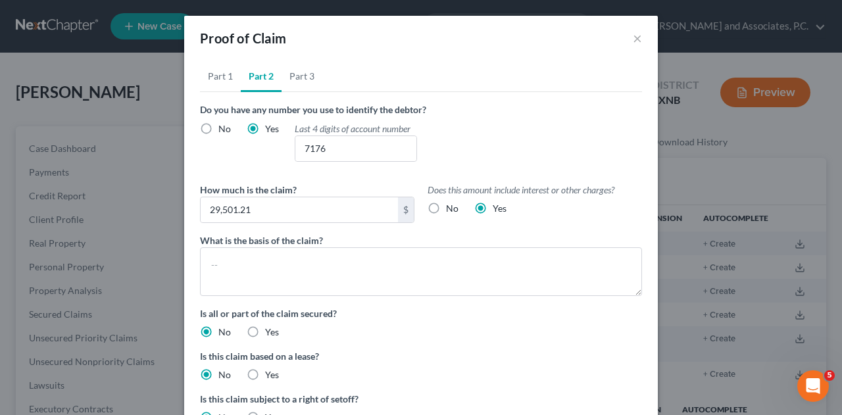
scroll to position [1, 0]
click at [304, 75] on link "Part 3" at bounding box center [302, 75] width 41 height 32
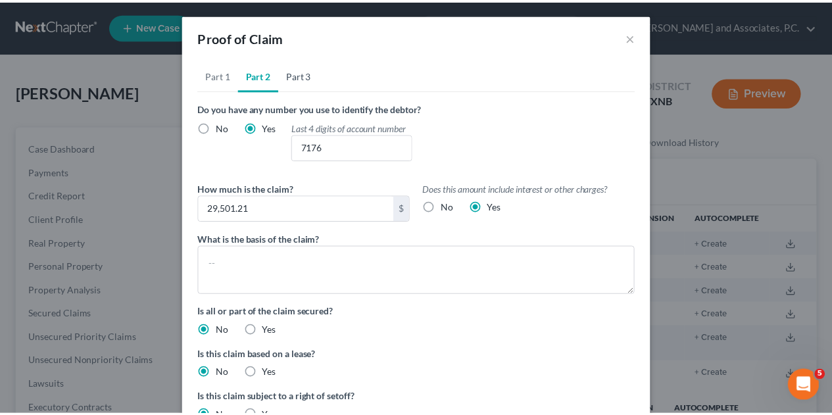
scroll to position [0, 0]
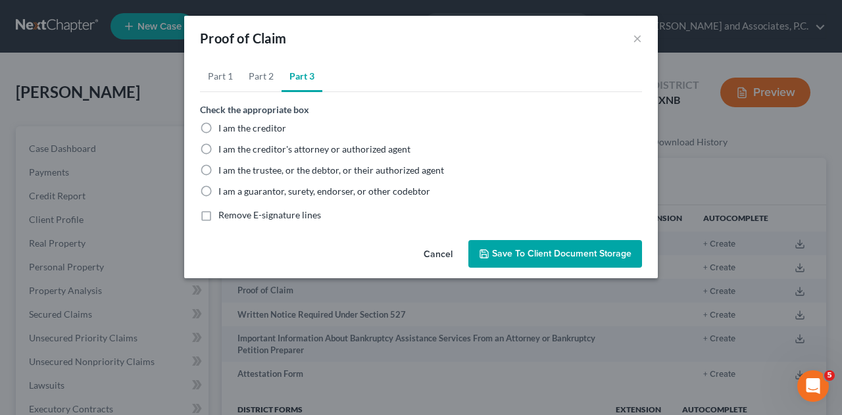
click at [218, 174] on label "I am the trustee, or the debtor, or their authorized agent" at bounding box center [331, 170] width 226 height 13
click at [224, 172] on input "I am the trustee, or the debtor, or their authorized agent" at bounding box center [228, 168] width 9 height 9
radio input "true"
click at [558, 257] on span "Save to Client Document Storage" at bounding box center [561, 253] width 139 height 11
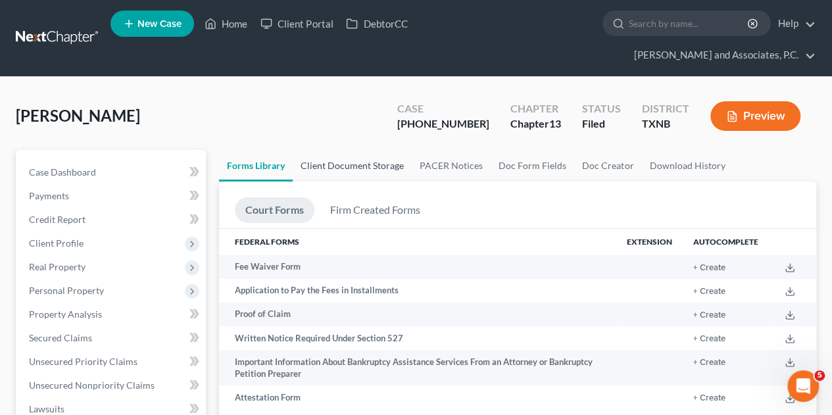
click at [357, 150] on link "Client Document Storage" at bounding box center [352, 166] width 119 height 32
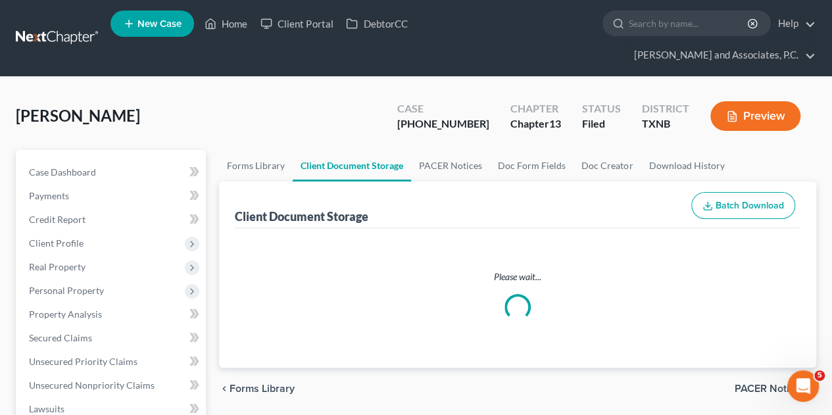
select select "21"
select select "18"
select select "10"
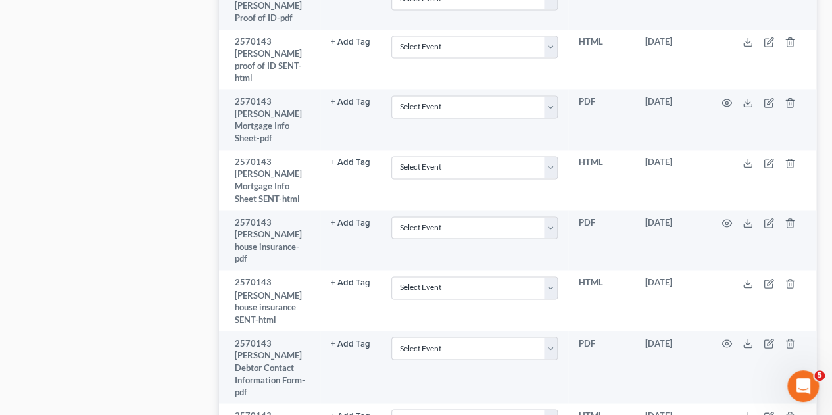
scroll to position [1665, 0]
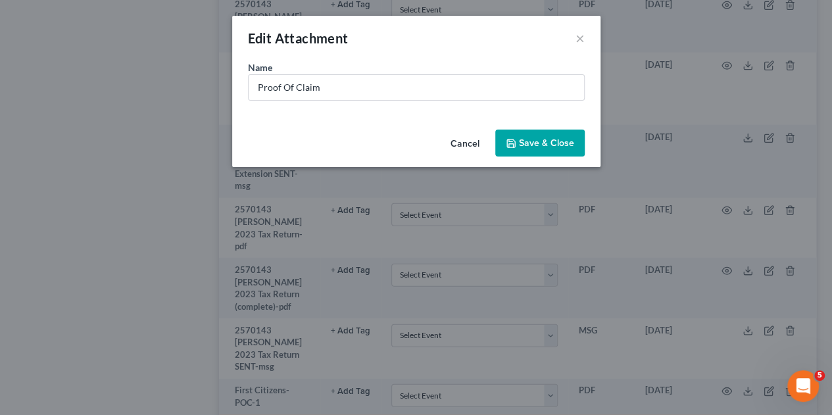
scroll to position [1591, 0]
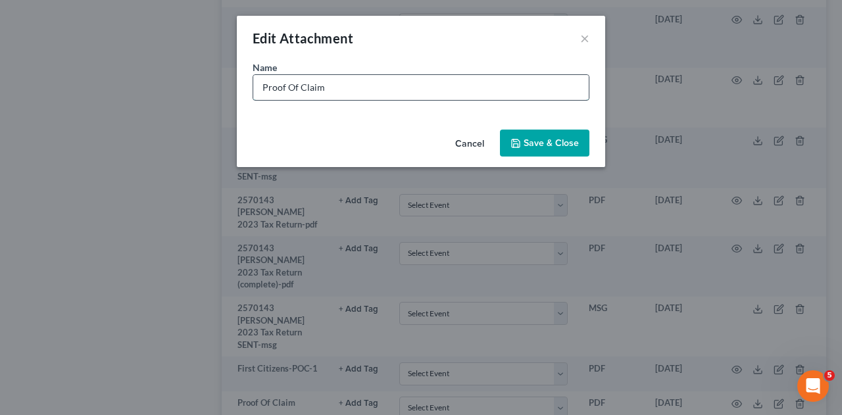
click at [328, 89] on input "Proof Of Claim" at bounding box center [420, 87] width 335 height 25
type input "P"
type input "First Citizens-POC-2"
click at [556, 140] on span "Save & Close" at bounding box center [551, 142] width 55 height 11
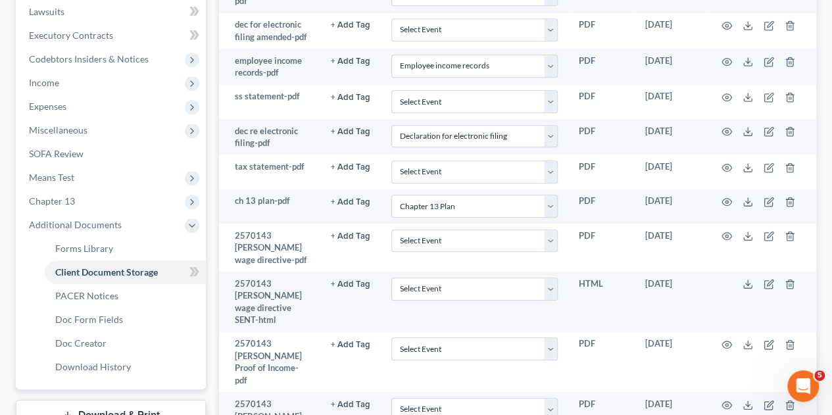
scroll to position [399, 0]
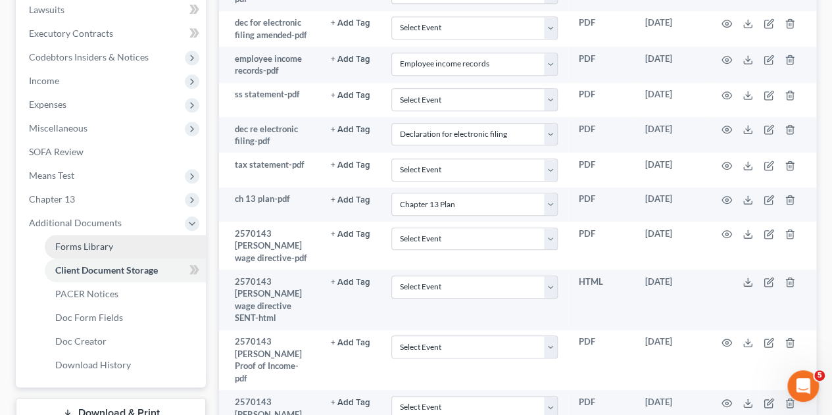
click at [91, 241] on span "Forms Library" at bounding box center [84, 246] width 58 height 11
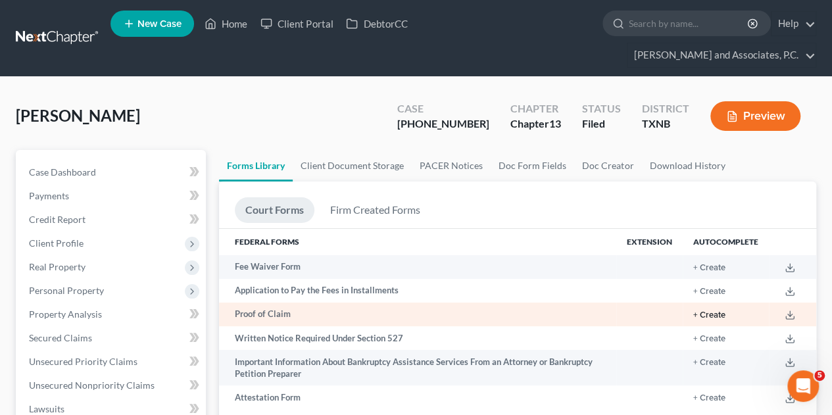
click at [713, 311] on button "+ Create" at bounding box center [709, 315] width 32 height 9
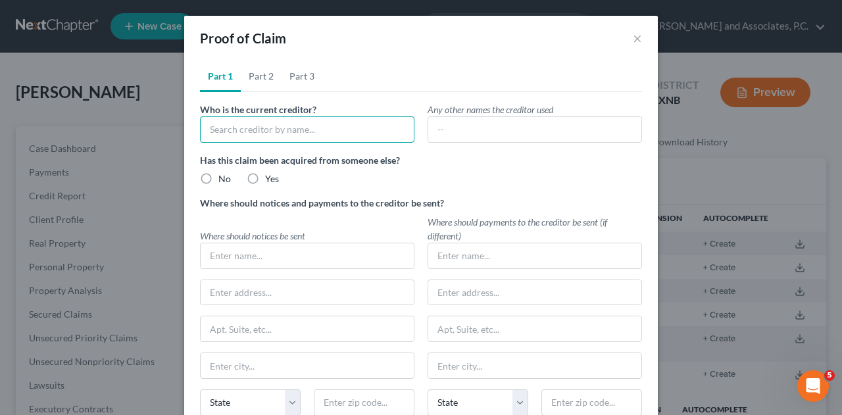
click at [318, 133] on input "text" at bounding box center [307, 129] width 214 height 26
type input "First Citizens Bank & Trust Company"
click at [218, 178] on label "No" at bounding box center [224, 178] width 12 height 13
click at [224, 178] on input "No" at bounding box center [228, 176] width 9 height 9
radio input "true"
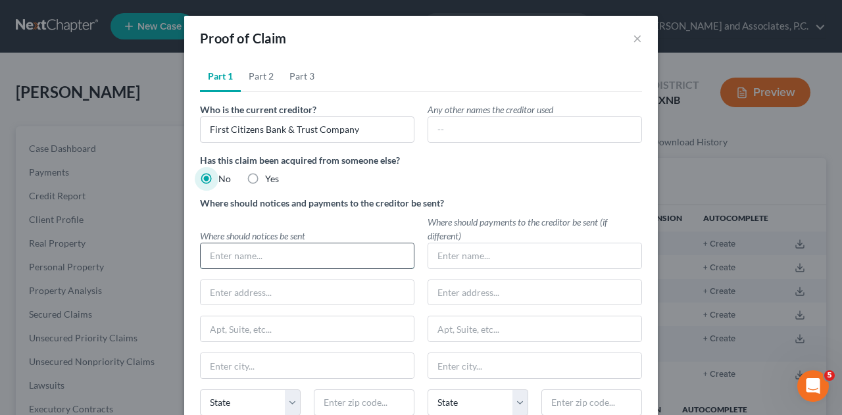
click at [258, 257] on input "text" at bounding box center [307, 255] width 213 height 25
type input "F"
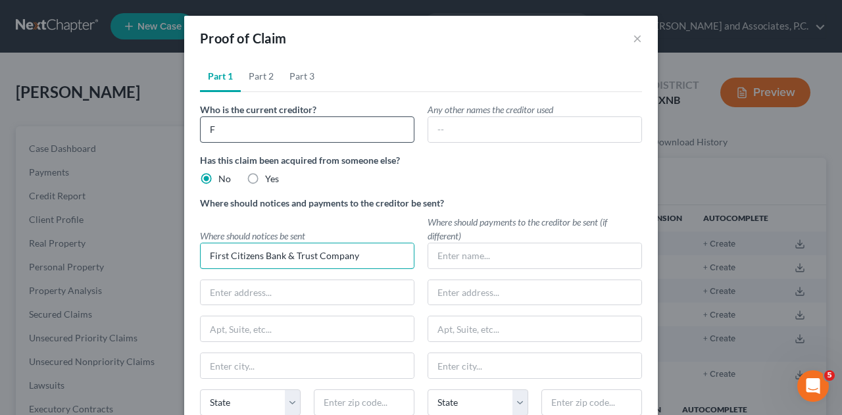
type input "First Citizens Bank & Trust Company"
click at [297, 130] on input "F" at bounding box center [307, 129] width 214 height 26
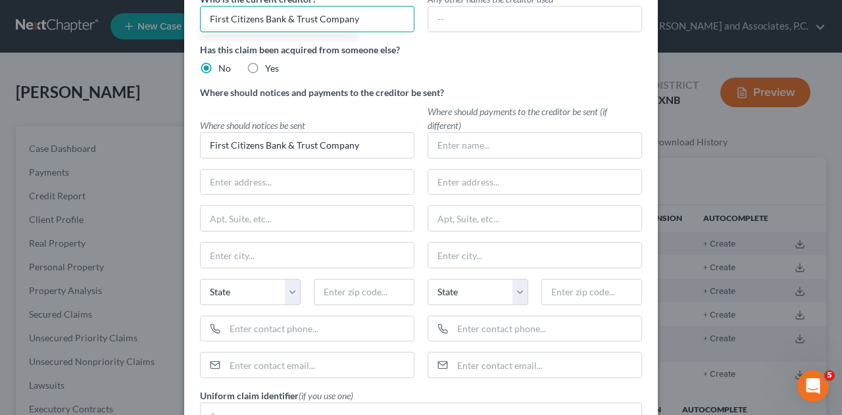
scroll to position [111, 0]
type input "First Citizens Bank & Trust Company"
click at [314, 180] on input "text" at bounding box center [307, 181] width 213 height 25
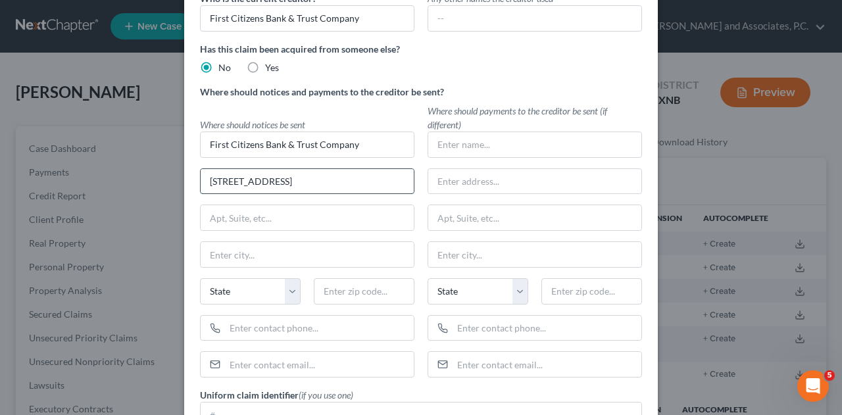
type input "[STREET_ADDRESS]"
type input "32256"
type input "[GEOGRAPHIC_DATA]"
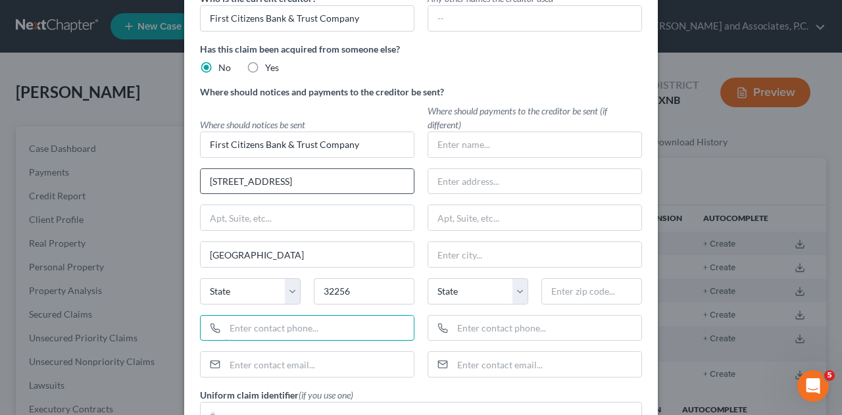
select select "9"
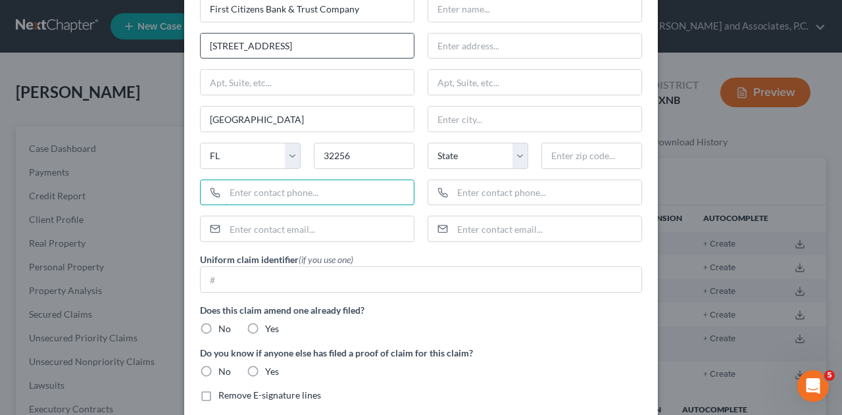
scroll to position [300, 0]
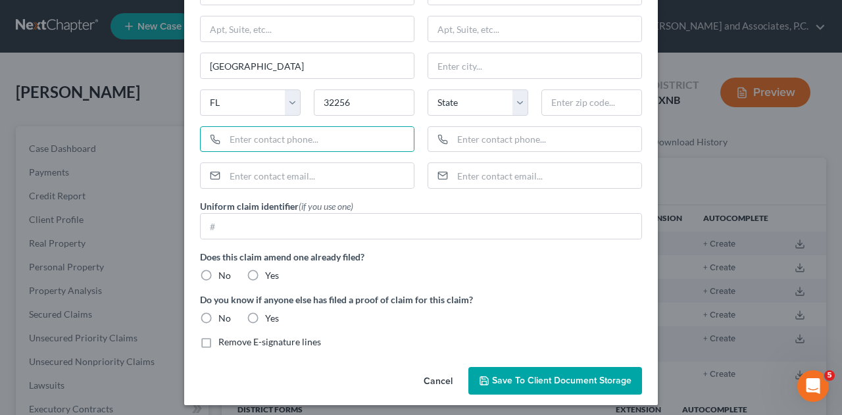
click at [218, 272] on label "No" at bounding box center [224, 275] width 12 height 13
click at [224, 272] on input "No" at bounding box center [228, 273] width 9 height 9
radio input "true"
click at [218, 316] on label "No" at bounding box center [224, 318] width 12 height 13
click at [224, 316] on input "No" at bounding box center [228, 316] width 9 height 9
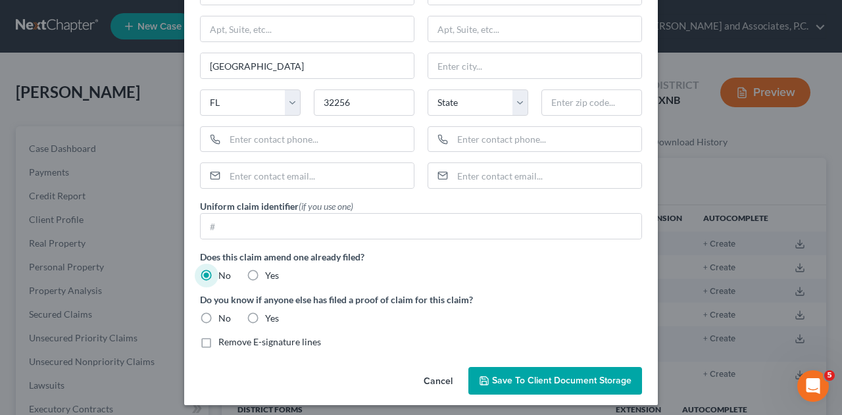
radio input "true"
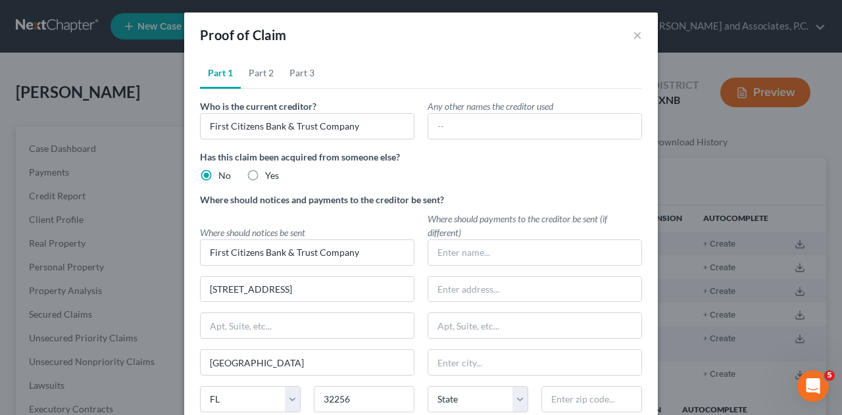
scroll to position [0, 0]
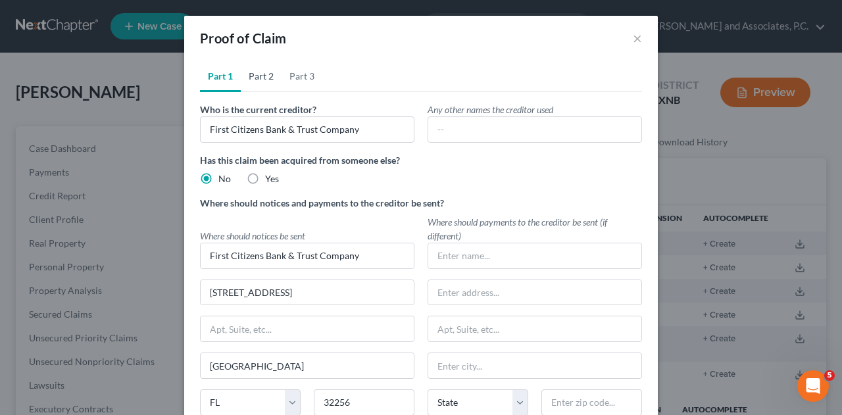
click at [260, 78] on link "Part 2" at bounding box center [261, 77] width 41 height 32
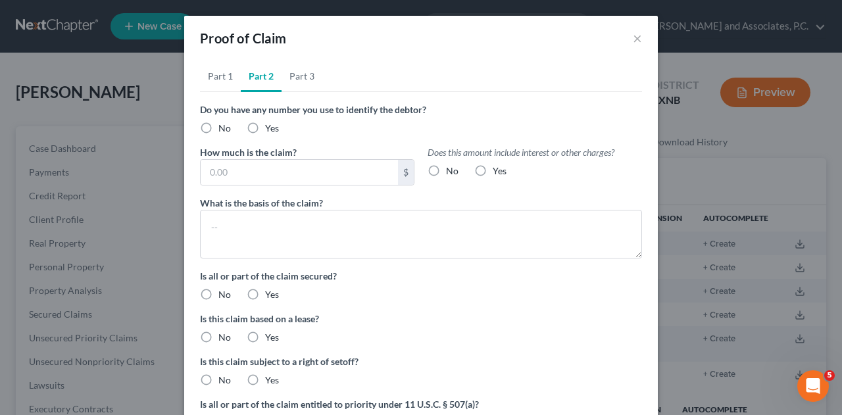
click at [265, 128] on label "Yes" at bounding box center [272, 128] width 14 height 13
click at [270, 128] on input "Yes" at bounding box center [274, 126] width 9 height 9
radio input "true"
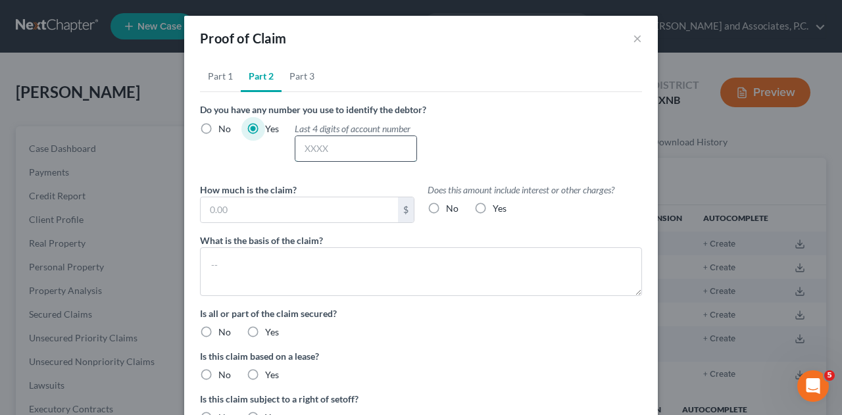
click at [338, 151] on input "text" at bounding box center [355, 148] width 121 height 25
type input "6030"
click at [319, 207] on input "text" at bounding box center [299, 209] width 197 height 25
type input "28,419.11"
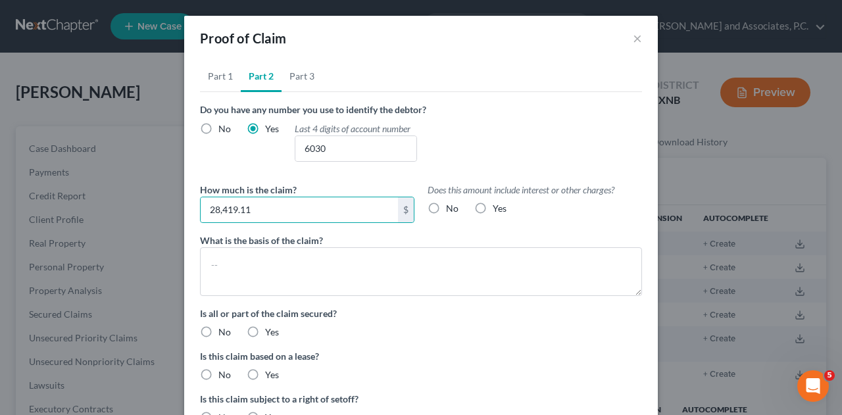
click at [446, 209] on label "No" at bounding box center [452, 208] width 12 height 13
click at [451, 209] on input "No" at bounding box center [455, 206] width 9 height 9
radio input "true"
click at [482, 215] on div "Does this amount include interest or other charges? No Yes" at bounding box center [535, 203] width 228 height 40
click at [493, 212] on label "Yes" at bounding box center [500, 208] width 14 height 13
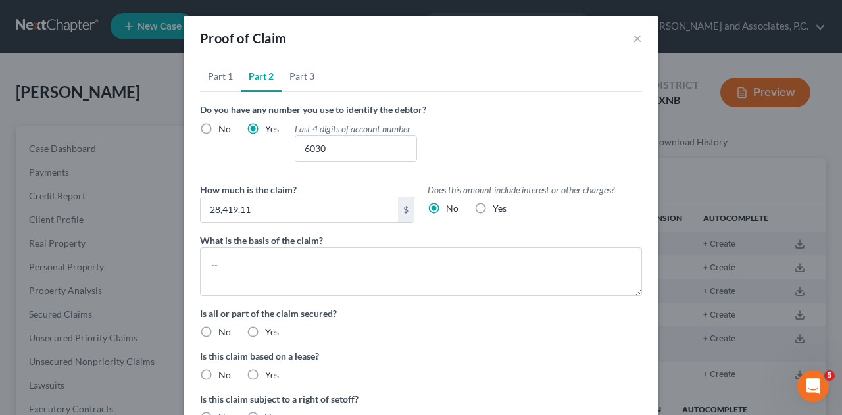
click at [498, 210] on input "Yes" at bounding box center [502, 206] width 9 height 9
radio input "true"
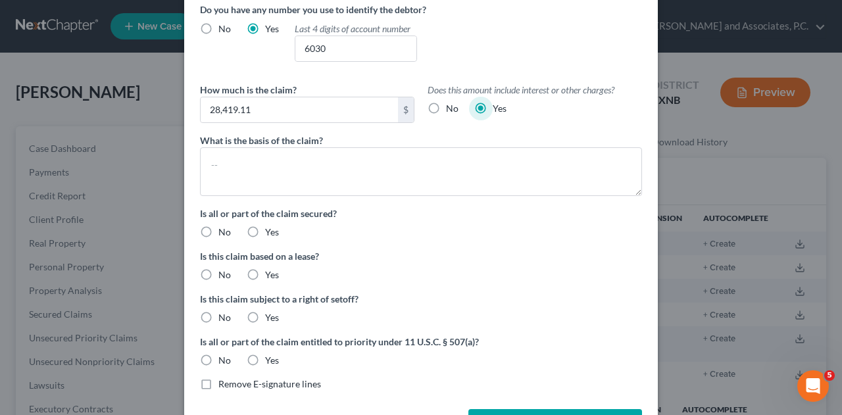
scroll to position [146, 0]
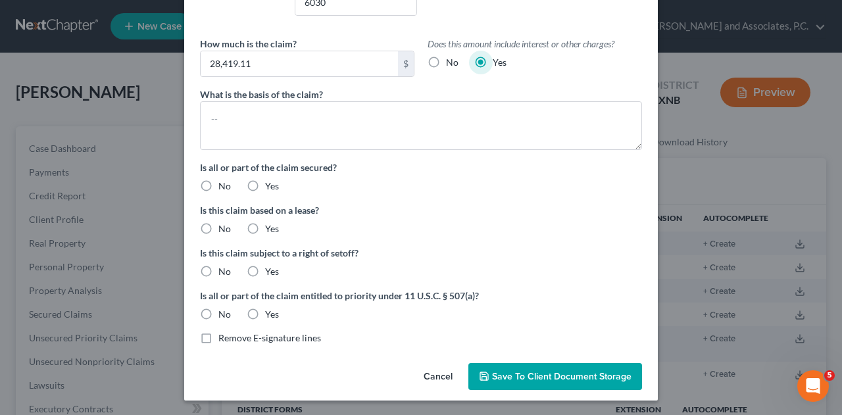
click at [218, 184] on label "No" at bounding box center [224, 186] width 12 height 13
click at [224, 184] on input "No" at bounding box center [228, 184] width 9 height 9
radio input "true"
click at [218, 225] on label "No" at bounding box center [224, 228] width 12 height 13
click at [224, 225] on input "No" at bounding box center [228, 226] width 9 height 9
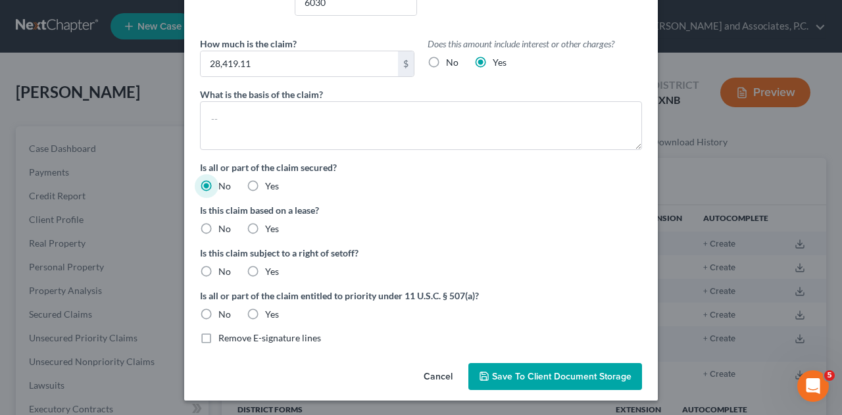
radio input "true"
click at [218, 274] on label "No" at bounding box center [224, 271] width 12 height 13
click at [224, 274] on input "No" at bounding box center [228, 269] width 9 height 9
radio input "true"
click at [218, 309] on label "No" at bounding box center [224, 314] width 12 height 13
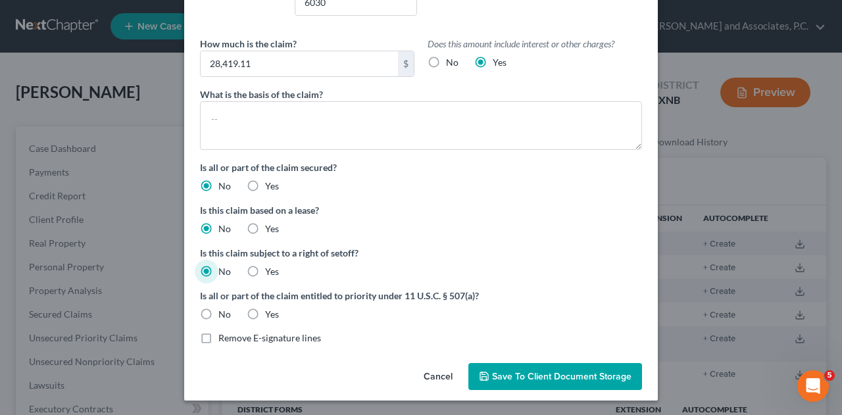
click at [224, 309] on input "No" at bounding box center [228, 312] width 9 height 9
radio input "true"
click at [566, 380] on span "Save to Client Document Storage" at bounding box center [561, 376] width 139 height 11
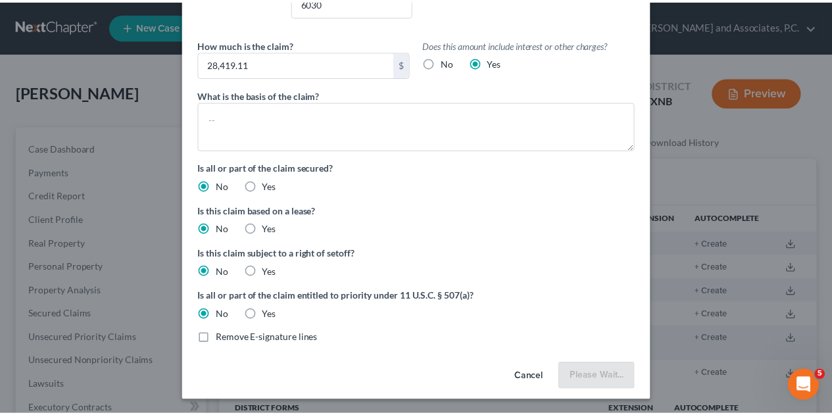
scroll to position [145, 0]
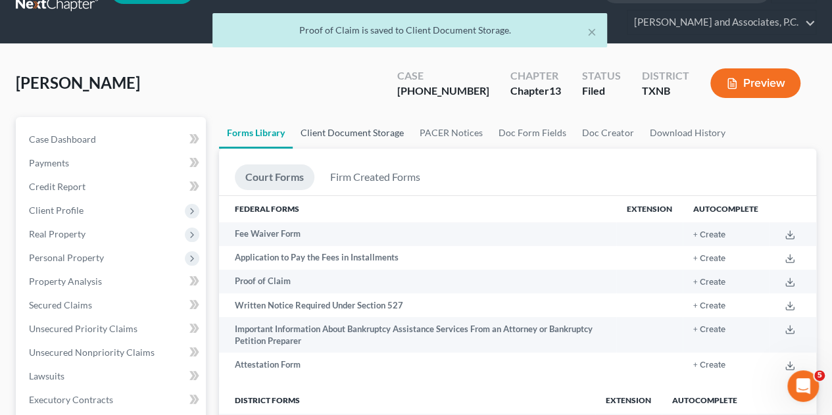
click at [364, 117] on link "Client Document Storage" at bounding box center [352, 133] width 119 height 32
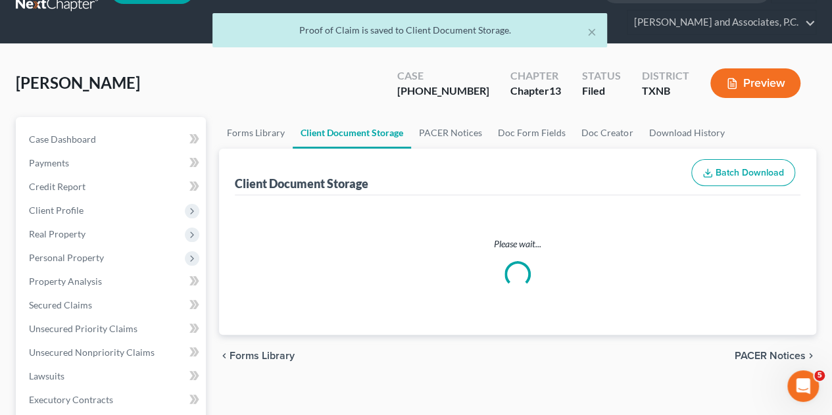
scroll to position [22, 0]
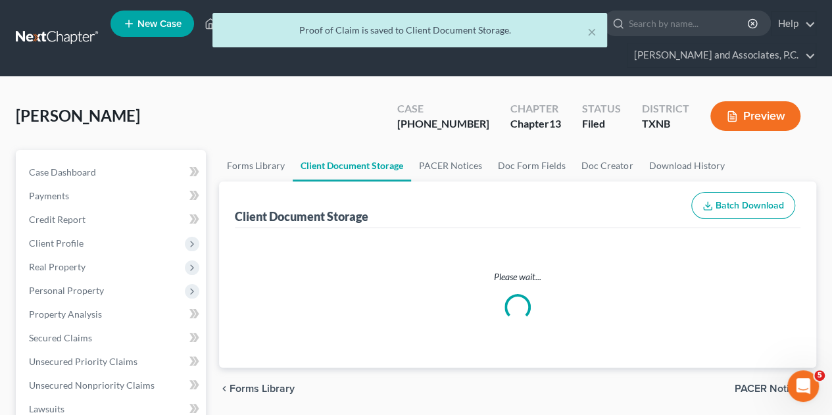
select select "21"
select select "18"
select select "10"
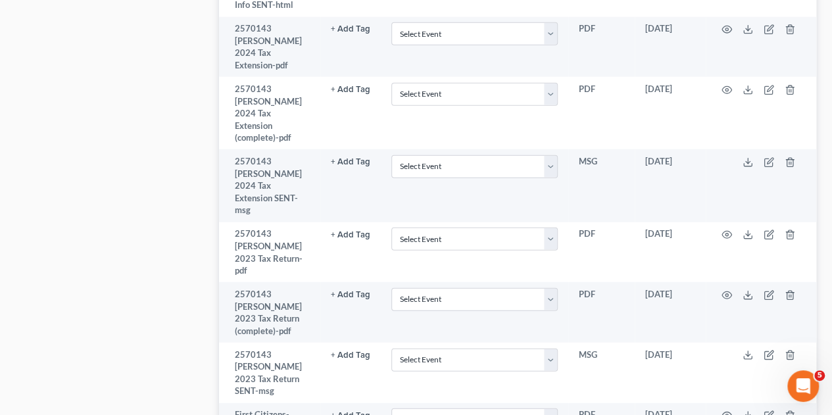
scroll to position [1701, 0]
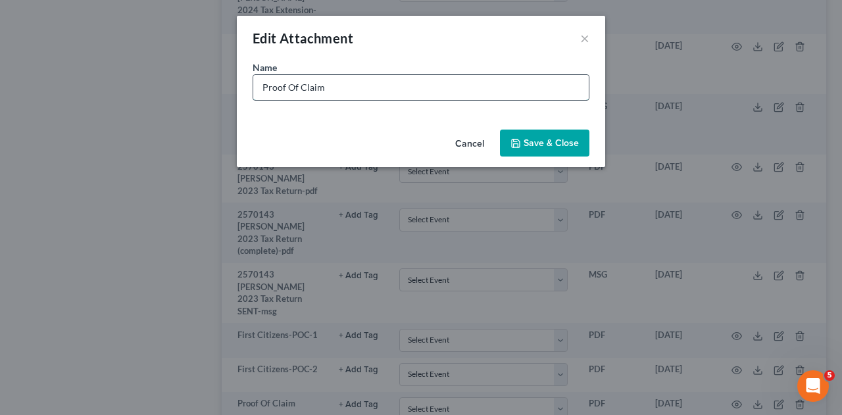
click at [360, 93] on input "Proof Of Claim" at bounding box center [420, 87] width 335 height 25
type input "P"
type input "First Citizens-POC-3"
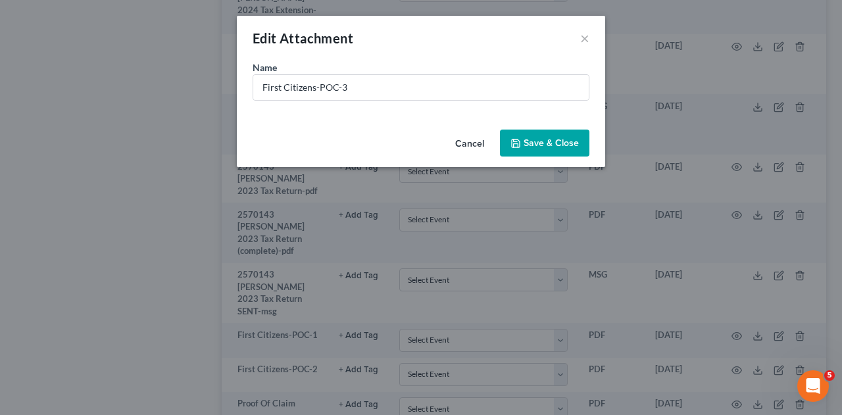
click at [543, 141] on span "Save & Close" at bounding box center [551, 142] width 55 height 11
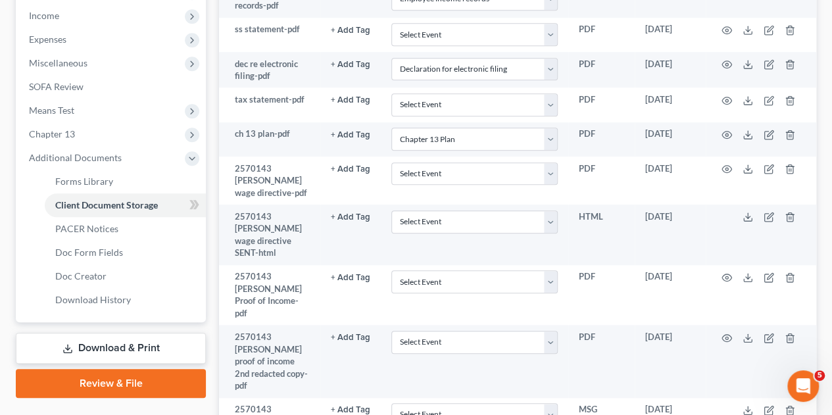
scroll to position [464, 0]
click at [92, 176] on span "Forms Library" at bounding box center [84, 181] width 58 height 11
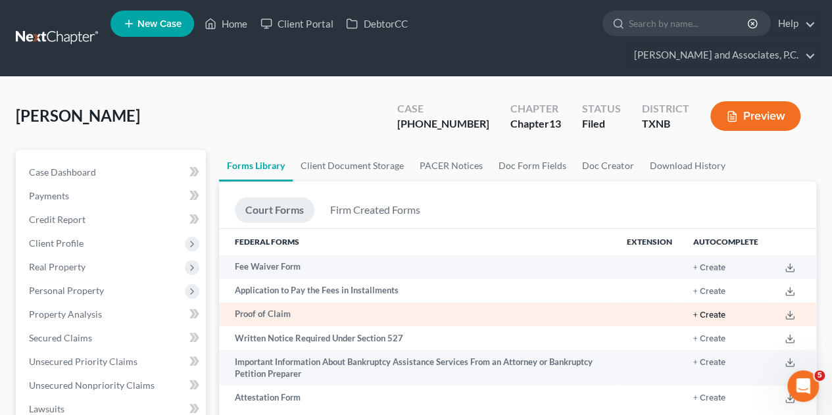
click at [708, 311] on button "+ Create" at bounding box center [709, 315] width 32 height 9
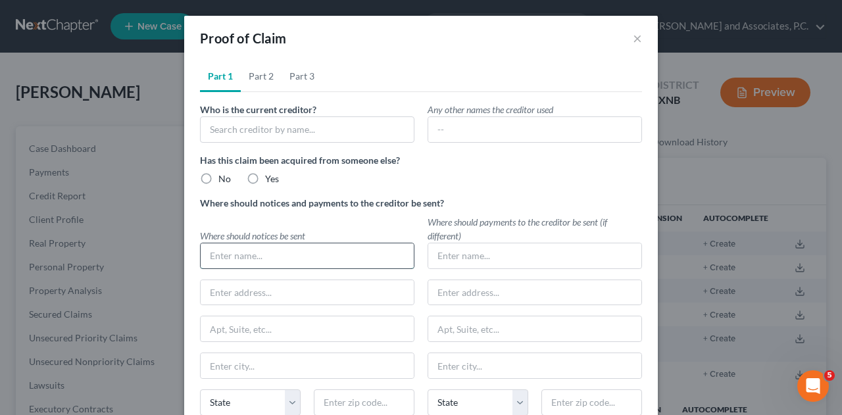
click at [232, 254] on input "text" at bounding box center [307, 255] width 213 height 25
type input "H"
type input "Highland Capital Corporation"
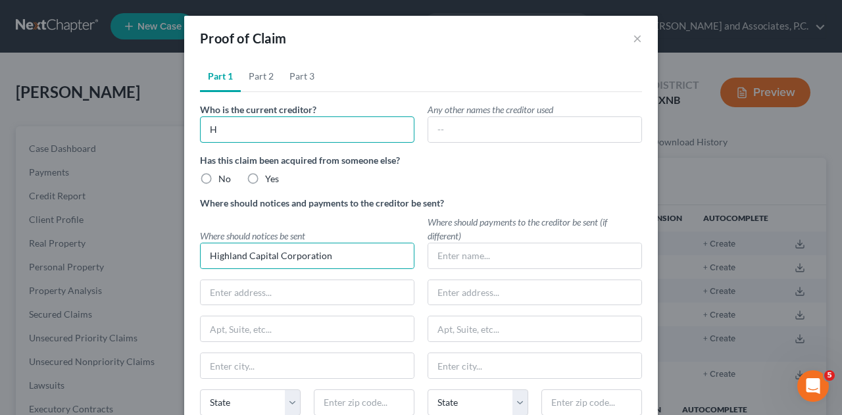
click at [298, 136] on input "H" at bounding box center [307, 129] width 214 height 26
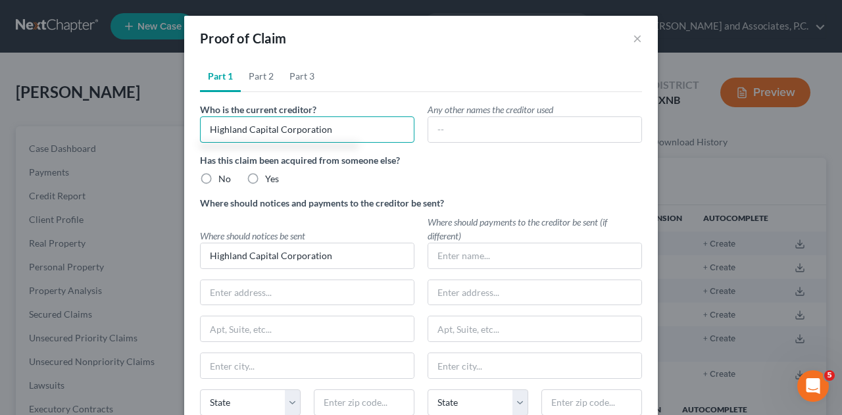
type input "Highland Capital Corporation"
click at [218, 182] on label "No" at bounding box center [224, 178] width 12 height 13
click at [224, 181] on input "No" at bounding box center [228, 176] width 9 height 9
radio input "true"
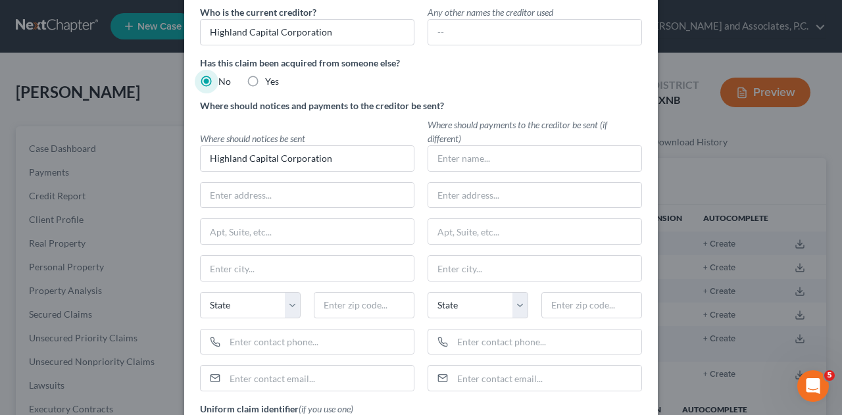
scroll to position [100, 0]
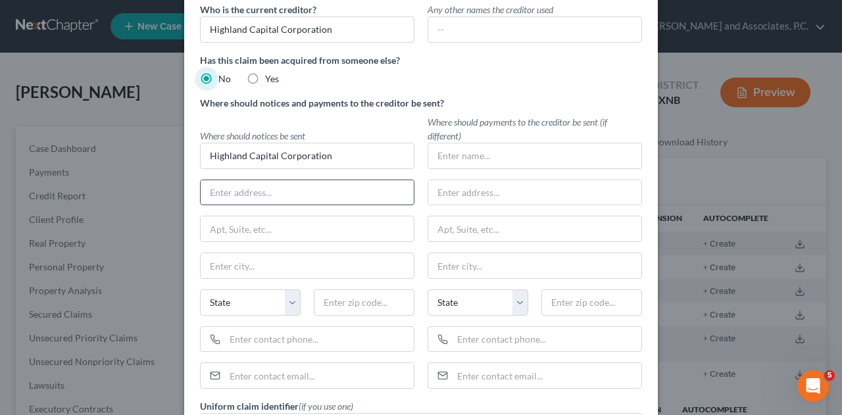
click at [343, 197] on input "text" at bounding box center [307, 192] width 213 height 25
type input "[STREET_ADDRESS]"
type input "07676"
type input "Ho-[PERSON_NAME]"
select select "33"
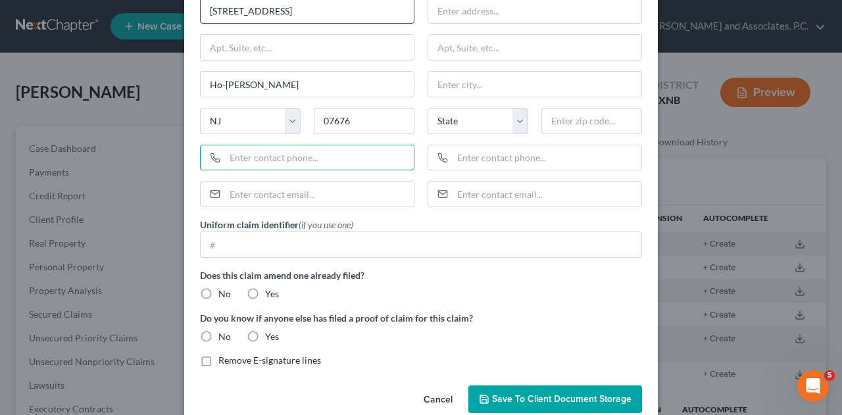
scroll to position [301, 0]
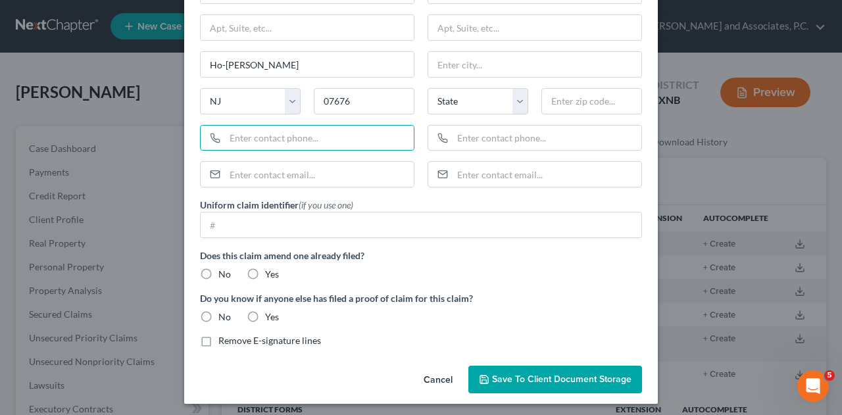
click at [218, 276] on label "No" at bounding box center [224, 274] width 12 height 13
click at [224, 276] on input "No" at bounding box center [228, 272] width 9 height 9
radio input "true"
click at [210, 318] on div "No" at bounding box center [215, 316] width 31 height 13
click at [218, 313] on label "No" at bounding box center [224, 316] width 12 height 13
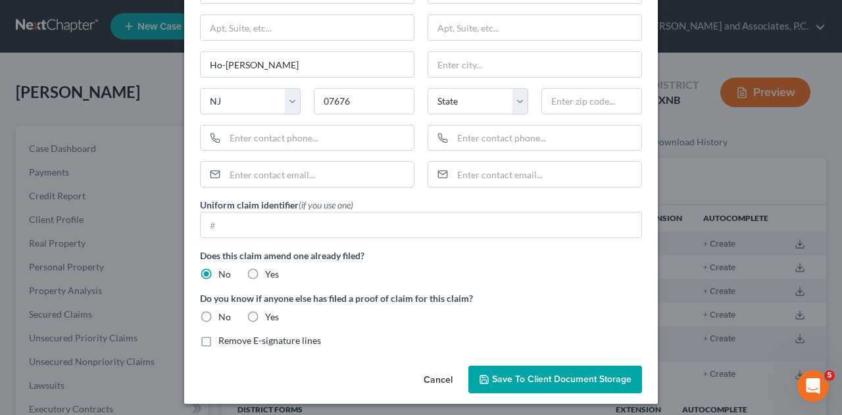
click at [224, 313] on input "No" at bounding box center [228, 314] width 9 height 9
radio input "true"
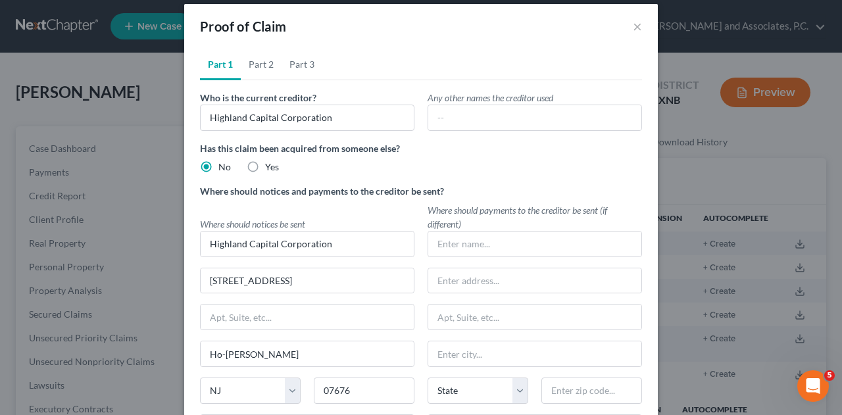
scroll to position [0, 0]
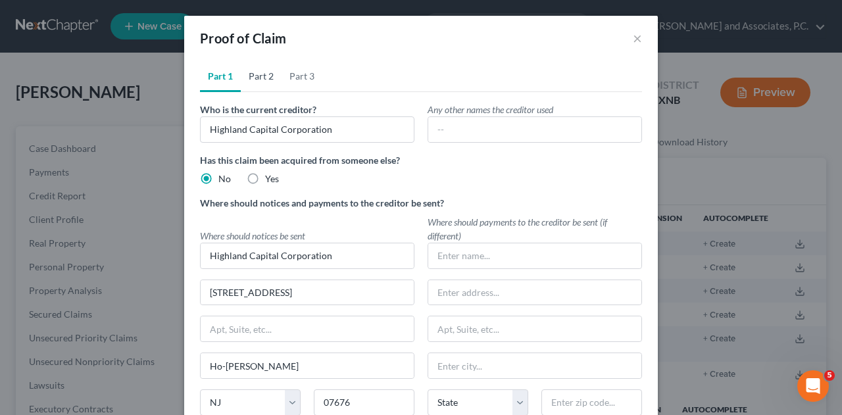
click at [260, 76] on link "Part 2" at bounding box center [261, 77] width 41 height 32
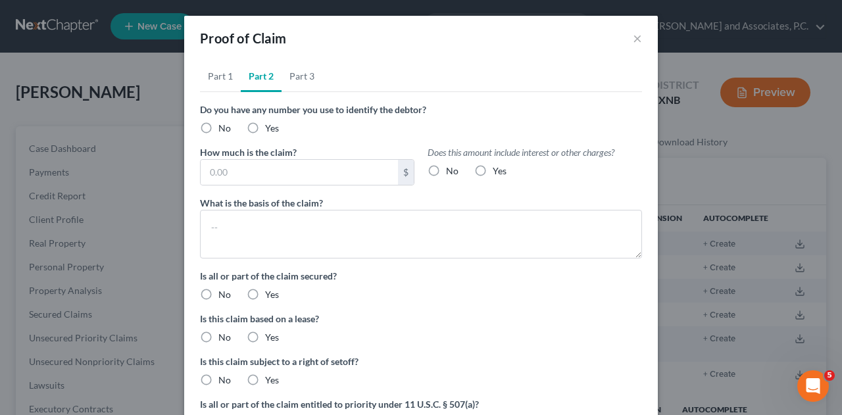
click at [265, 132] on label "Yes" at bounding box center [272, 128] width 14 height 13
click at [270, 130] on input "Yes" at bounding box center [274, 126] width 9 height 9
radio input "true"
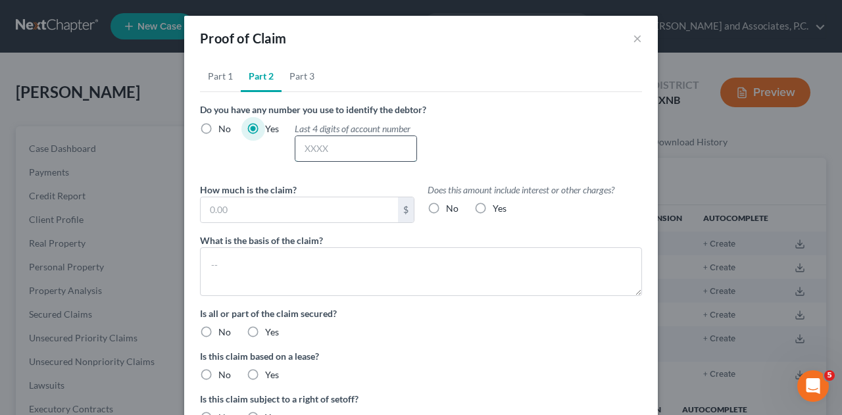
click at [330, 154] on input "text" at bounding box center [355, 148] width 121 height 25
type input "3574"
click at [303, 204] on input "text" at bounding box center [299, 209] width 197 height 25
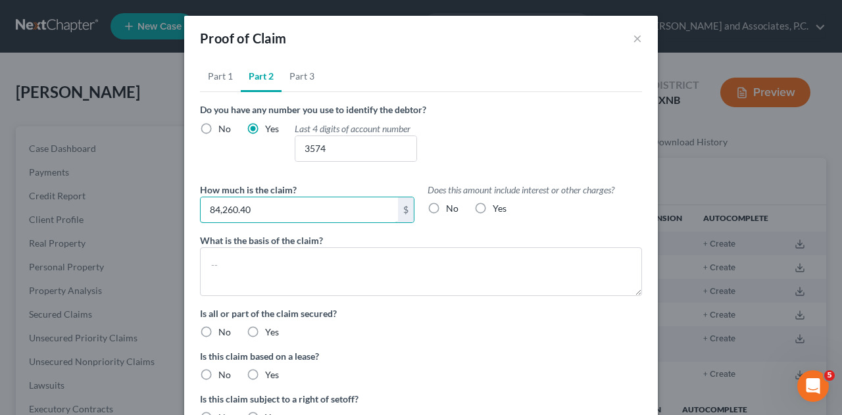
type input "84,260.40"
click at [493, 212] on label "Yes" at bounding box center [500, 208] width 14 height 13
click at [498, 210] on input "Yes" at bounding box center [502, 206] width 9 height 9
radio input "true"
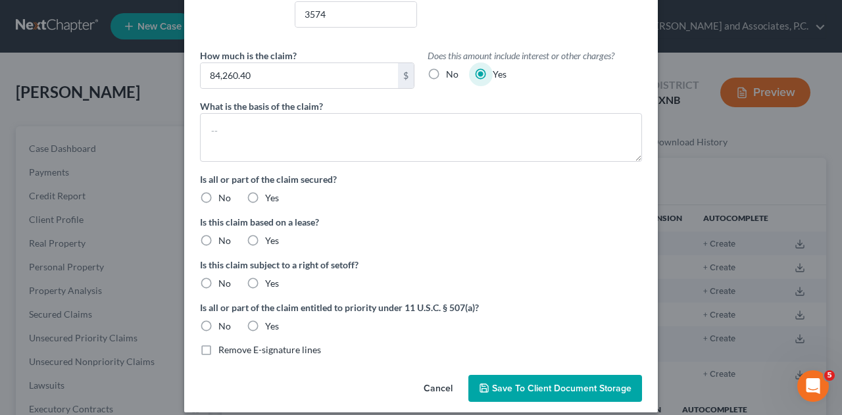
scroll to position [141, 0]
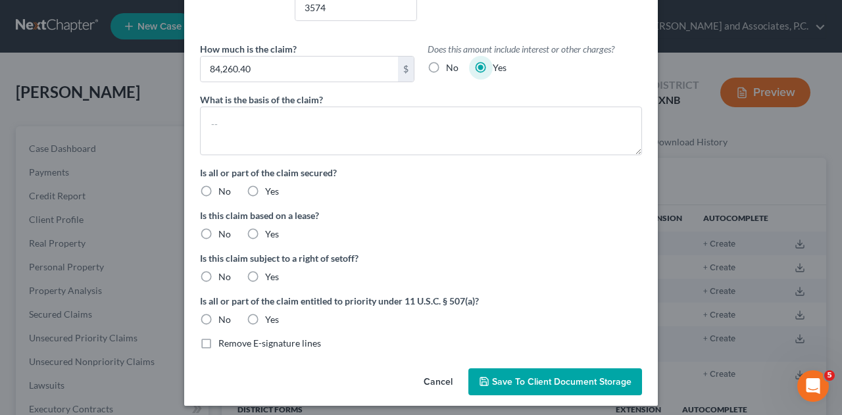
click at [218, 192] on label "No" at bounding box center [224, 191] width 12 height 13
click at [224, 192] on input "No" at bounding box center [228, 189] width 9 height 9
radio input "true"
click at [218, 237] on label "No" at bounding box center [224, 234] width 12 height 13
click at [224, 236] on input "No" at bounding box center [228, 232] width 9 height 9
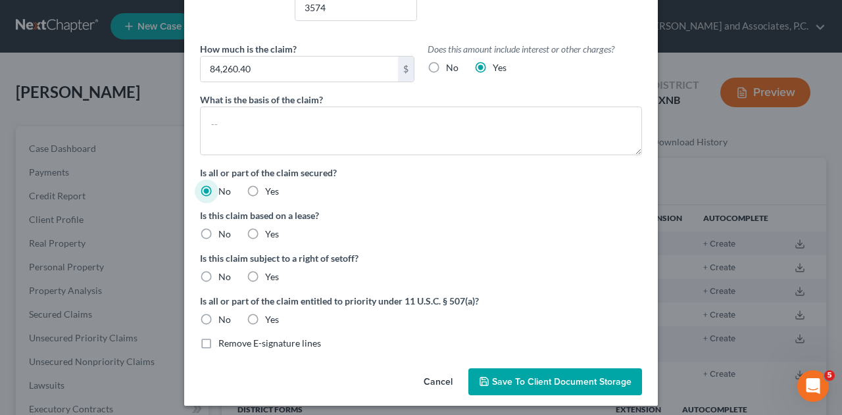
radio input "true"
click at [218, 281] on label "No" at bounding box center [224, 276] width 12 height 13
click at [224, 279] on input "No" at bounding box center [228, 274] width 9 height 9
radio input "true"
click at [218, 323] on label "No" at bounding box center [224, 319] width 12 height 13
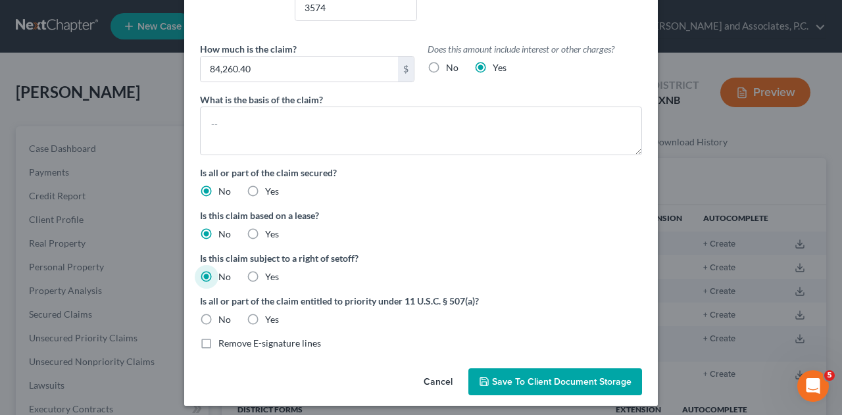
click at [224, 322] on input "No" at bounding box center [228, 317] width 9 height 9
radio input "true"
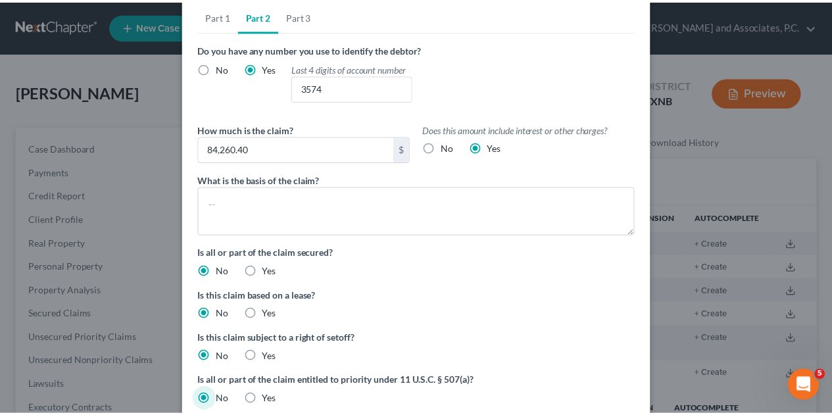
scroll to position [0, 0]
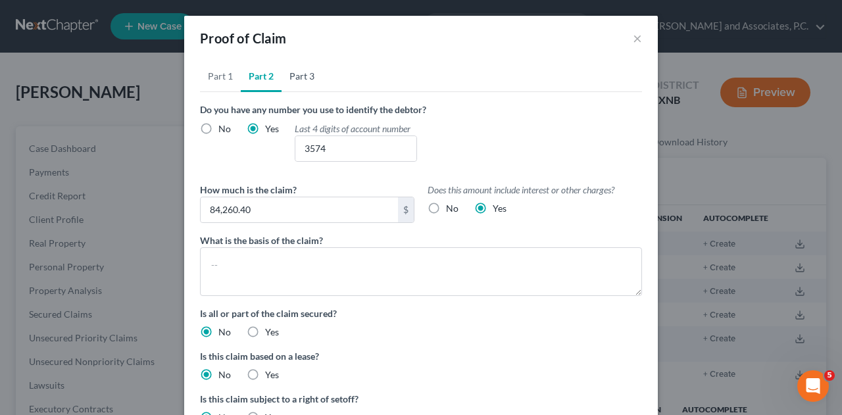
click at [300, 83] on link "Part 3" at bounding box center [302, 77] width 41 height 32
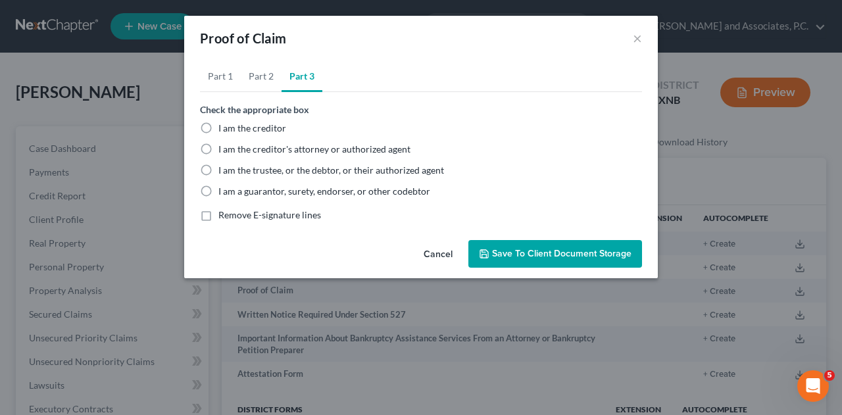
click at [218, 175] on label "I am the trustee, or the debtor, or their authorized agent" at bounding box center [331, 170] width 226 height 13
click at [224, 172] on input "I am the trustee, or the debtor, or their authorized agent" at bounding box center [228, 168] width 9 height 9
radio input "true"
click at [558, 255] on span "Save to Client Document Storage" at bounding box center [561, 253] width 139 height 11
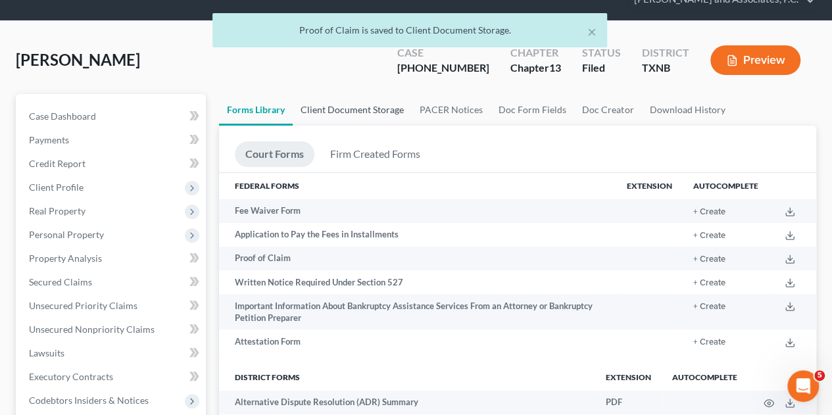
click at [364, 94] on link "Client Document Storage" at bounding box center [352, 110] width 119 height 32
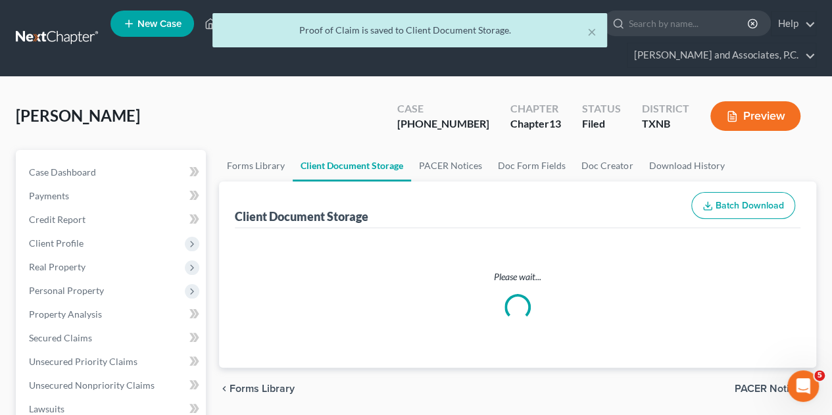
select select "21"
select select "18"
select select "10"
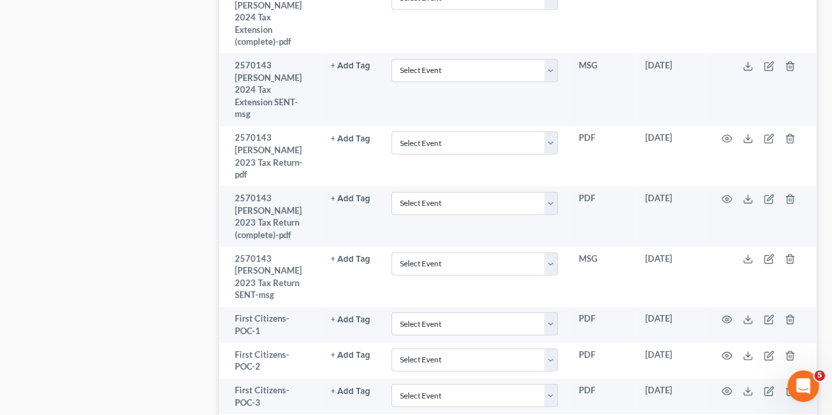
scroll to position [1735, 0]
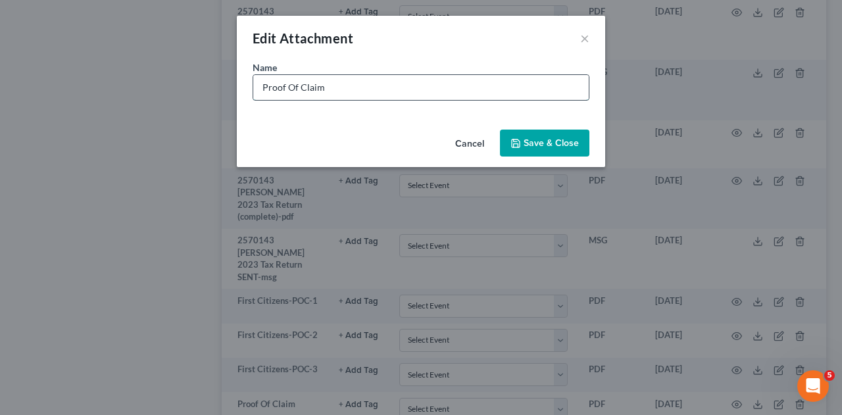
click at [339, 83] on input "Proof Of Claim" at bounding box center [420, 87] width 335 height 25
type input "P"
type input "Highland-POC"
click at [555, 143] on span "Save & Close" at bounding box center [551, 142] width 55 height 11
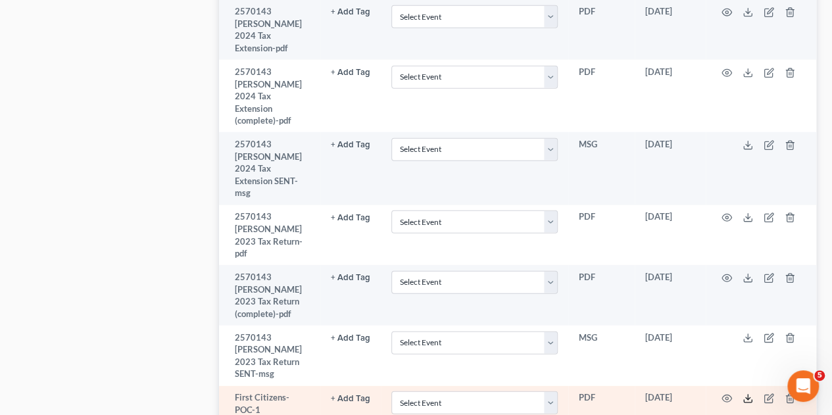
click at [744, 400] on icon at bounding box center [748, 401] width 8 height 3
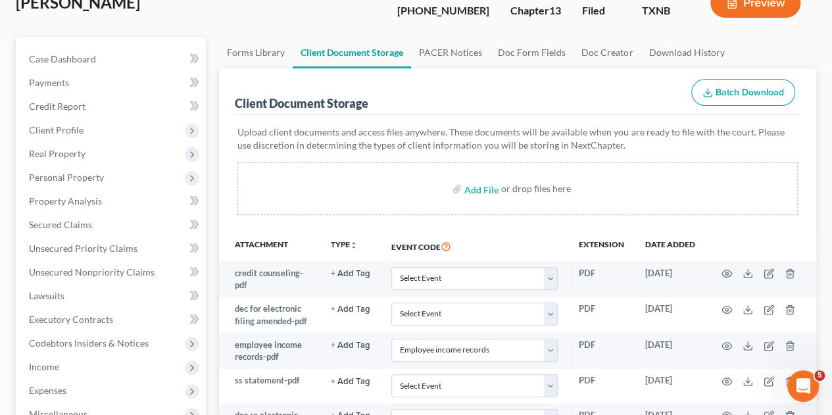
scroll to position [0, 0]
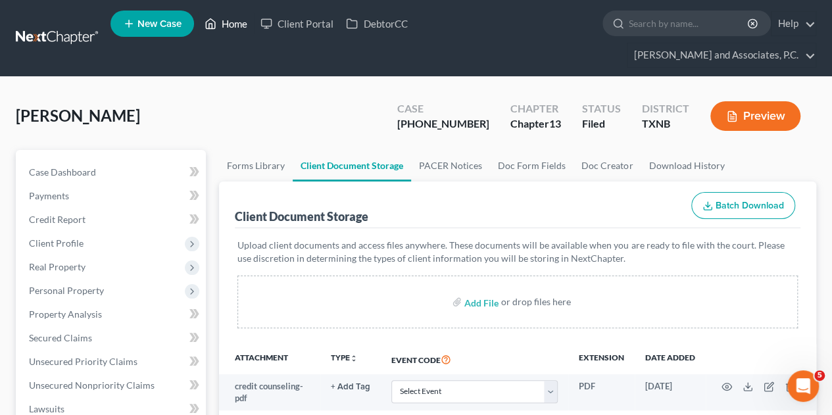
click at [237, 25] on link "Home" at bounding box center [226, 24] width 56 height 24
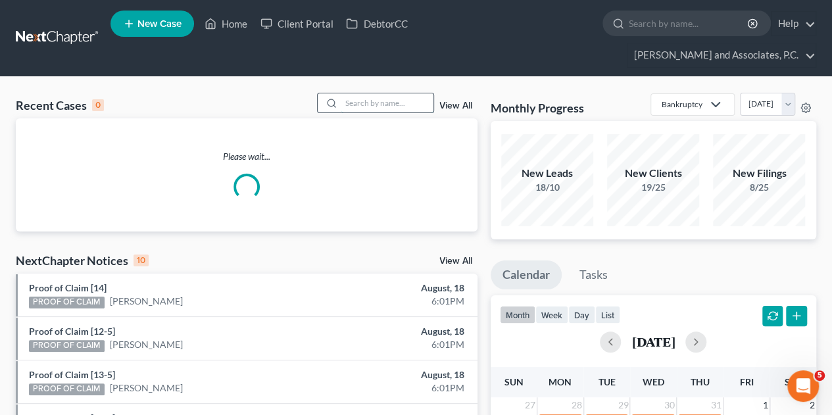
click at [358, 93] on input "search" at bounding box center [387, 102] width 92 height 19
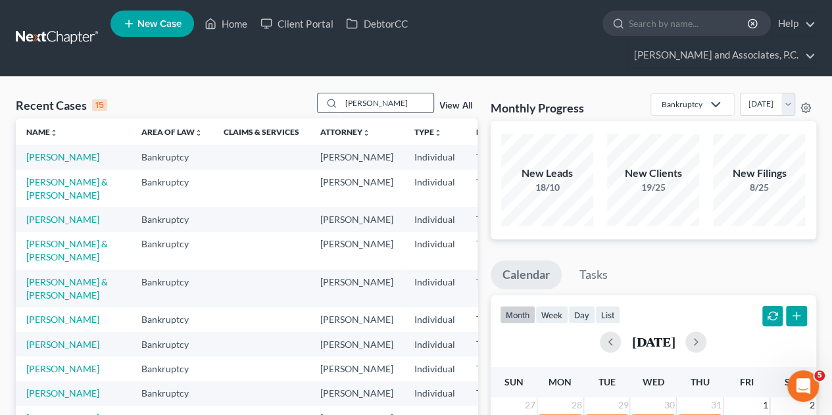
type input "[PERSON_NAME]"
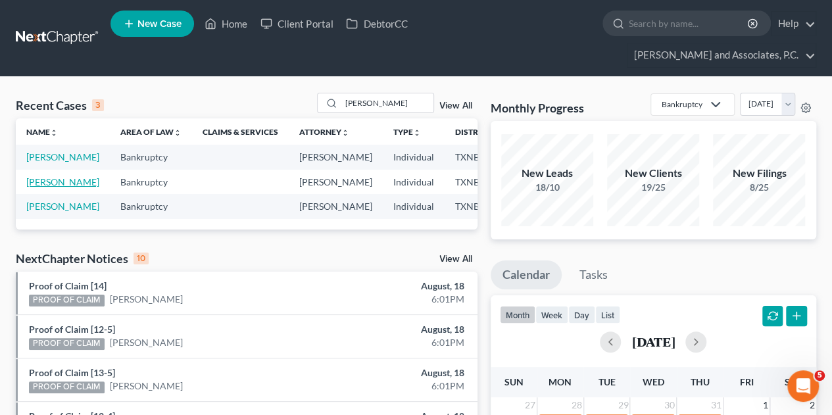
click at [55, 176] on link "[PERSON_NAME]" at bounding box center [62, 181] width 73 height 11
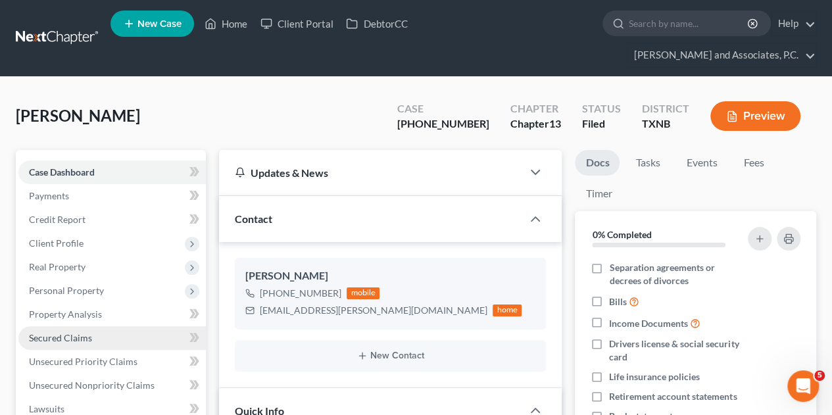
scroll to position [979, 0]
click at [51, 332] on span "Secured Claims" at bounding box center [60, 337] width 63 height 11
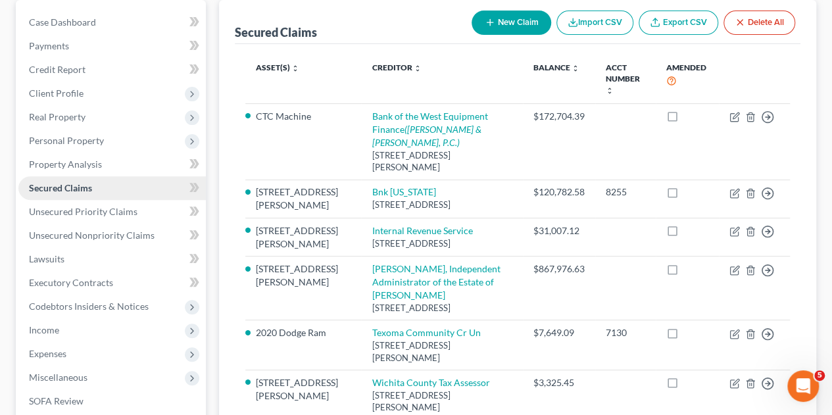
scroll to position [151, 0]
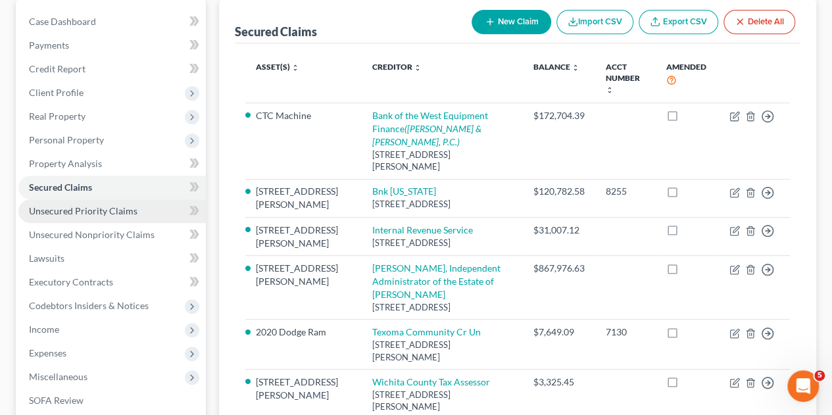
click at [73, 199] on link "Unsecured Priority Claims" at bounding box center [111, 211] width 187 height 24
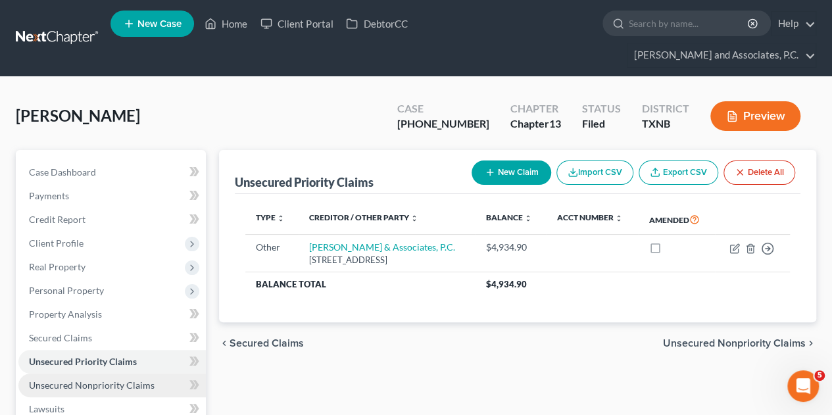
click at [84, 380] on span "Unsecured Nonpriority Claims" at bounding box center [92, 385] width 126 height 11
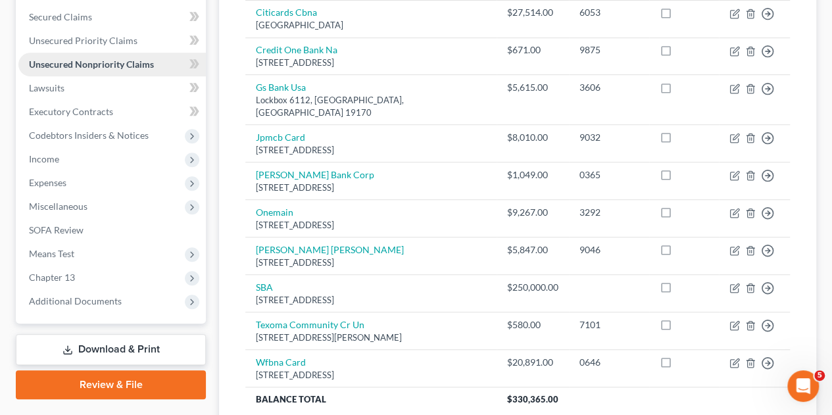
scroll to position [323, 0]
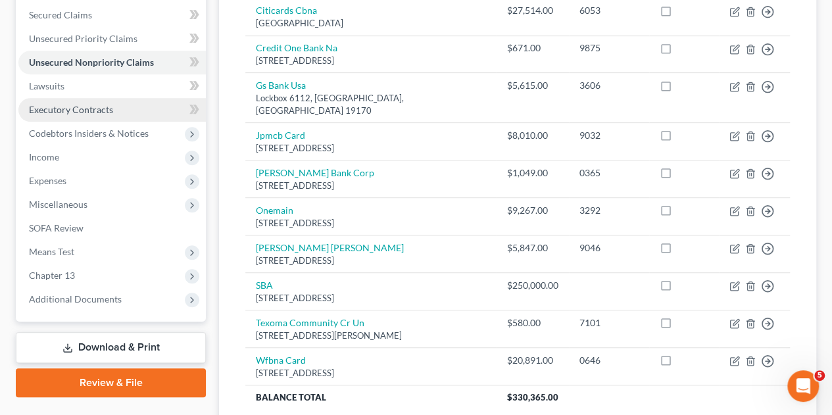
click at [83, 104] on span "Executory Contracts" at bounding box center [71, 109] width 84 height 11
